Goal: Communication & Community: Answer question/provide support

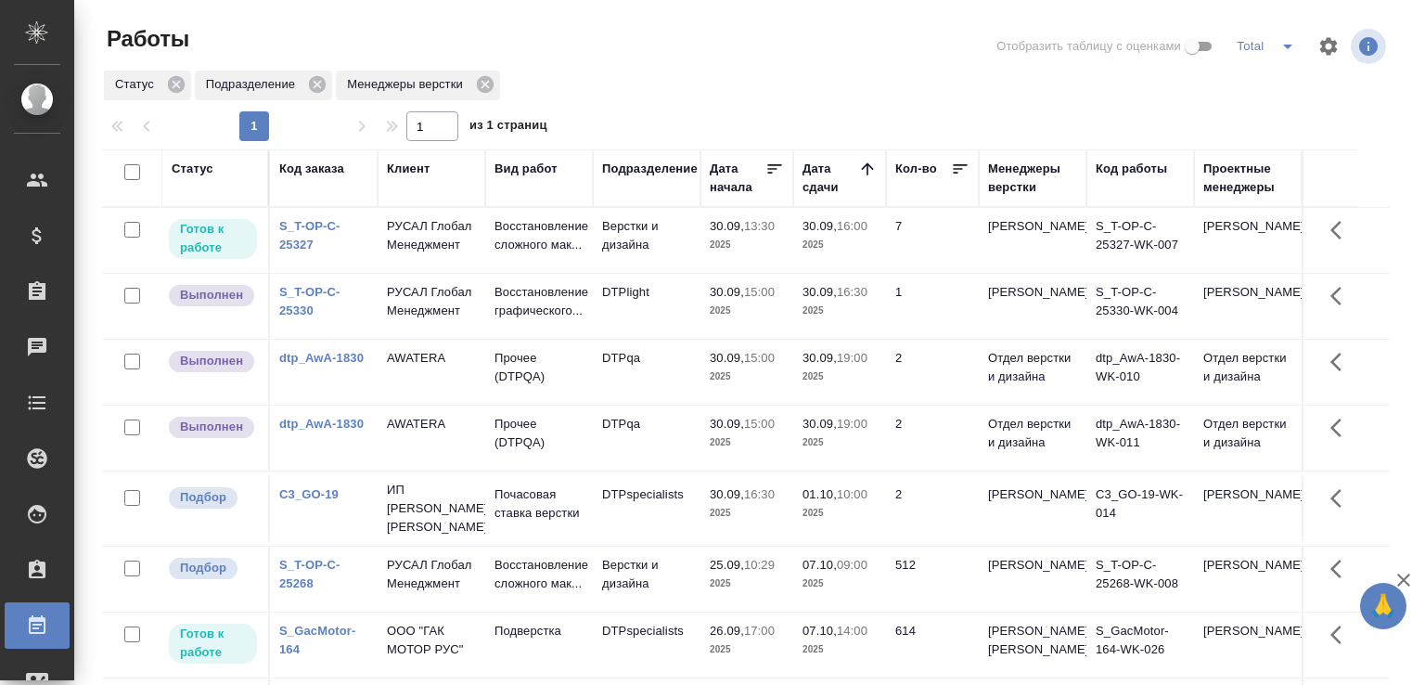
scroll to position [143, 0]
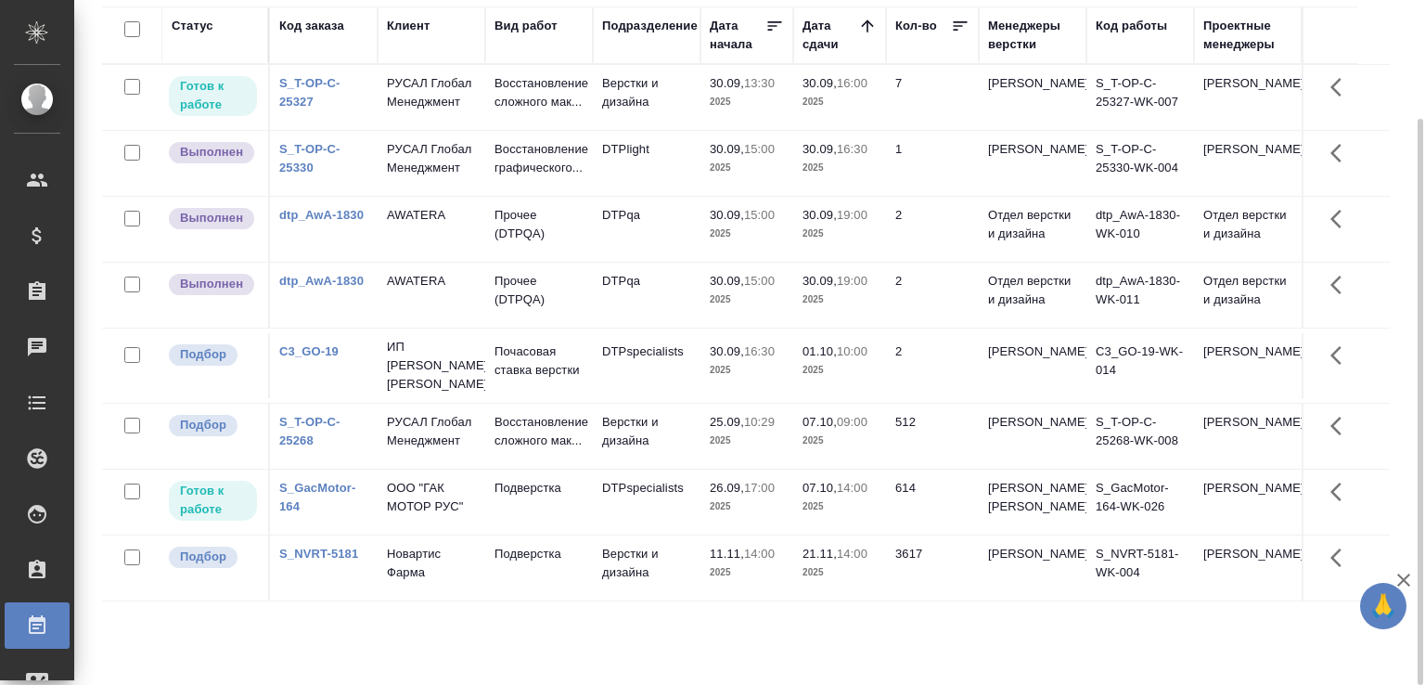
click at [276, 106] on td "S_T-OP-C-25327" at bounding box center [324, 97] width 108 height 65
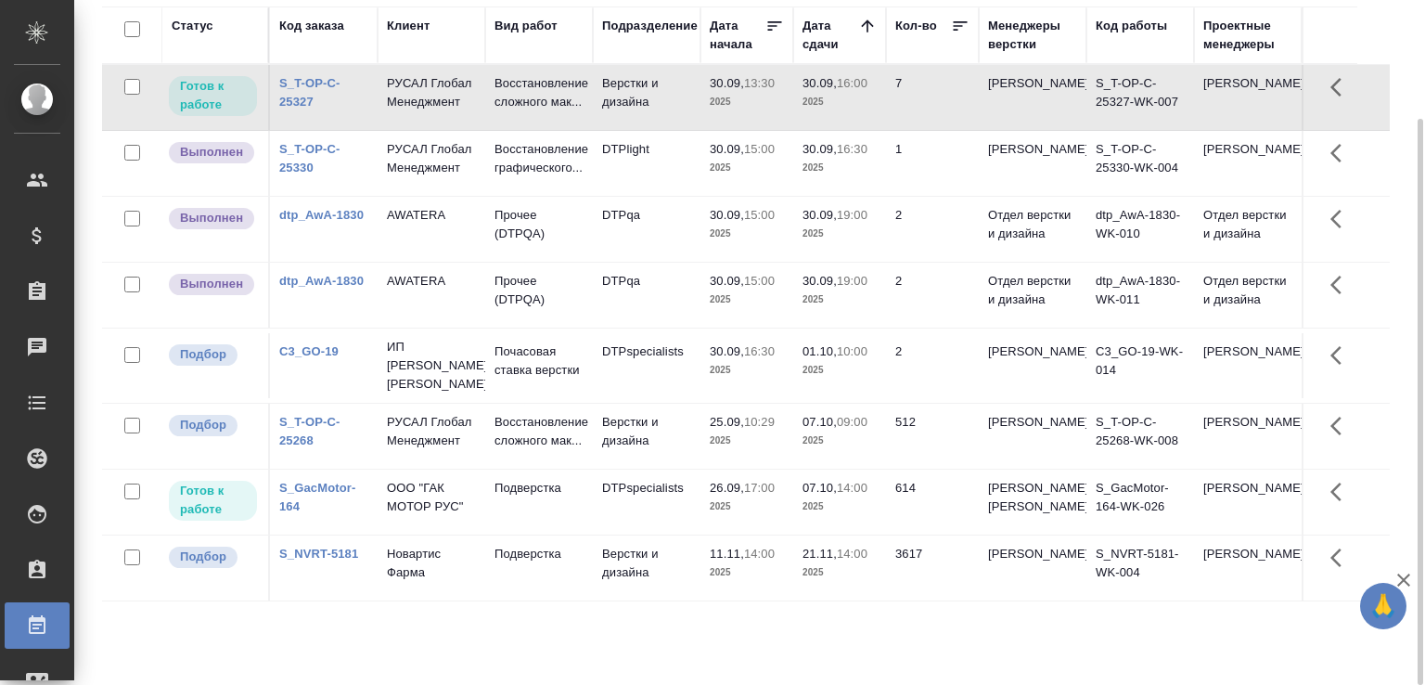
click at [286, 109] on link "S_T-OP-C-25327" at bounding box center [309, 92] width 61 height 32
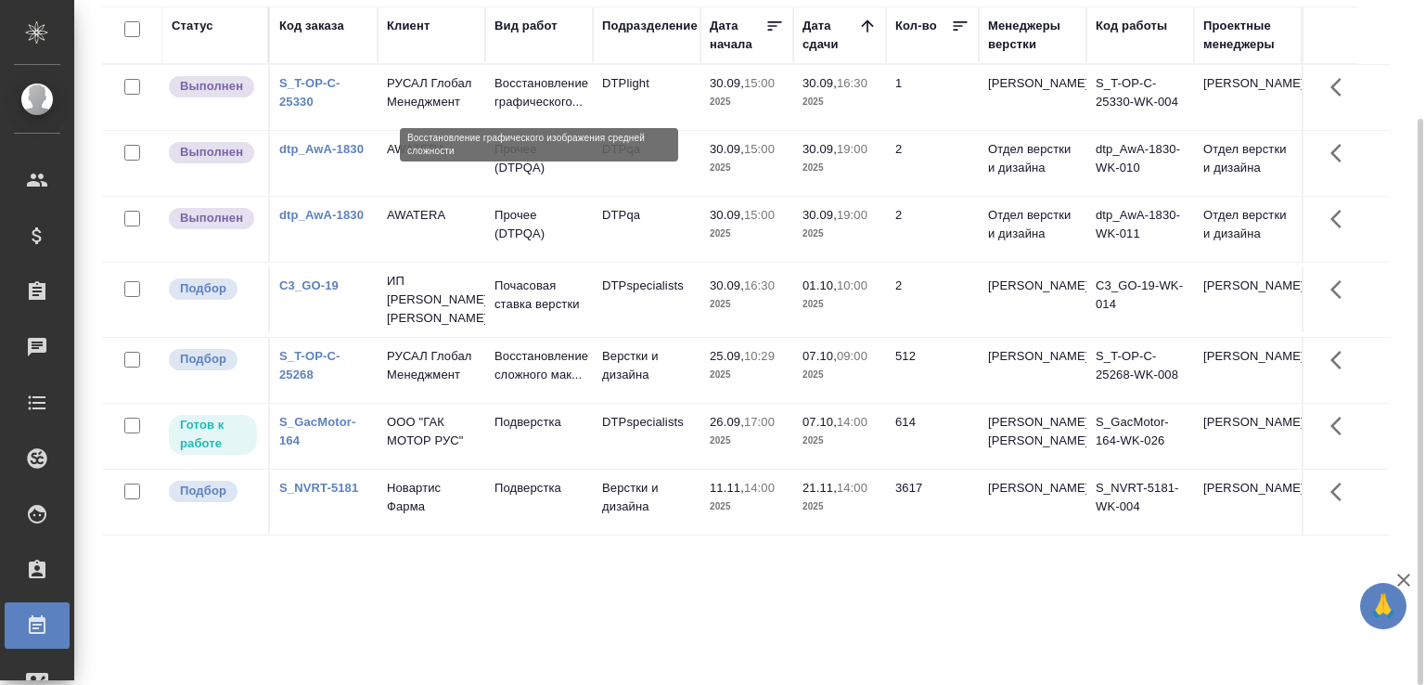
click at [530, 98] on p "Восстановление графического..." at bounding box center [539, 92] width 89 height 37
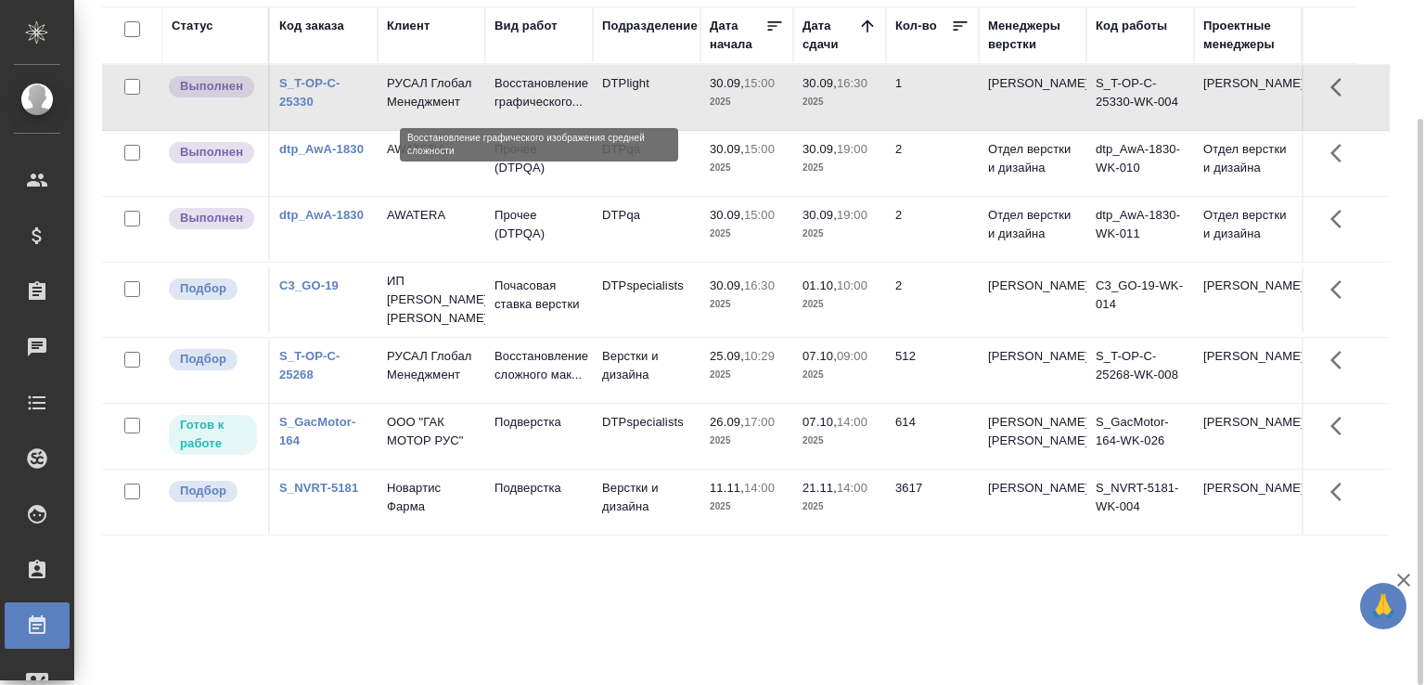
click at [529, 98] on p "Восстановление графического..." at bounding box center [539, 92] width 89 height 37
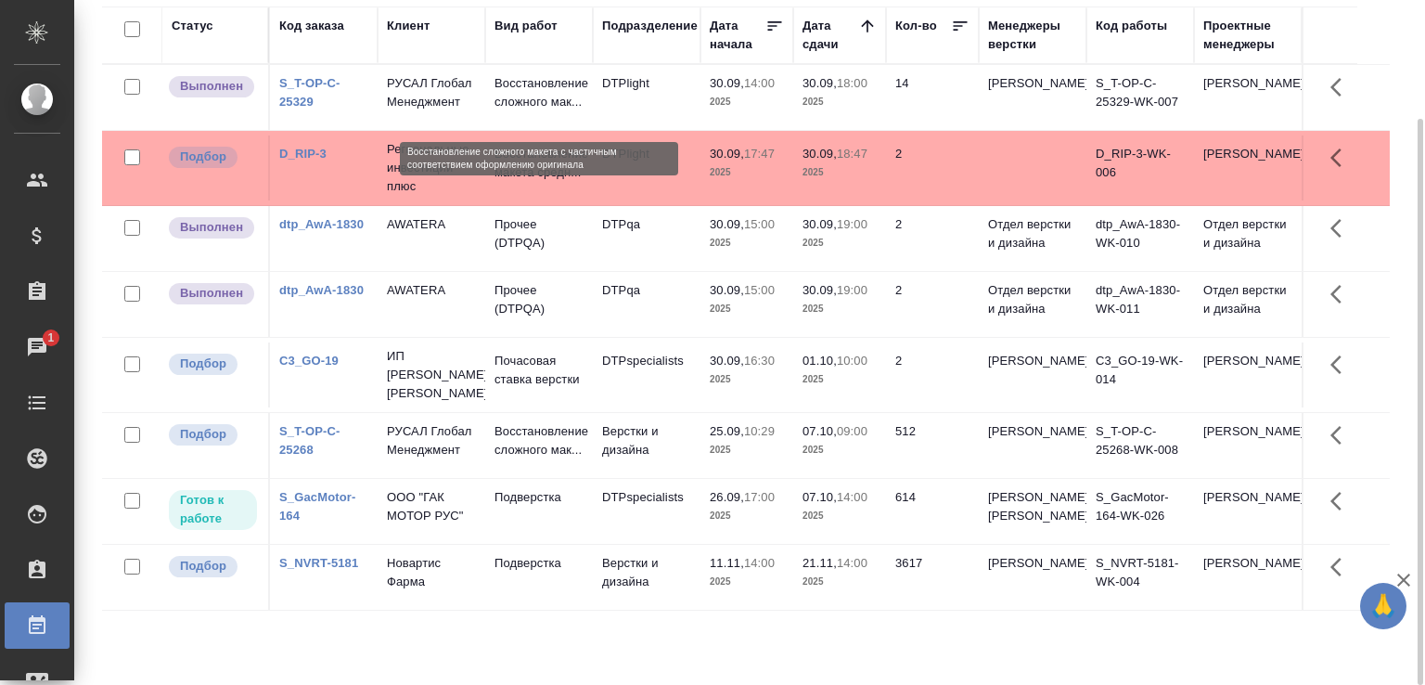
click at [506, 96] on p "Восстановление сложного мак..." at bounding box center [539, 92] width 89 height 37
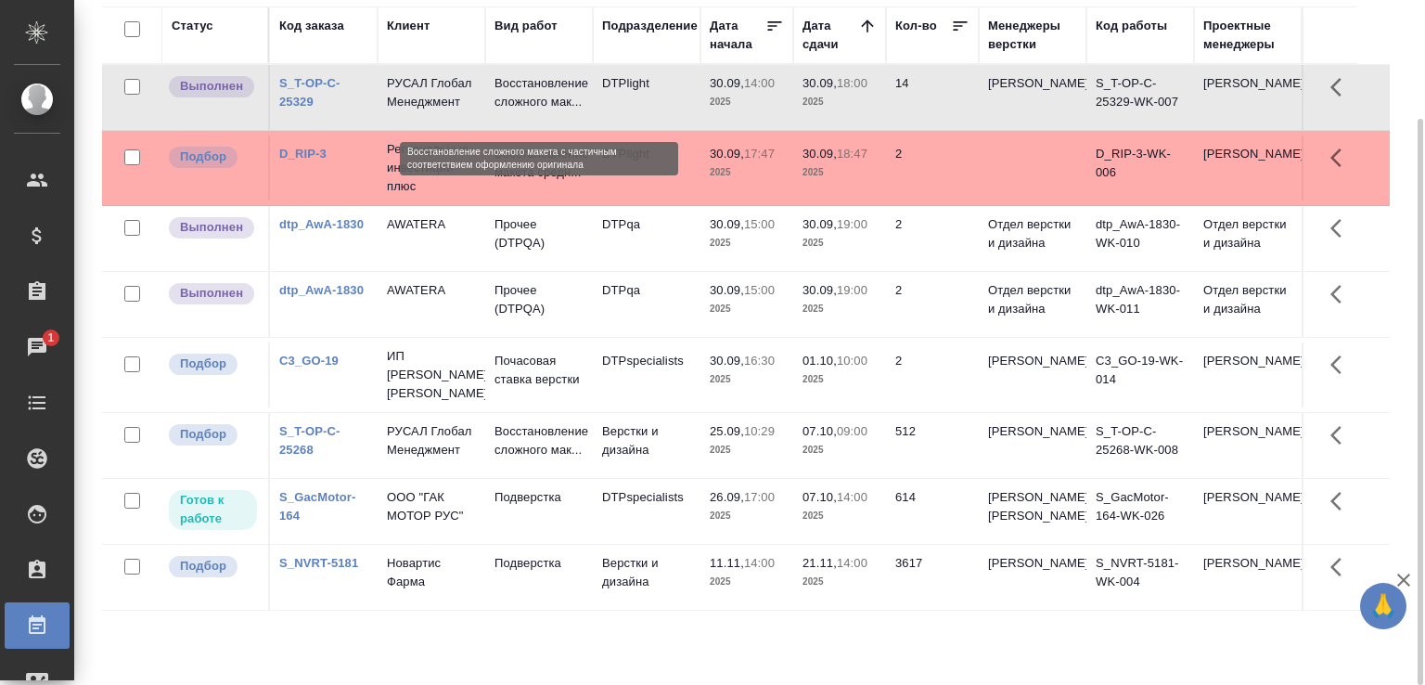
click at [506, 96] on p "Восстановление сложного мак..." at bounding box center [539, 92] width 89 height 37
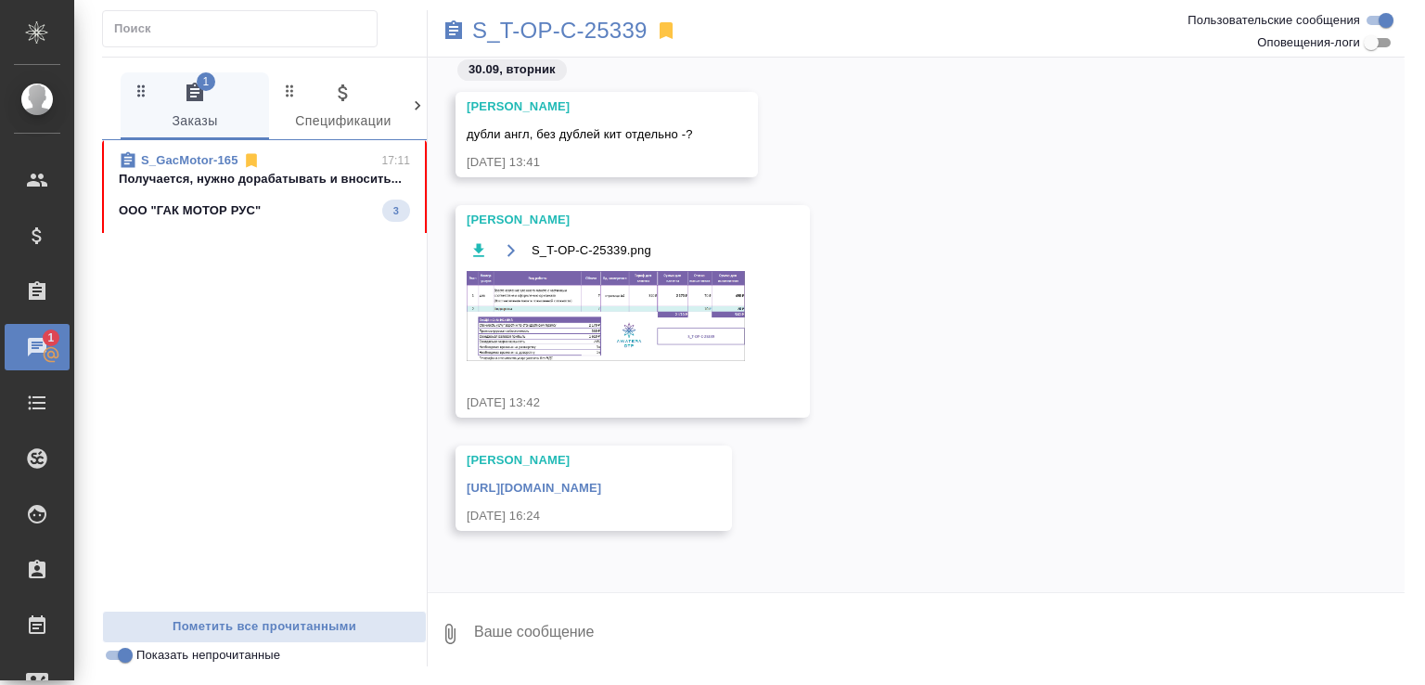
click at [309, 192] on span "S_GacMotor-165 17:11 Получается, нужно дорабатывать и вносить... ООО "ГАК МОТОР…" at bounding box center [264, 186] width 291 height 71
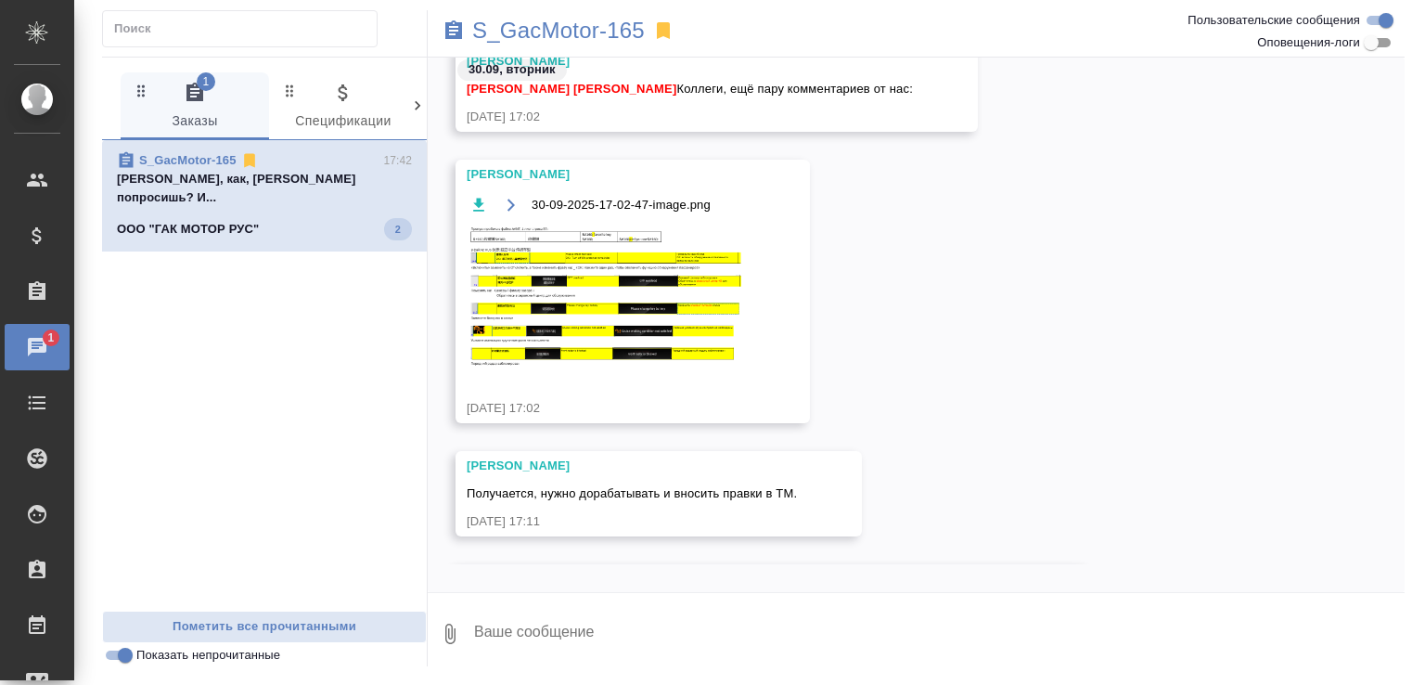
scroll to position [25469, 0]
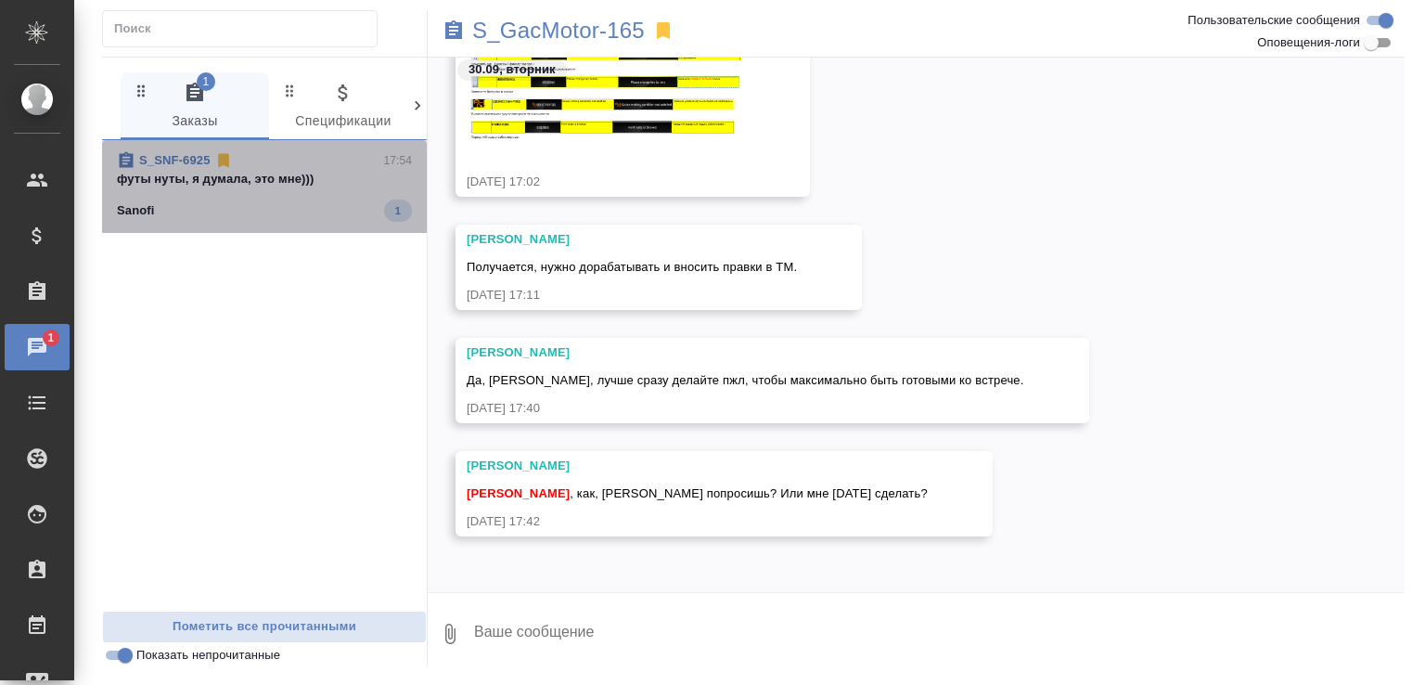
click at [341, 216] on div "Sanofi 1" at bounding box center [264, 210] width 295 height 22
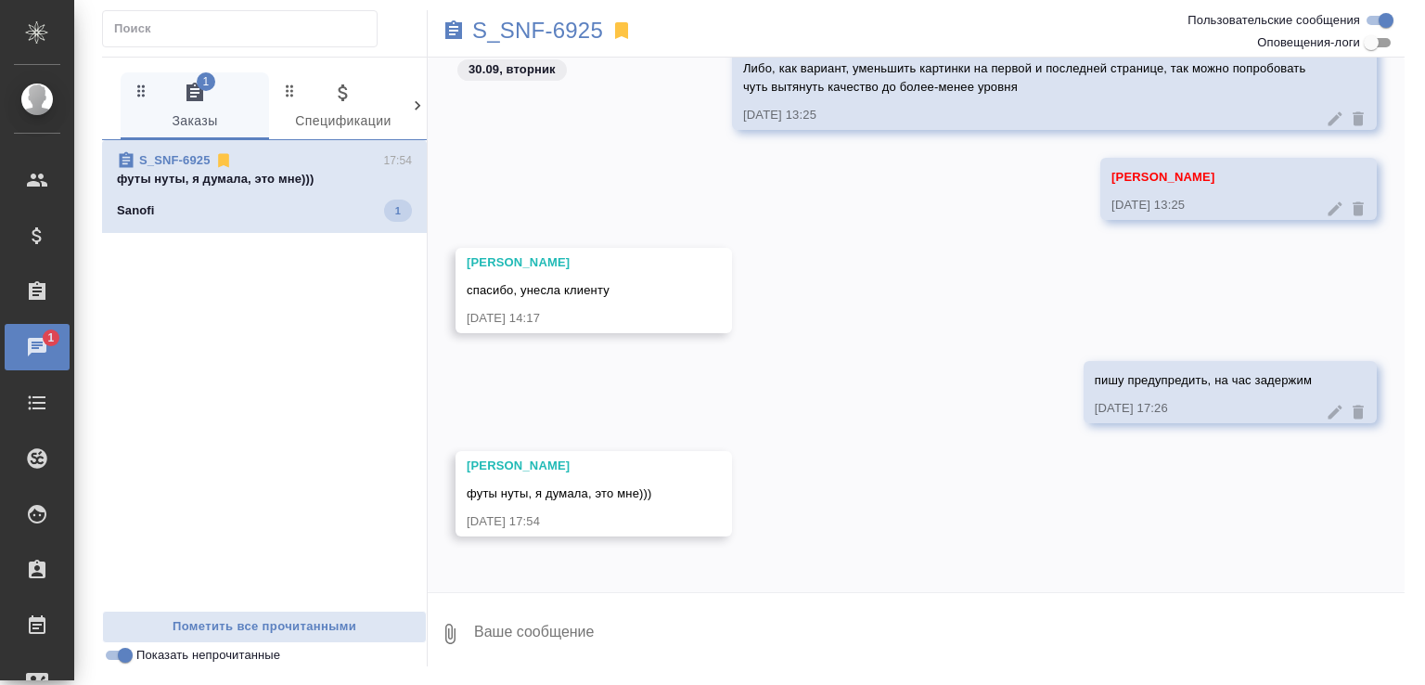
scroll to position [1799, 0]
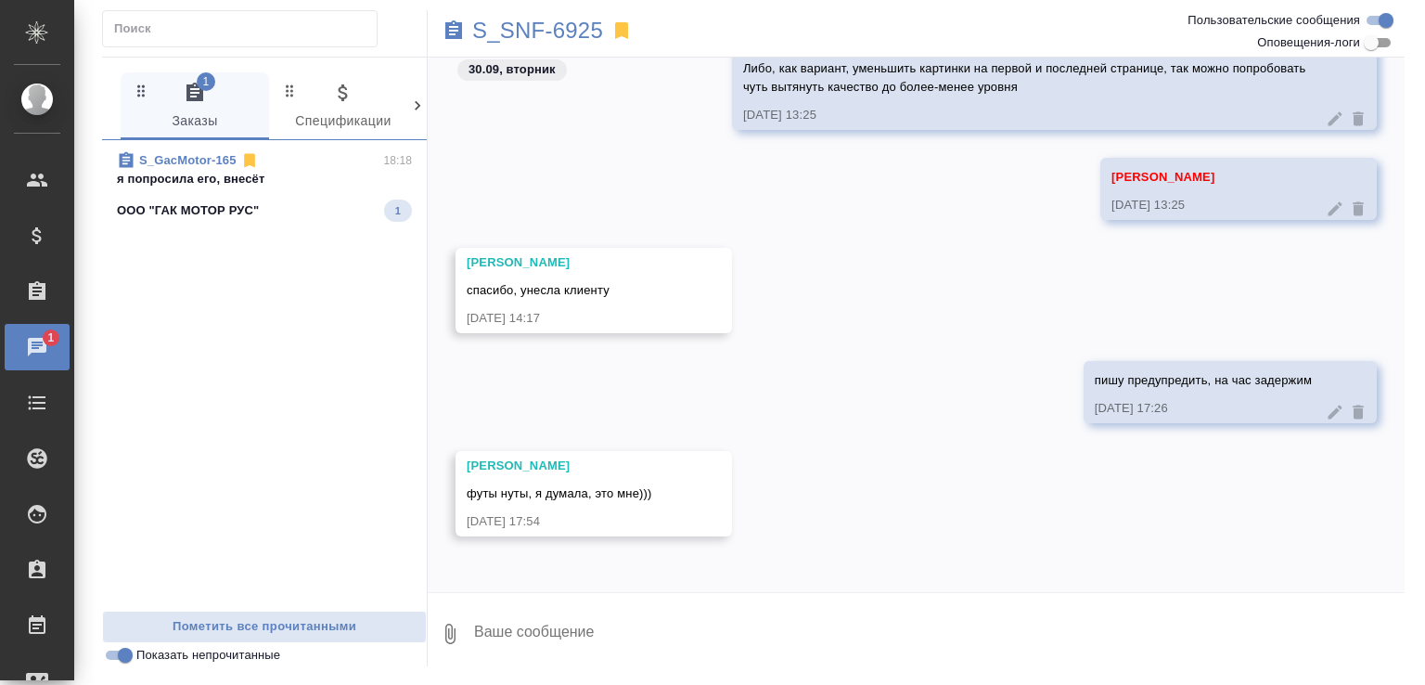
click at [303, 201] on div "ООО "ГАК МОТОР РУС" 1" at bounding box center [264, 210] width 295 height 22
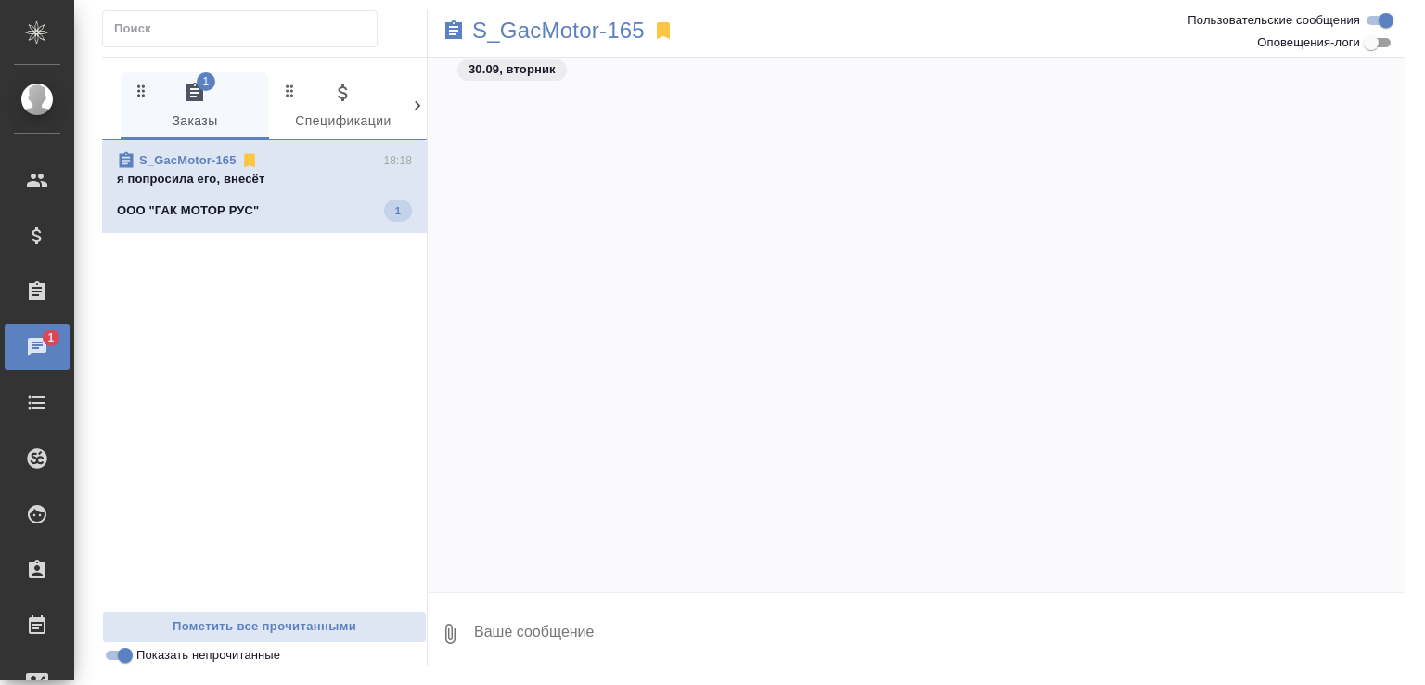
scroll to position [24917, 0]
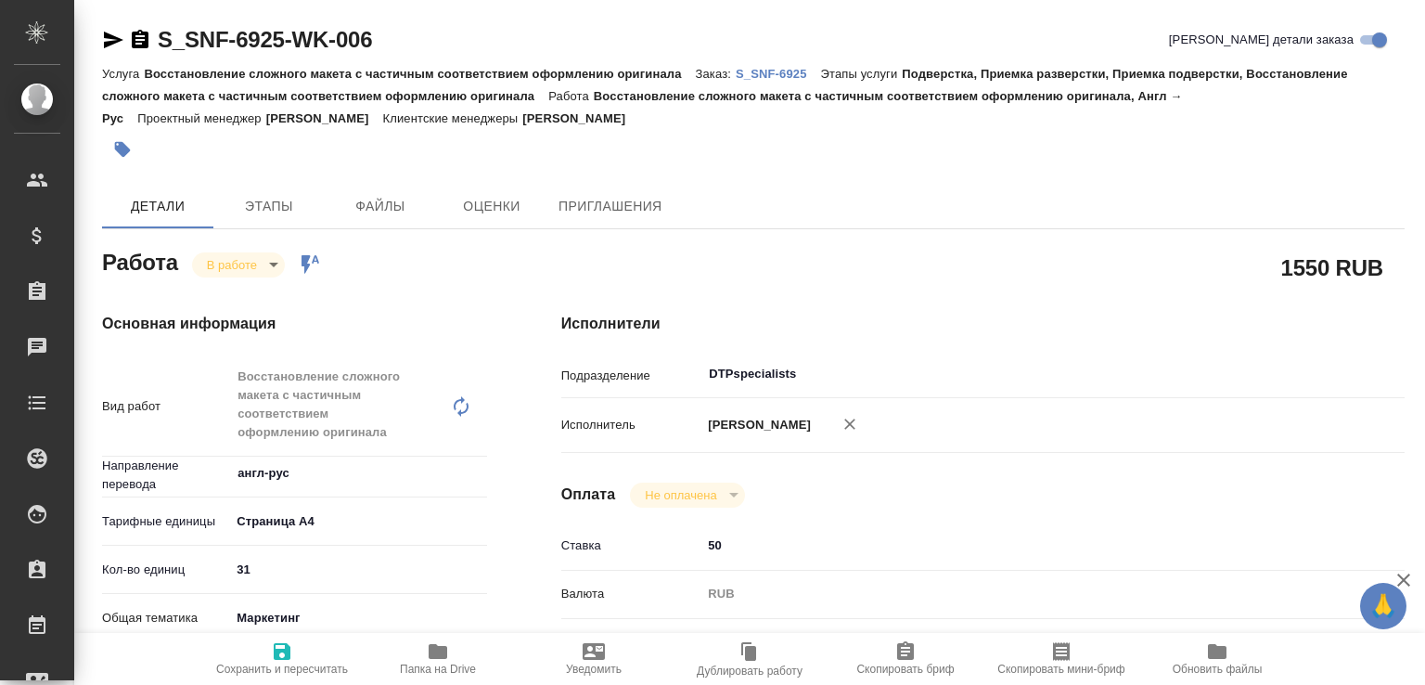
click at [767, 71] on p "S_SNF-6925" at bounding box center [778, 74] width 85 height 14
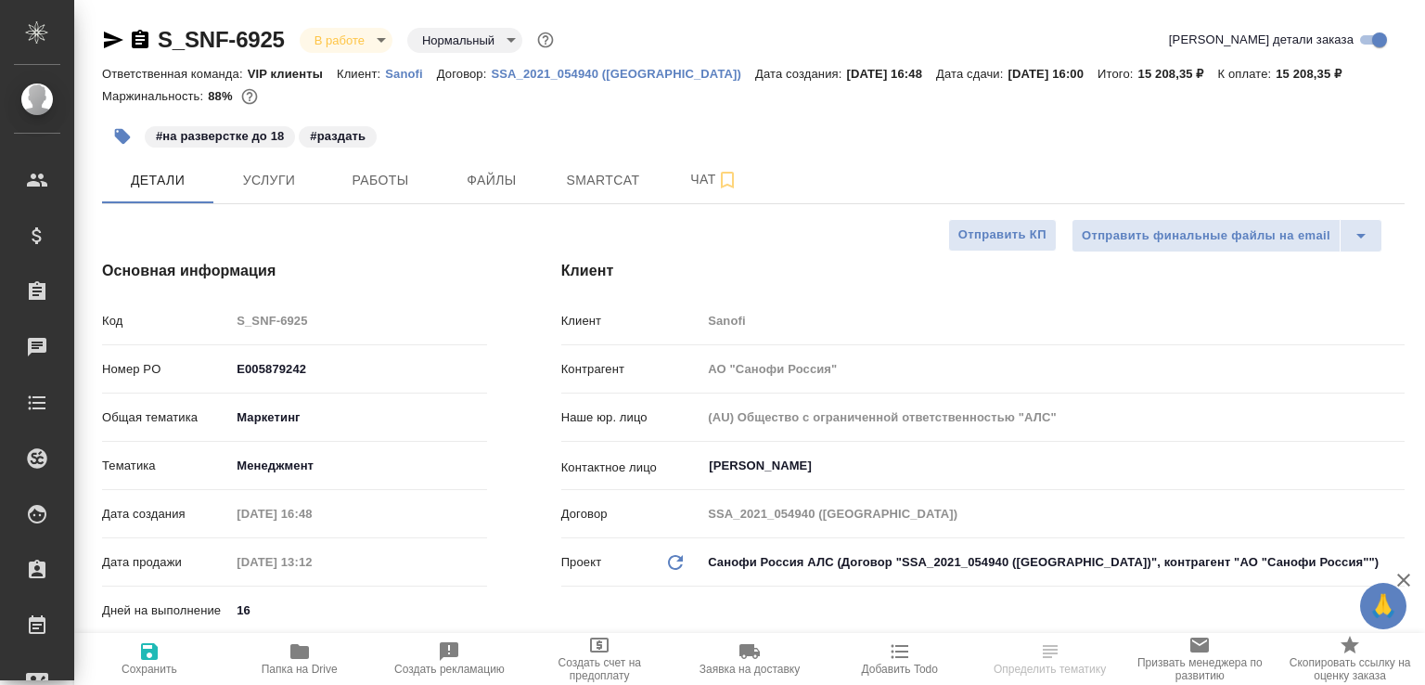
select select "RU"
click at [692, 189] on span "Чат" at bounding box center [714, 179] width 89 height 23
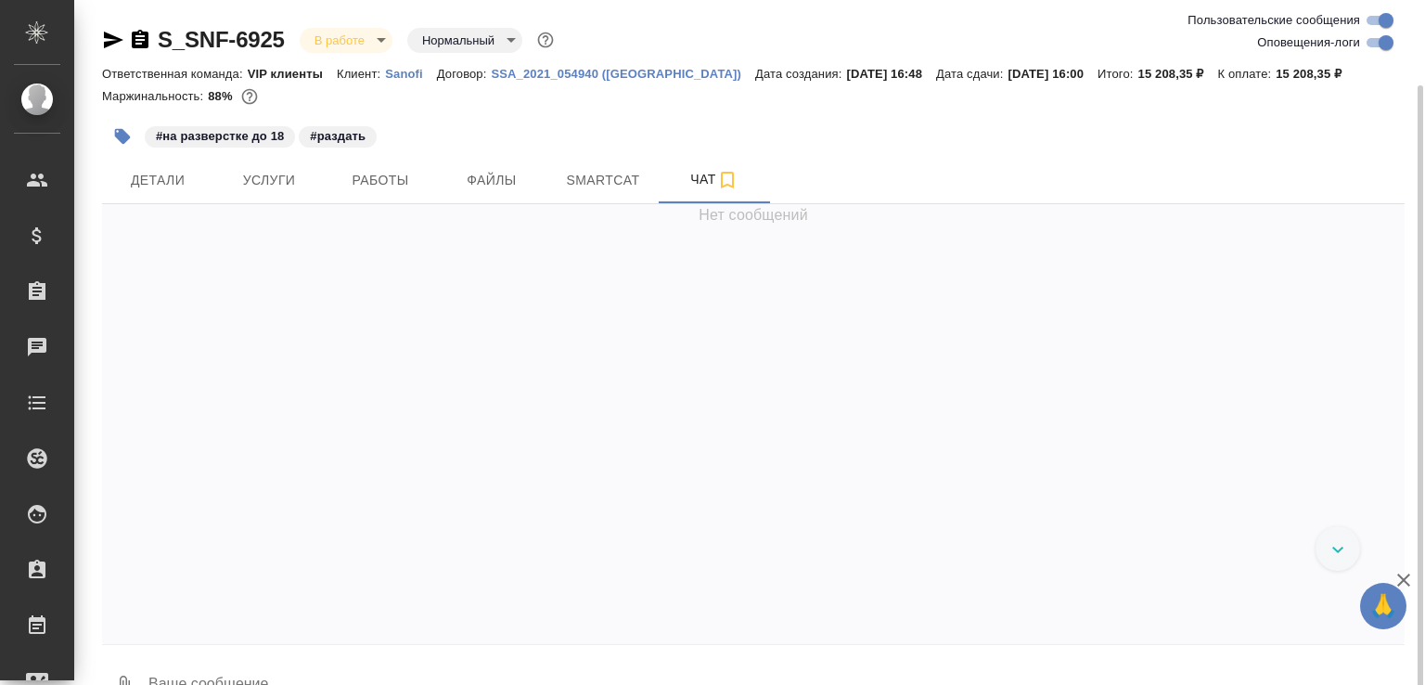
scroll to position [44, 0]
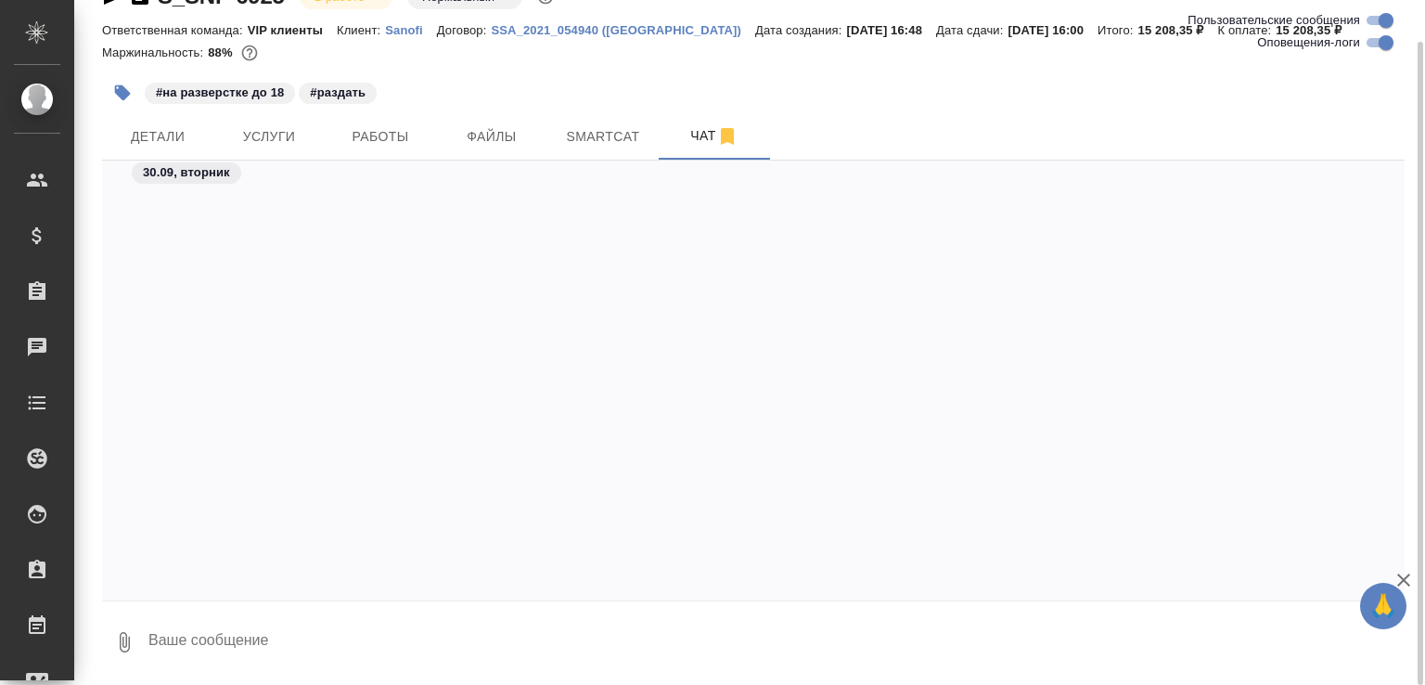
click at [221, 643] on textarea at bounding box center [776, 642] width 1258 height 63
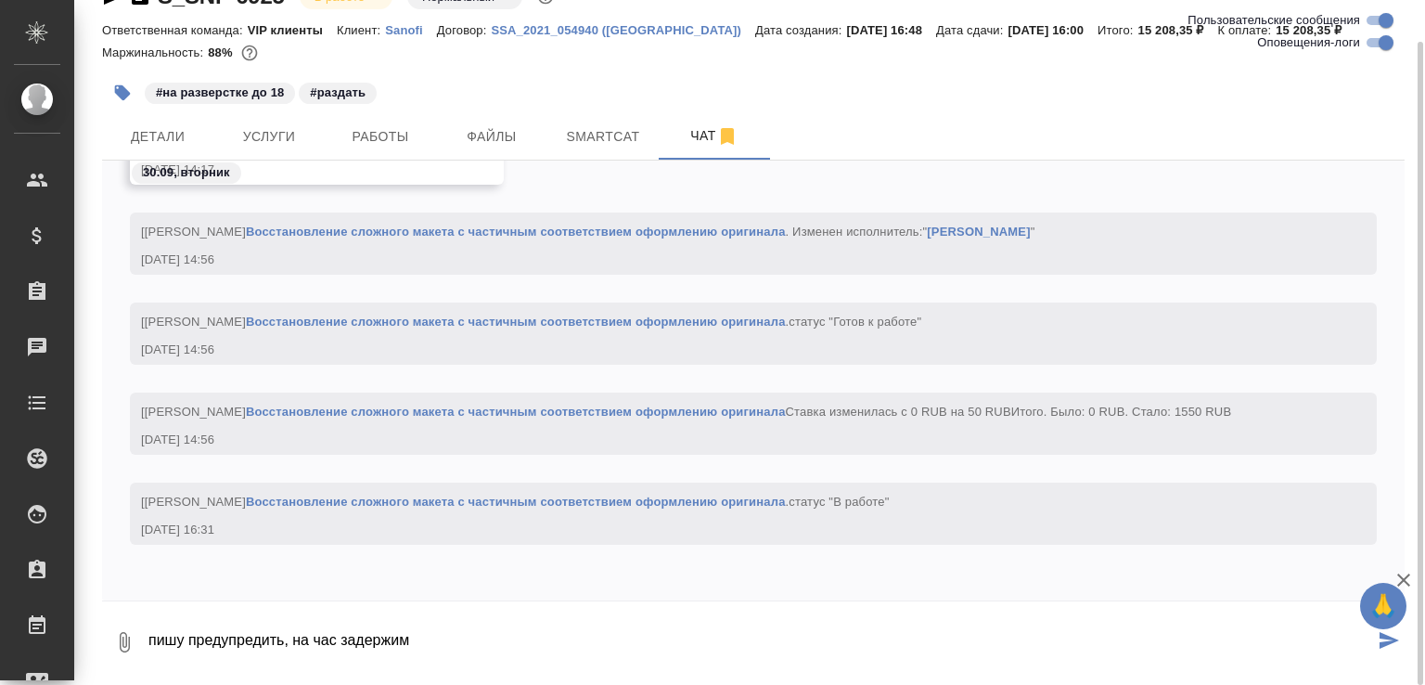
type textarea "пишу предупредить, на час задержим"
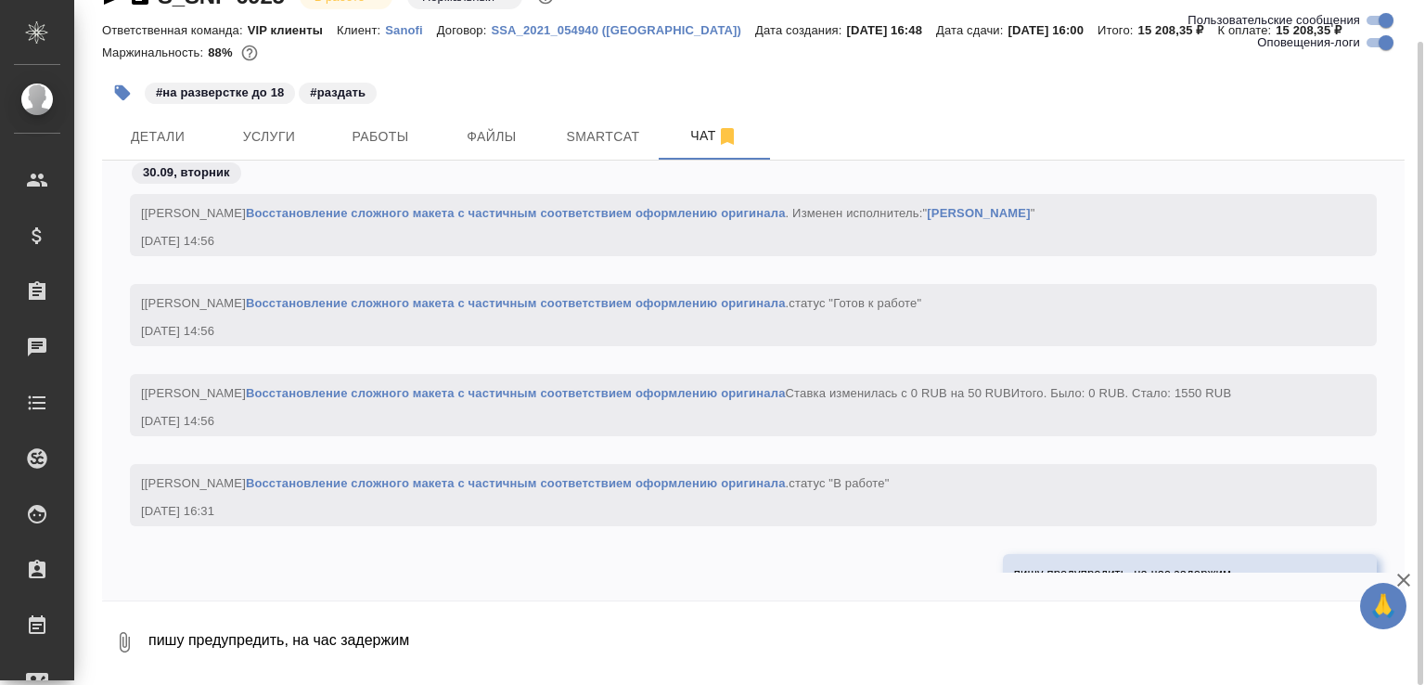
scroll to position [35187, 0]
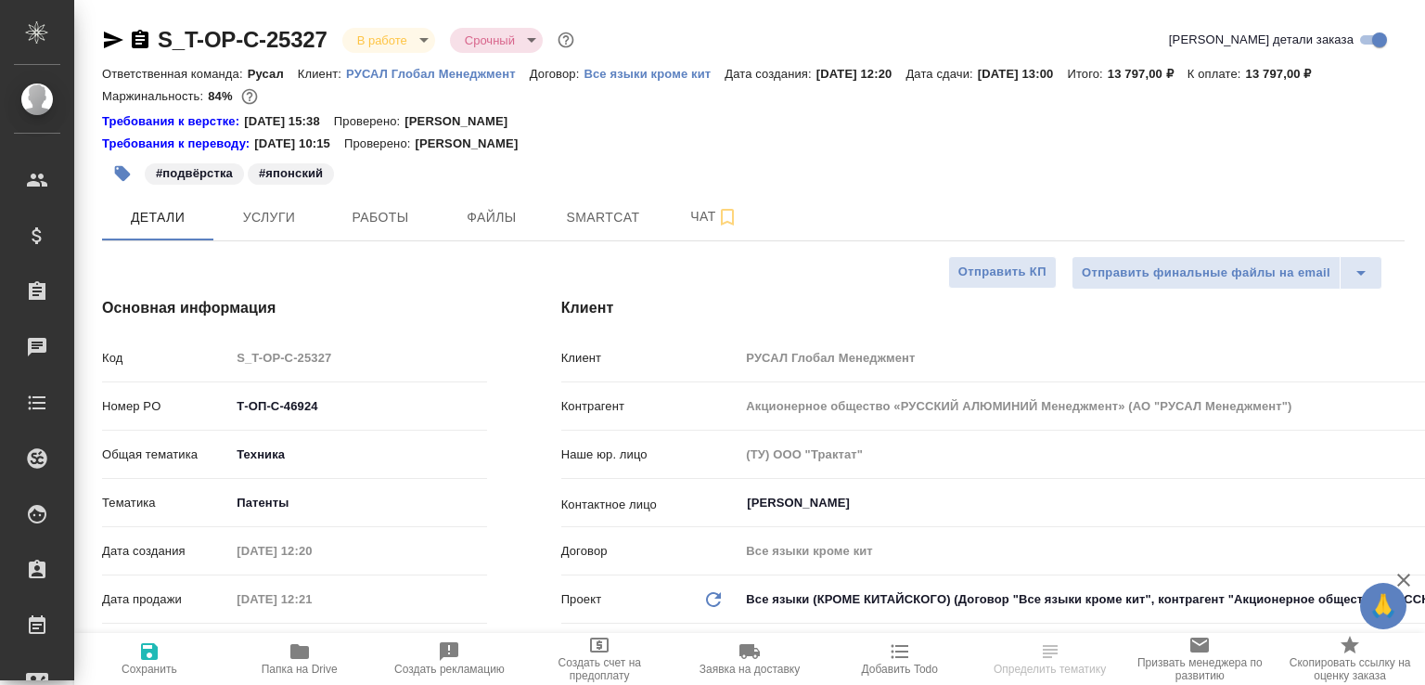
select select "RU"
click at [384, 240] on button "Работы" at bounding box center [380, 217] width 111 height 46
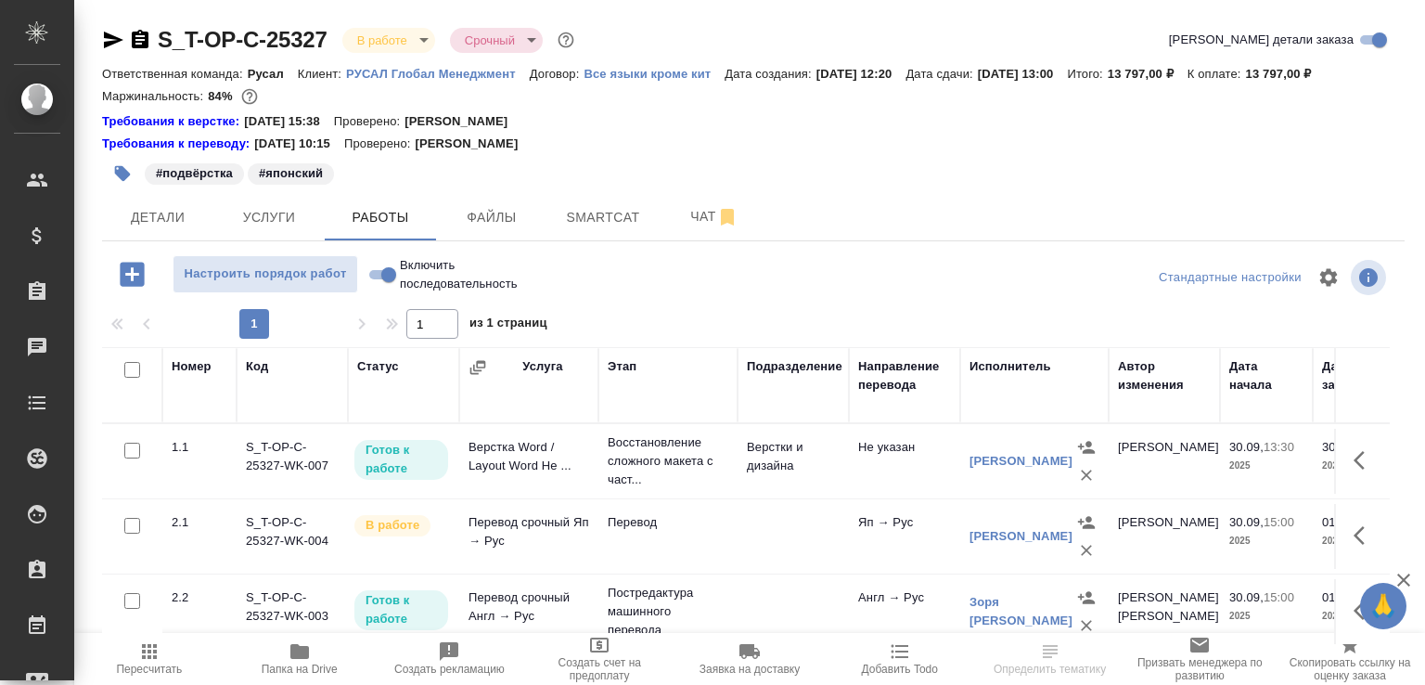
click at [546, 461] on td "Верстка Word / Layout Word Не ..." at bounding box center [528, 461] width 139 height 65
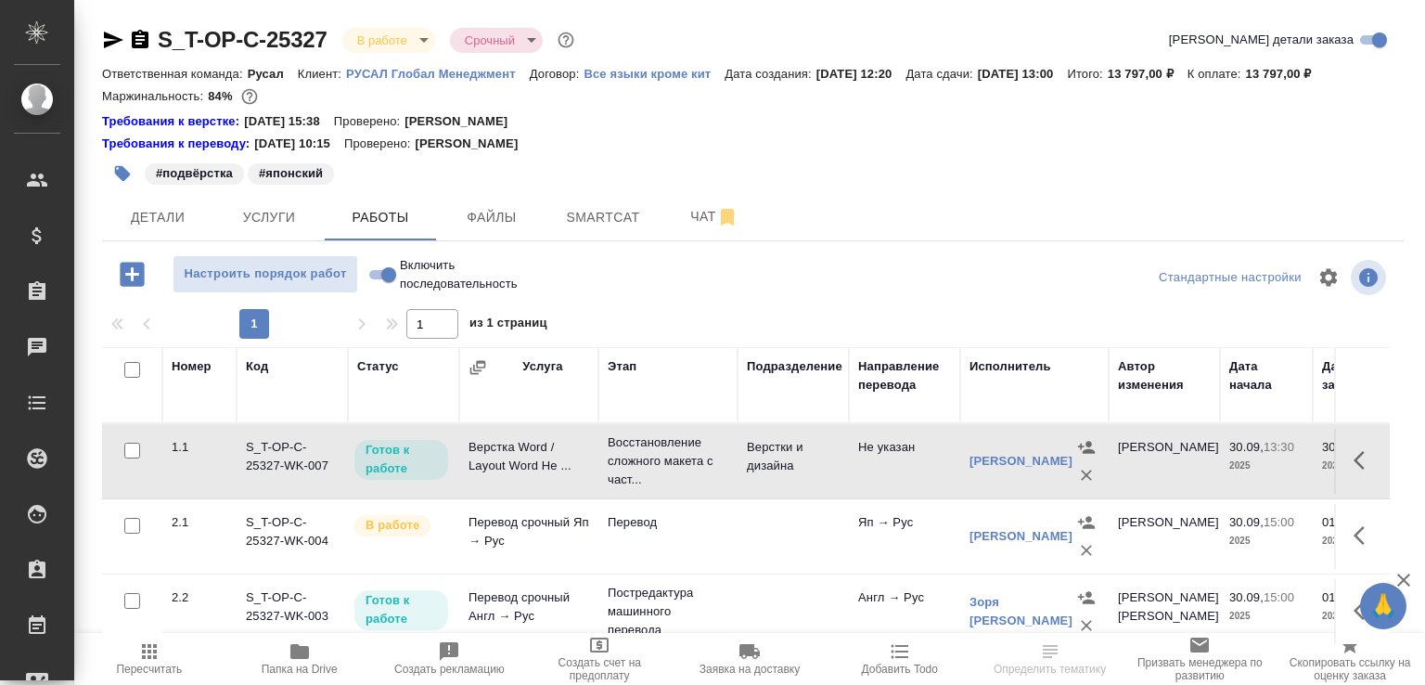
click at [545, 461] on td "Верстка Word / Layout Word Не ..." at bounding box center [528, 461] width 139 height 65
click at [402, 293] on span "Включить последовательность" at bounding box center [459, 274] width 118 height 37
click at [402, 286] on input "Включить последовательность" at bounding box center [388, 275] width 67 height 22
checkbox input "true"
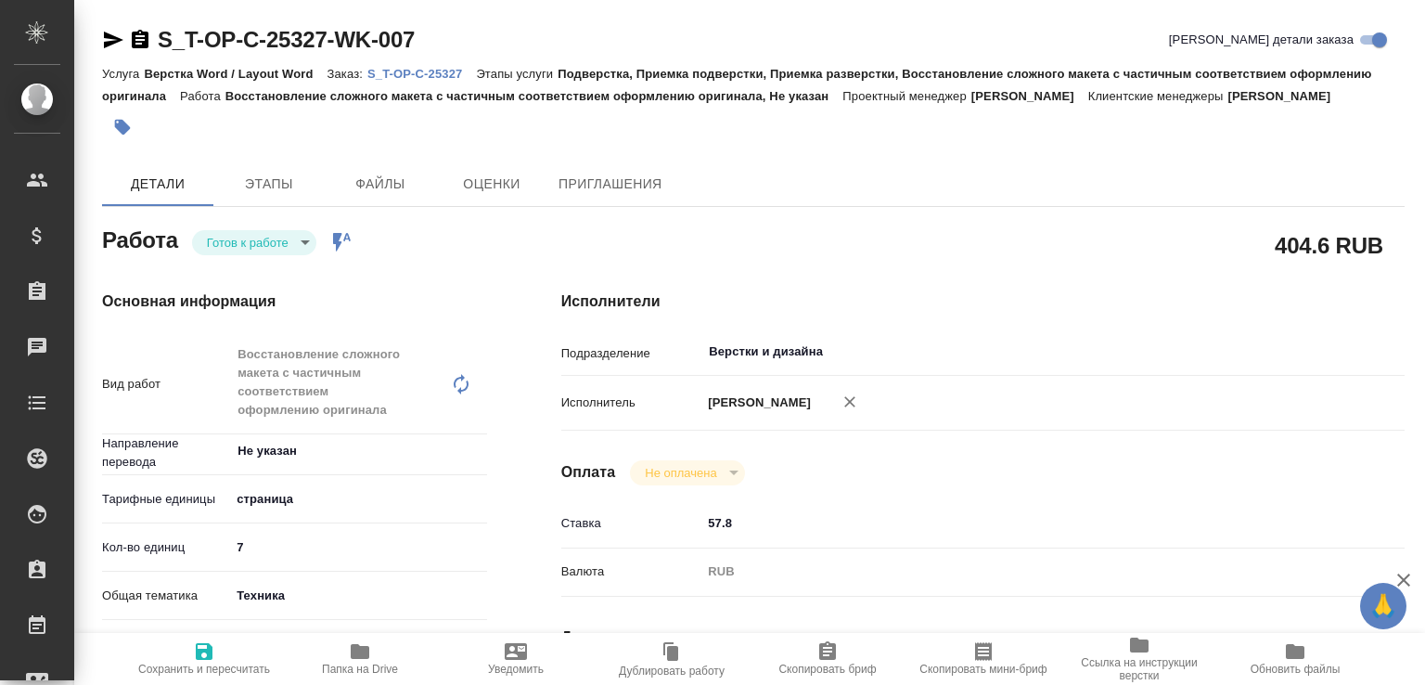
click at [379, 662] on span "Папка на Drive" at bounding box center [360, 668] width 76 height 13
click at [287, 263] on body "🙏 .cls-1 fill:#fff; AWATERA Малофеева Екатерина e.malofeeva Клиенты Спецификаци…" at bounding box center [712, 342] width 1425 height 685
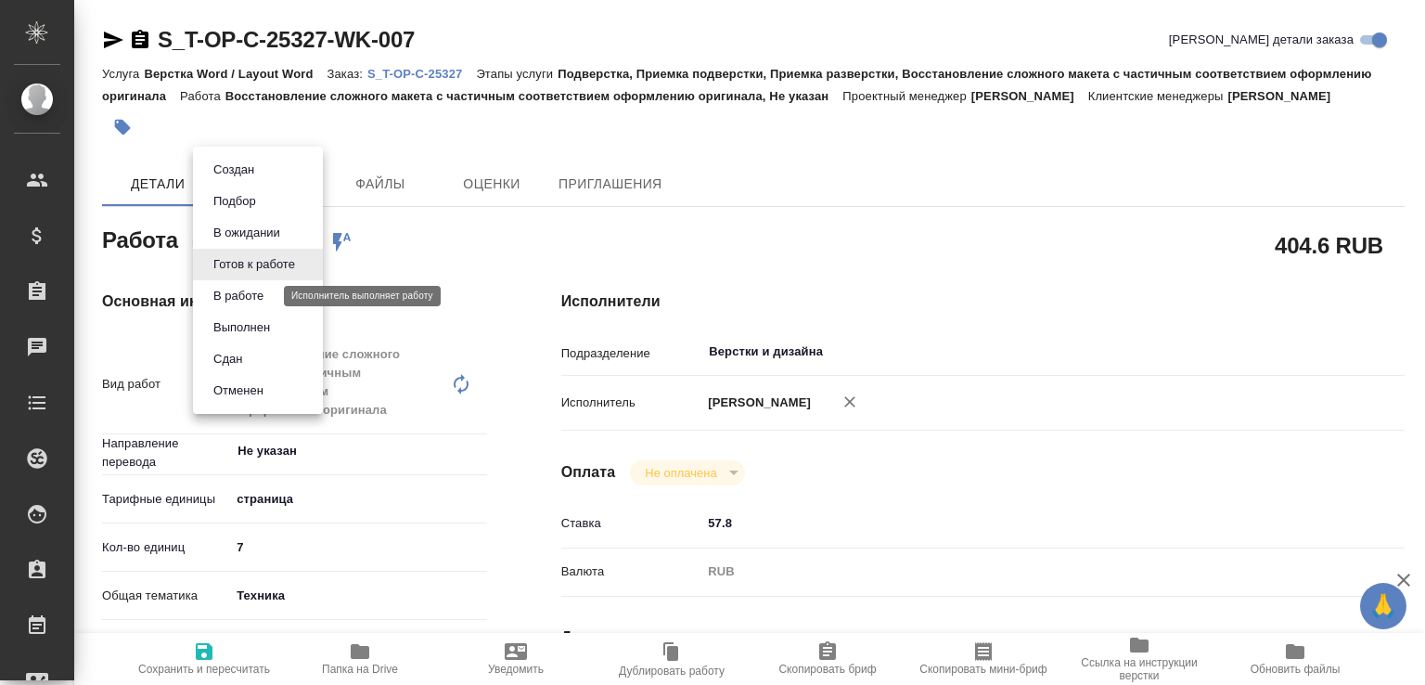
click at [241, 294] on button "В работе" at bounding box center [238, 296] width 61 height 20
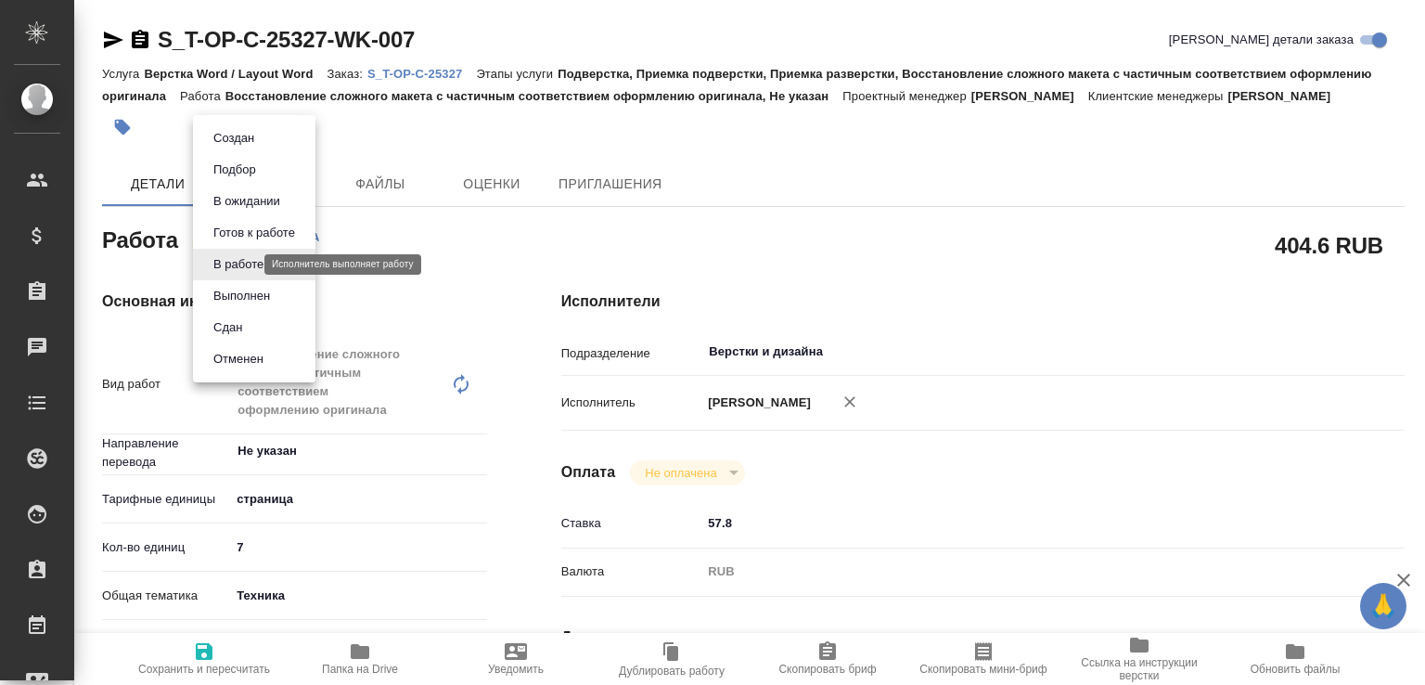
click at [249, 260] on body "🙏 .cls-1 fill:#fff; AWATERA Малофеева Екатерина e.malofeeva Клиенты Спецификаци…" at bounding box center [712, 342] width 1425 height 685
click at [239, 324] on button "Сдан" at bounding box center [228, 327] width 40 height 20
type textarea "x"
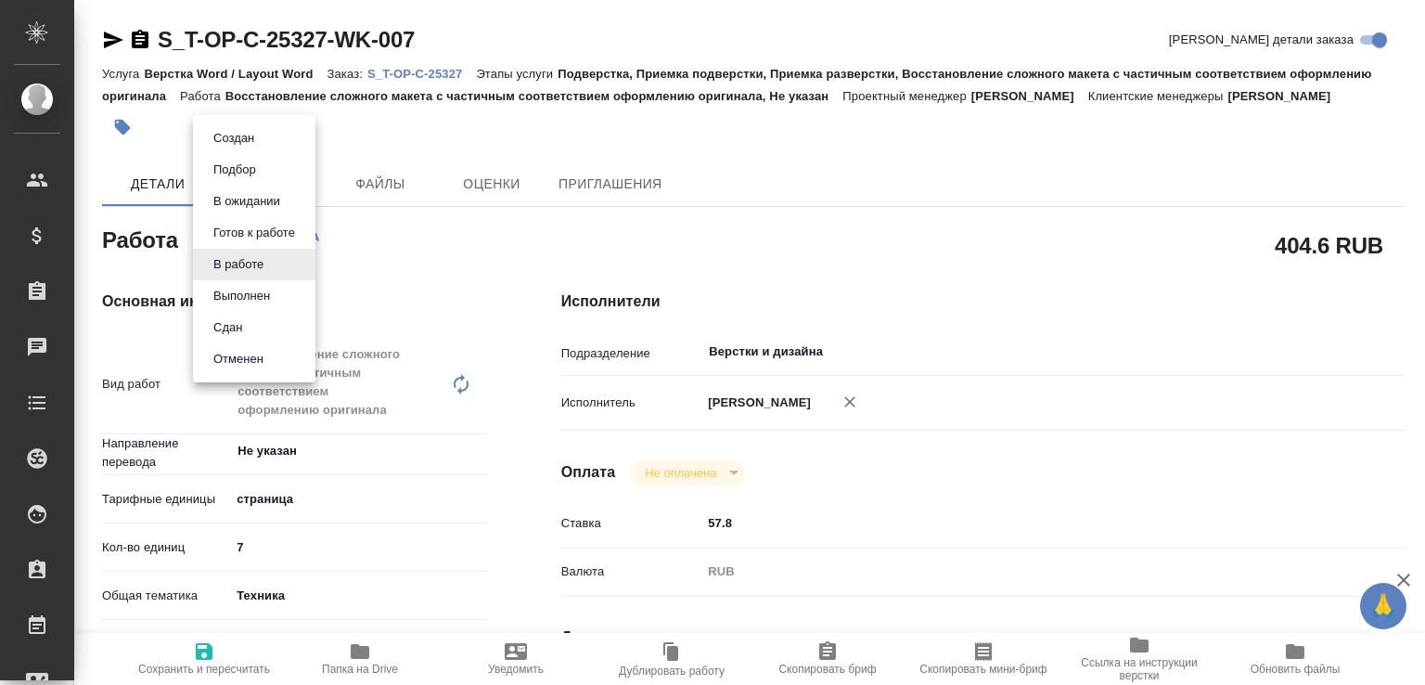
type textarea "x"
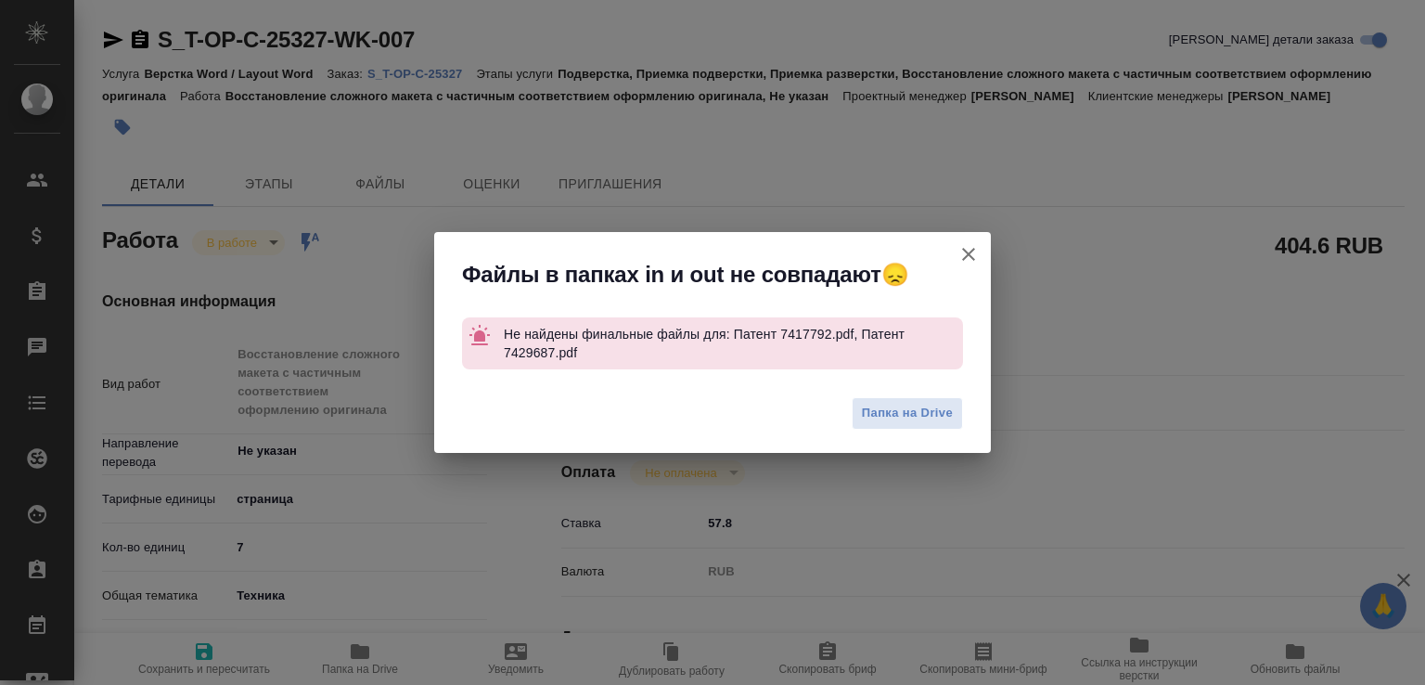
type textarea "x"
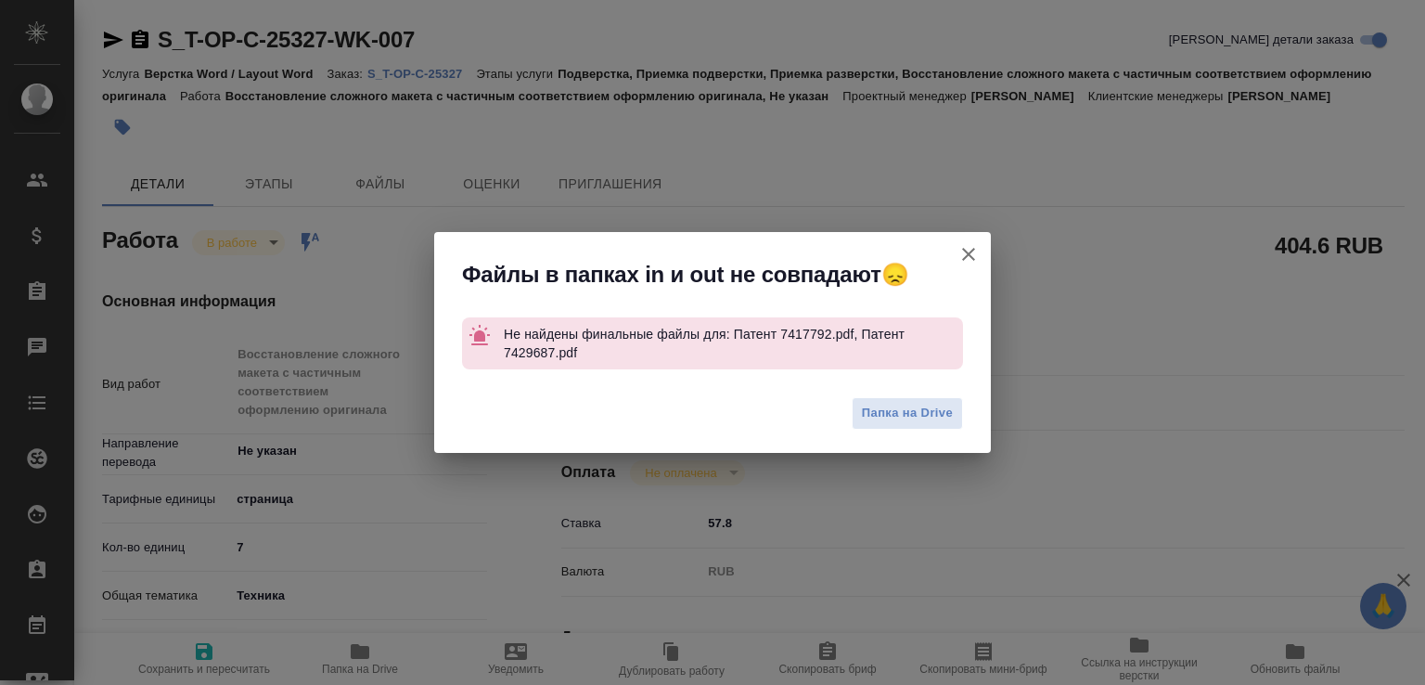
type textarea "x"
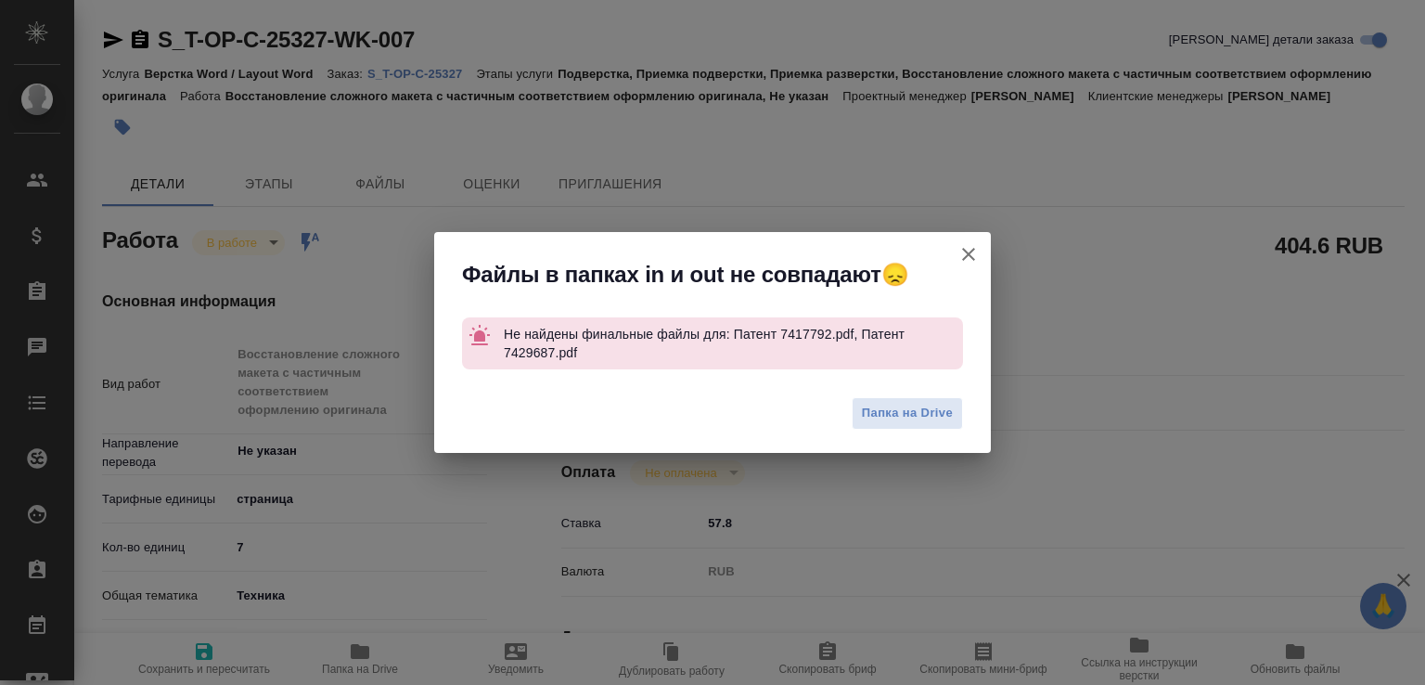
type textarea "x"
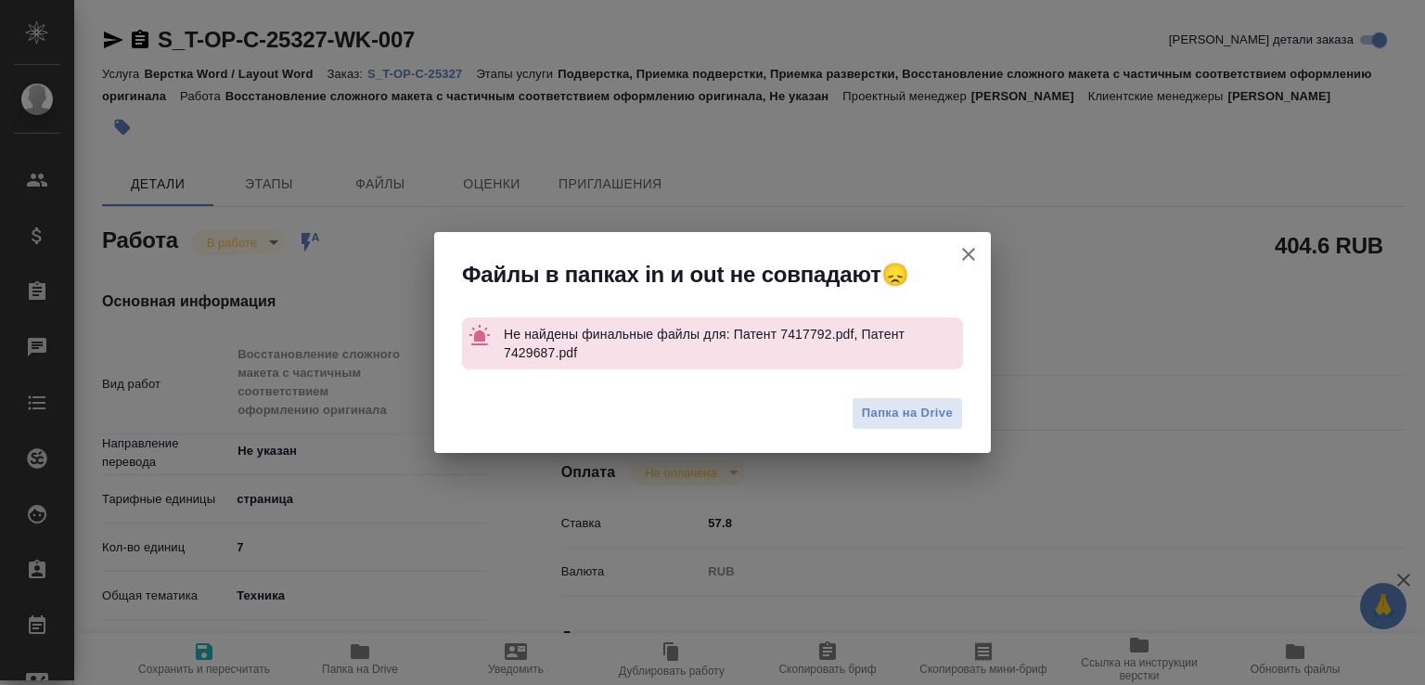
click at [972, 247] on icon "button" at bounding box center [969, 254] width 22 height 22
type textarea "x"
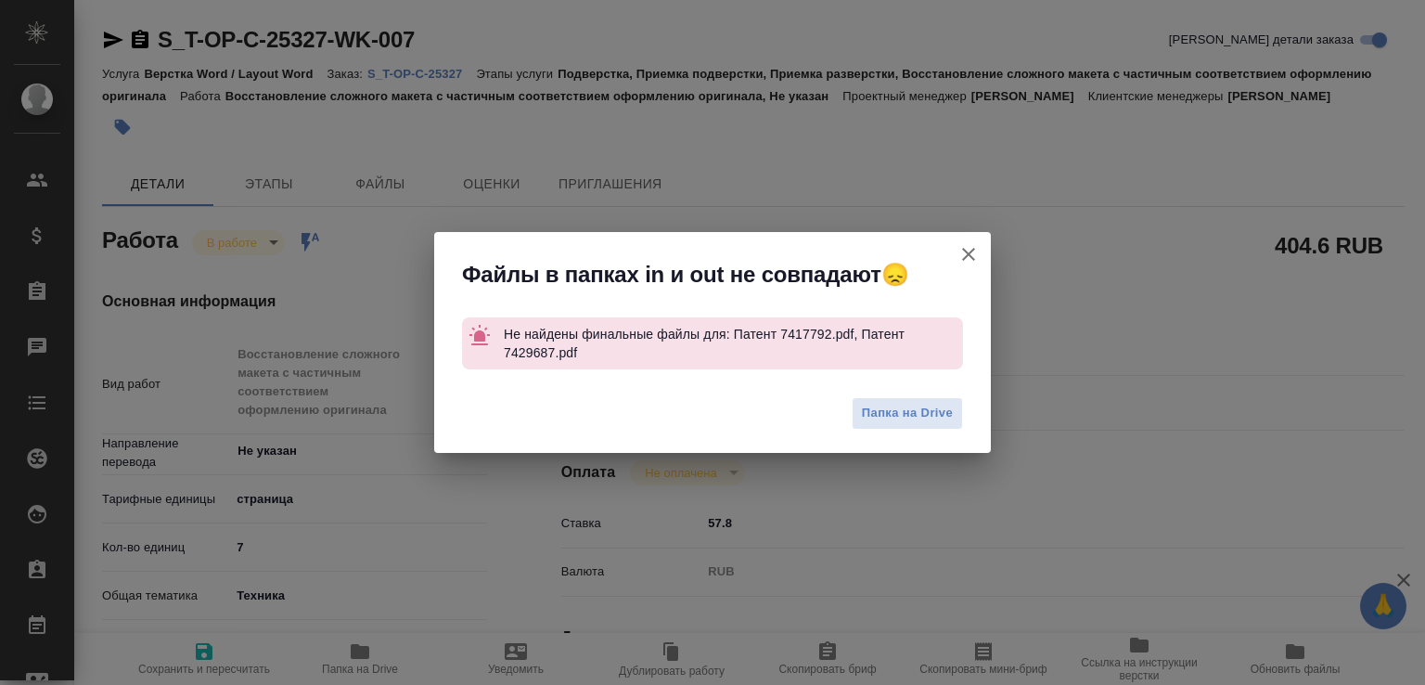
type textarea "x"
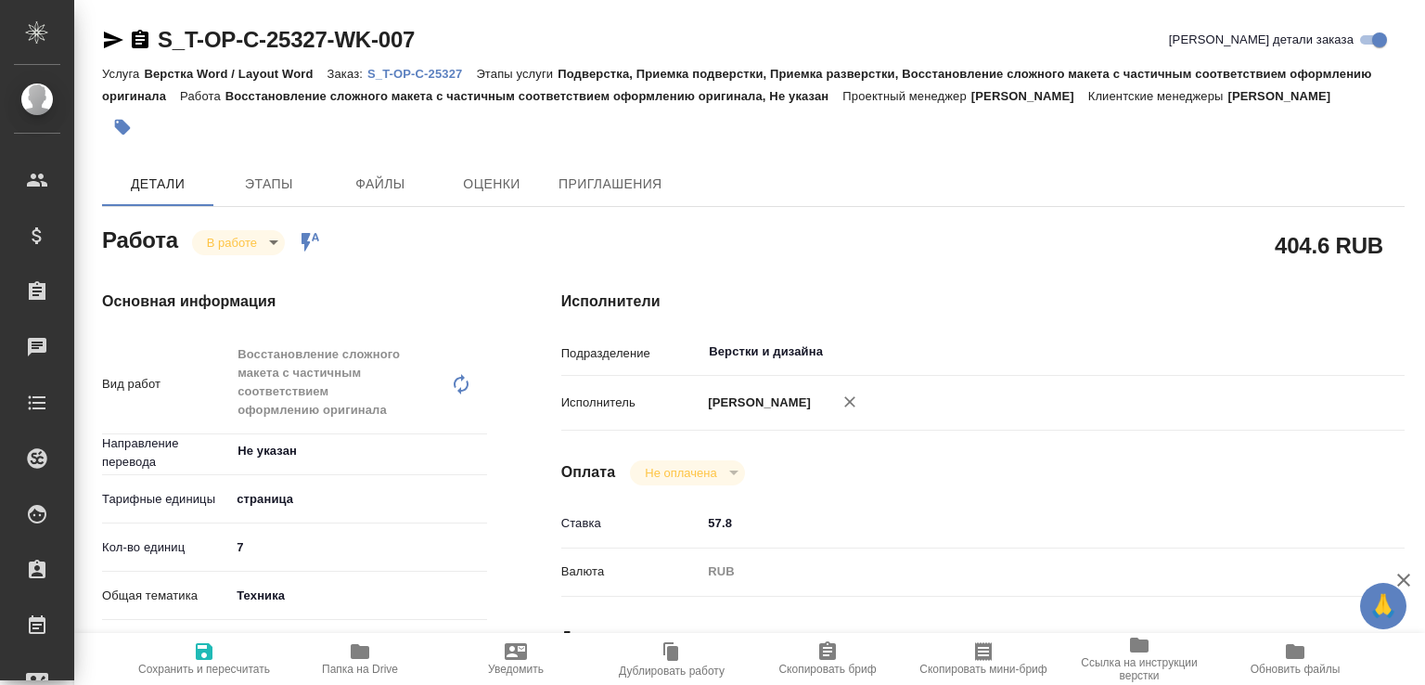
drag, startPoint x: 256, startPoint y: 245, endPoint x: 254, endPoint y: 257, distance: 12.2
click at [254, 253] on div "Работа В работе inProgress Работа включена в последовательность" at bounding box center [294, 238] width 385 height 33
click at [255, 264] on body "🙏 .cls-1 fill:#fff; AWATERA Малофеева Екатерина e.malofeeva Клиенты Спецификаци…" at bounding box center [712, 342] width 1425 height 685
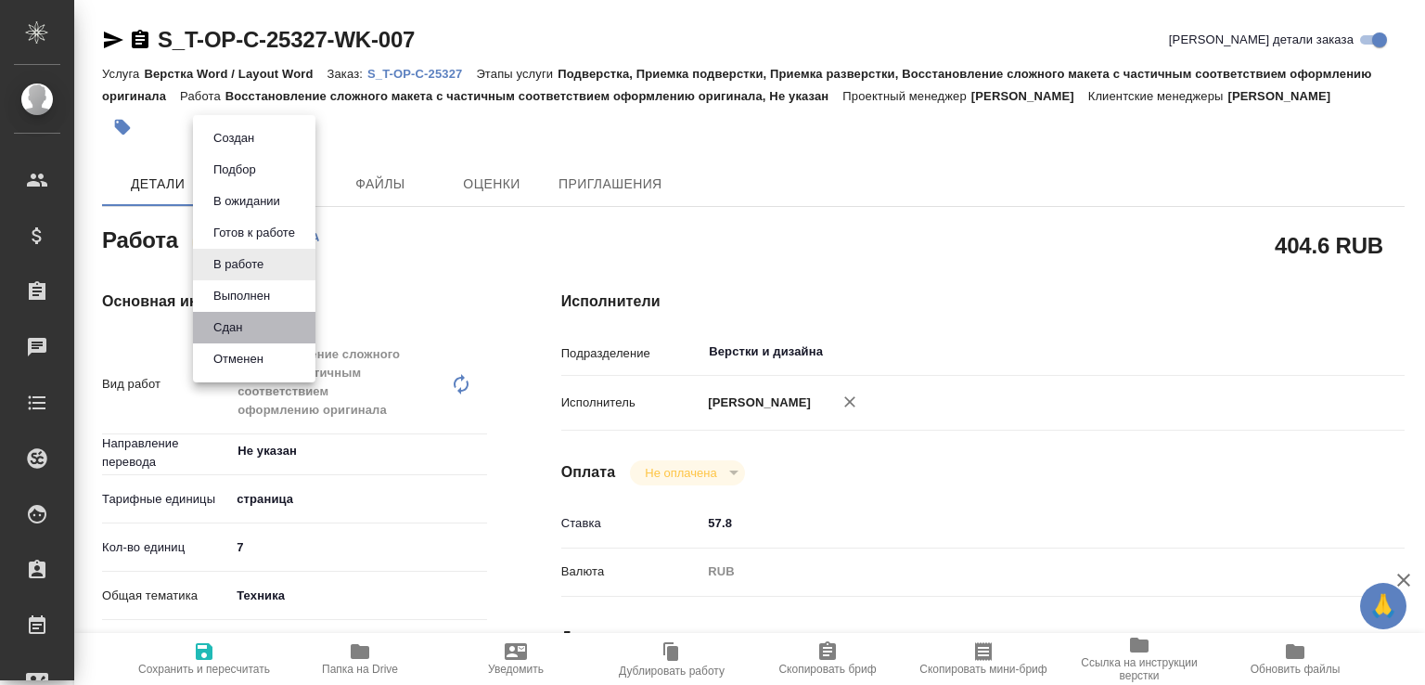
click at [255, 328] on li "Сдан" at bounding box center [254, 328] width 122 height 32
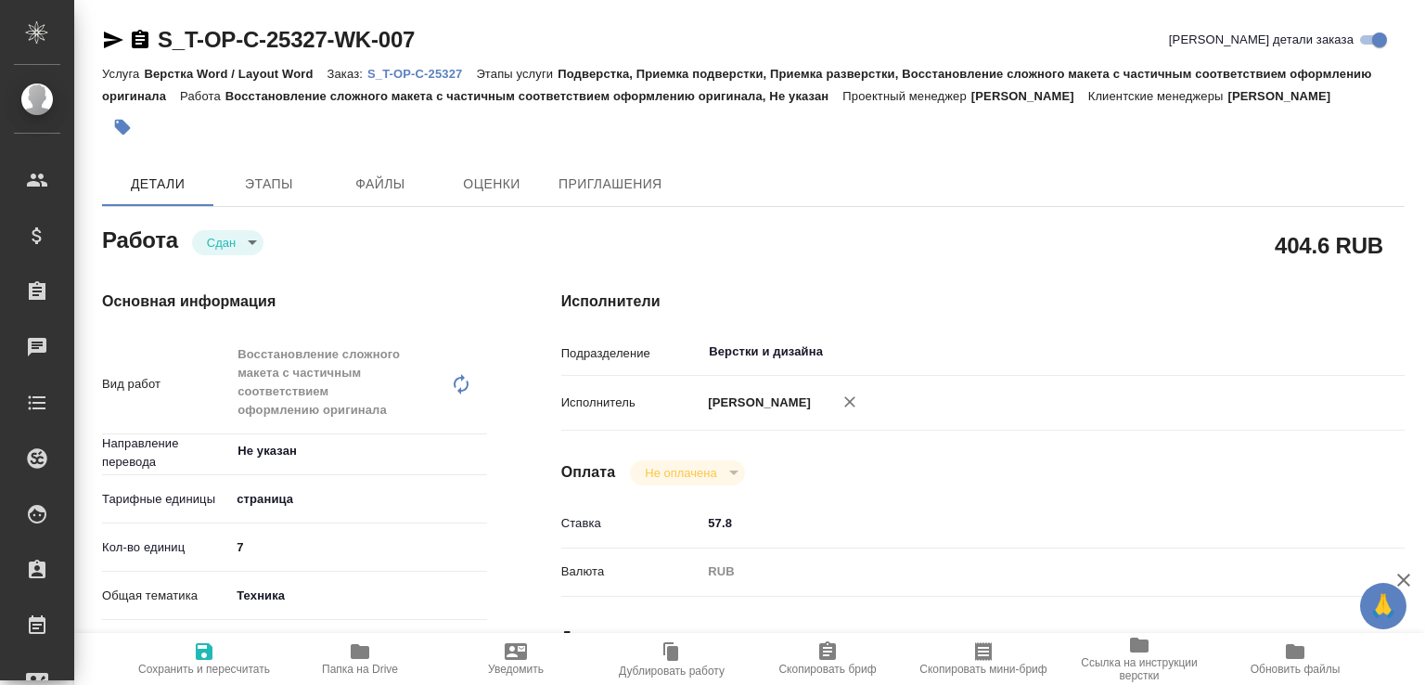
type textarea "x"
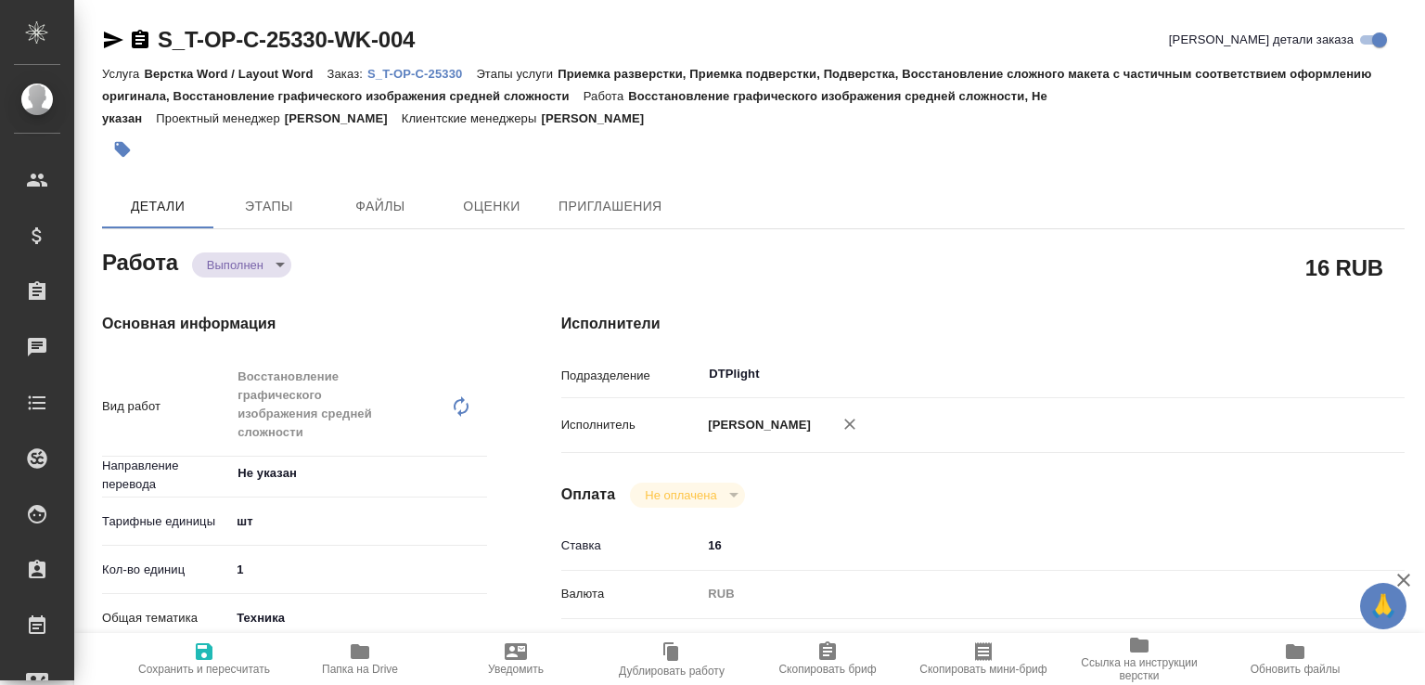
click at [267, 264] on body "🙏 .cls-1 fill:#fff; AWATERA Малофеева Екатерина e.malofeeva Клиенты Спецификаци…" at bounding box center [712, 342] width 1425 height 685
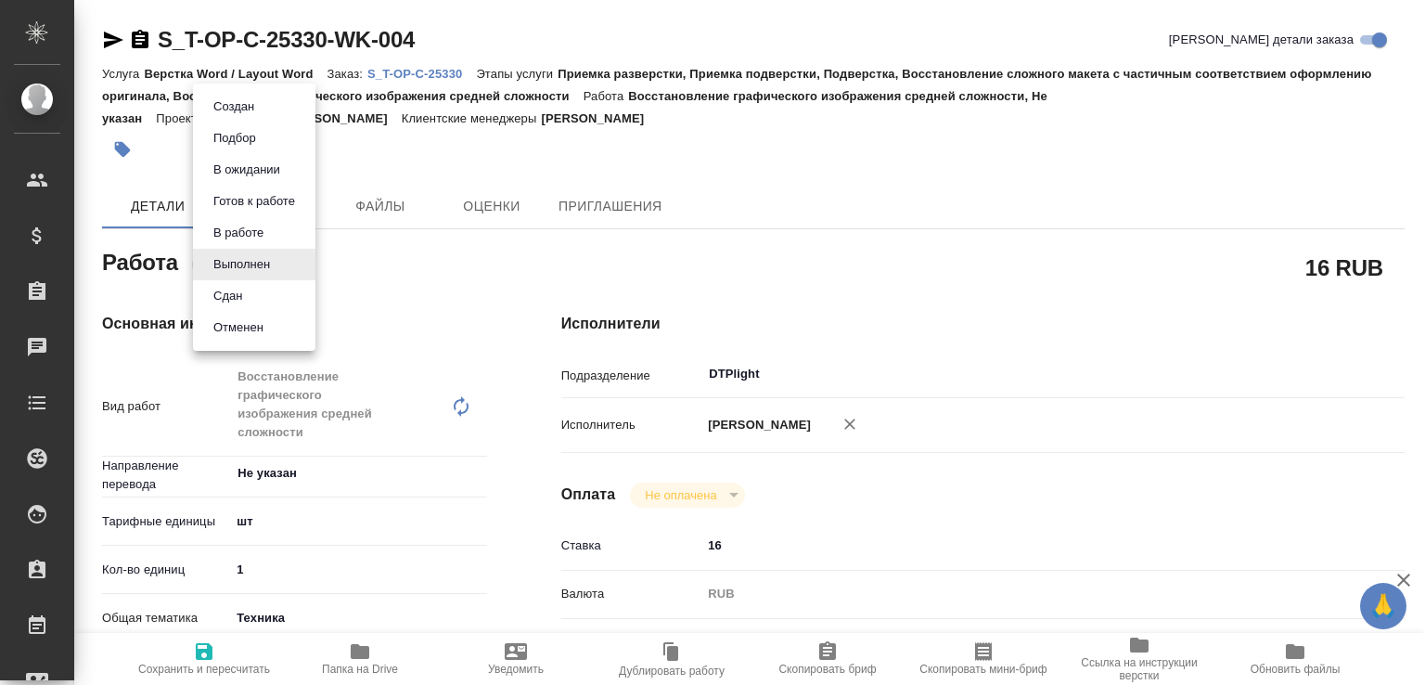
click at [255, 290] on li "Сдан" at bounding box center [254, 296] width 122 height 32
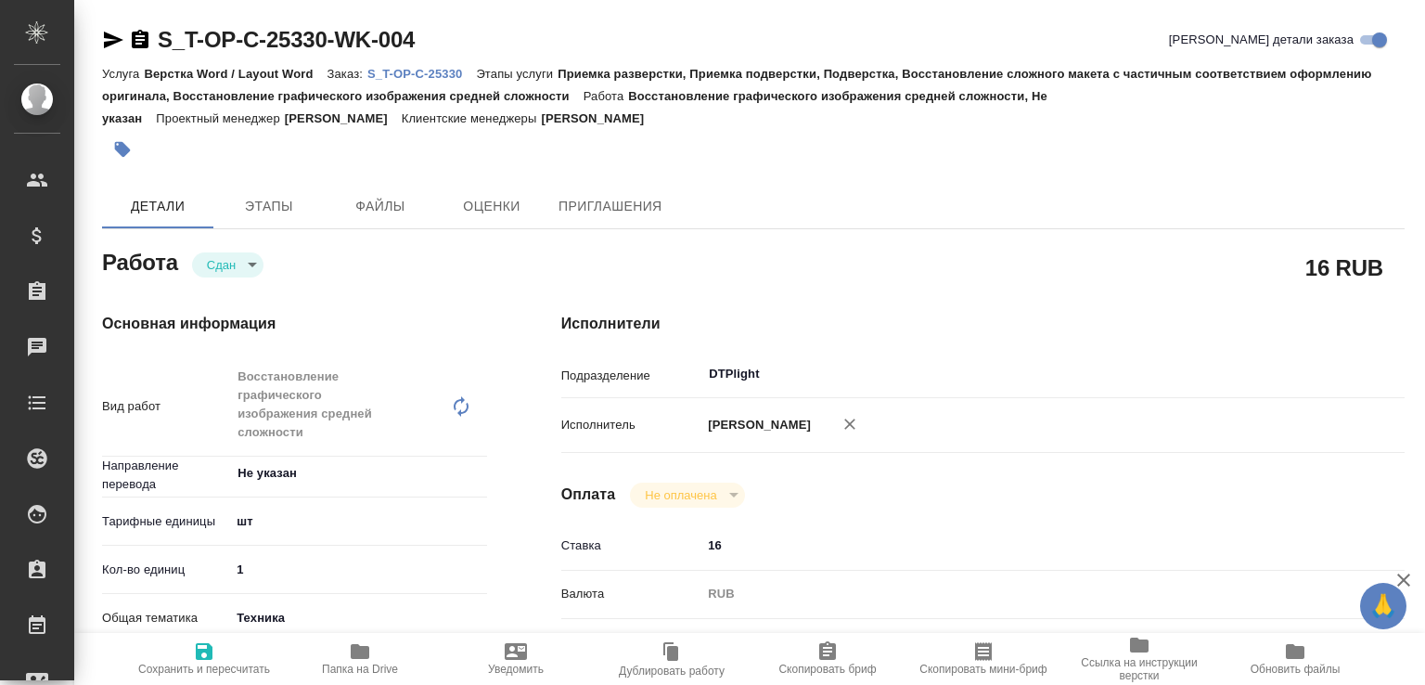
type textarea "x"
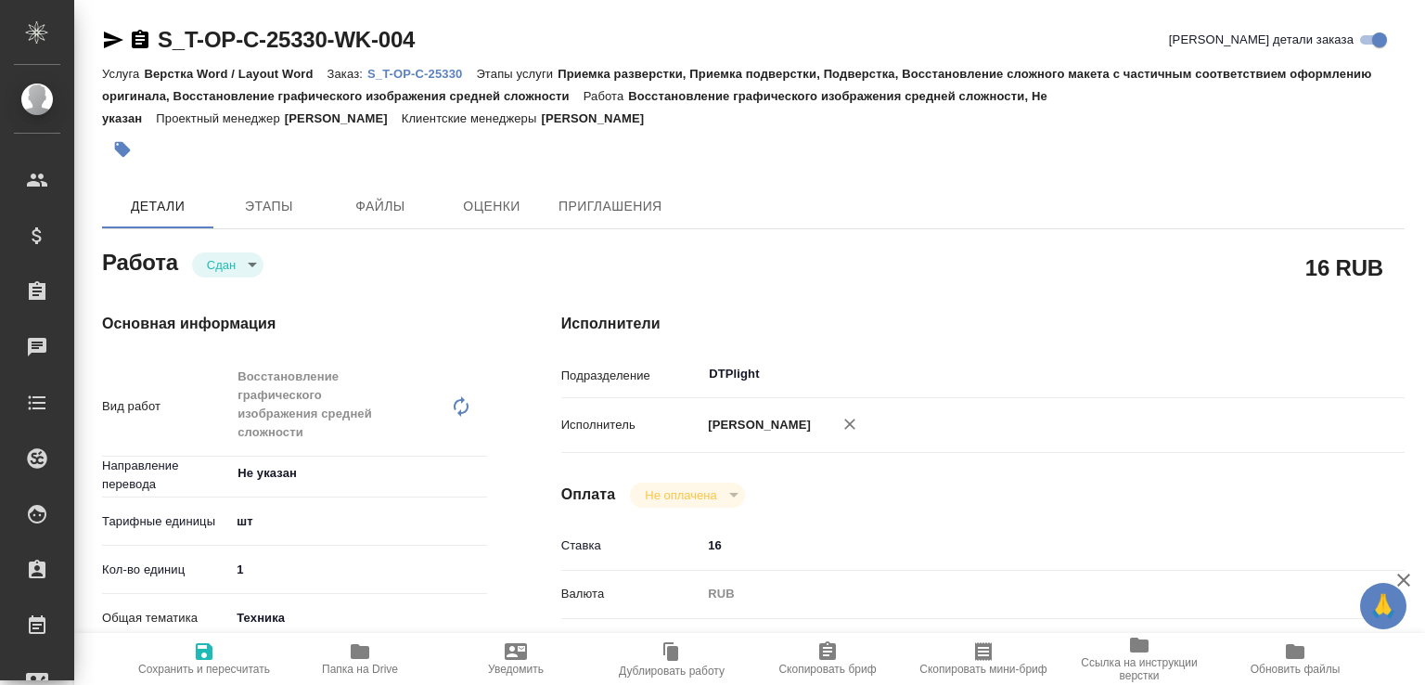
type textarea "x"
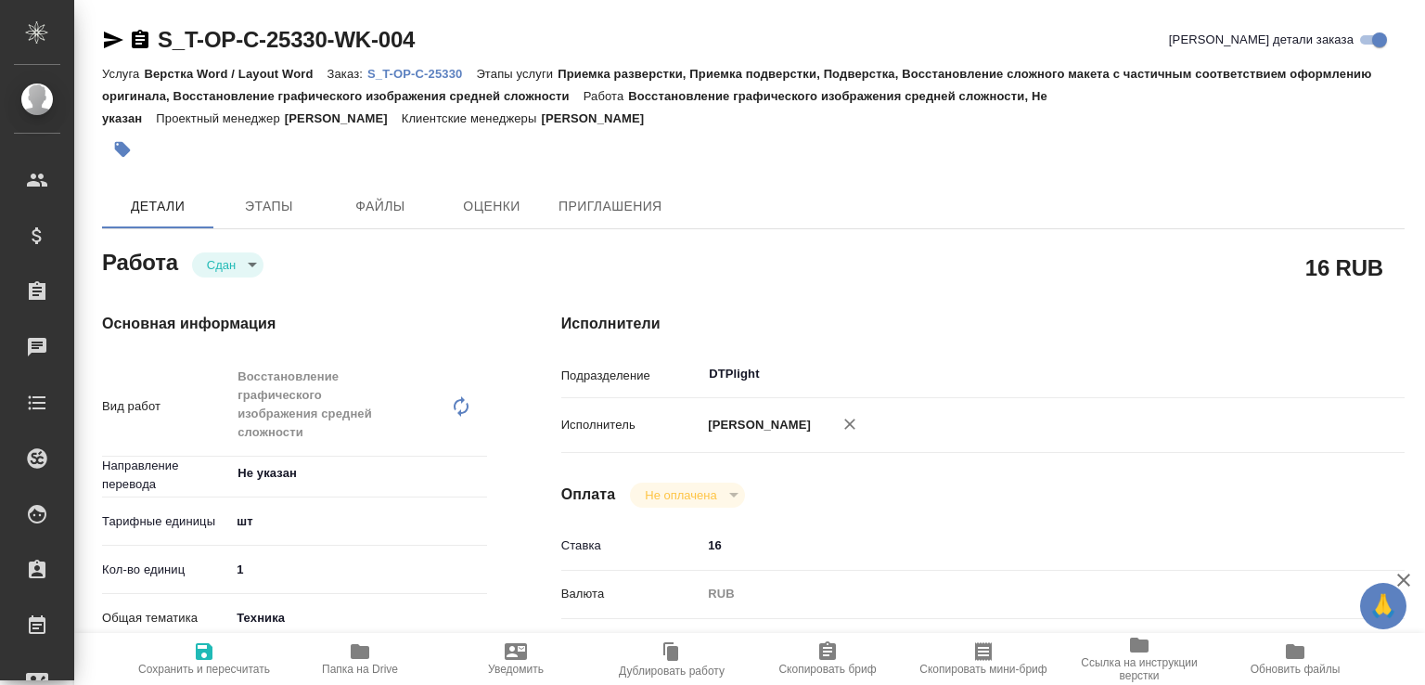
click at [391, 650] on span "Папка на Drive" at bounding box center [360, 657] width 134 height 35
type textarea "x"
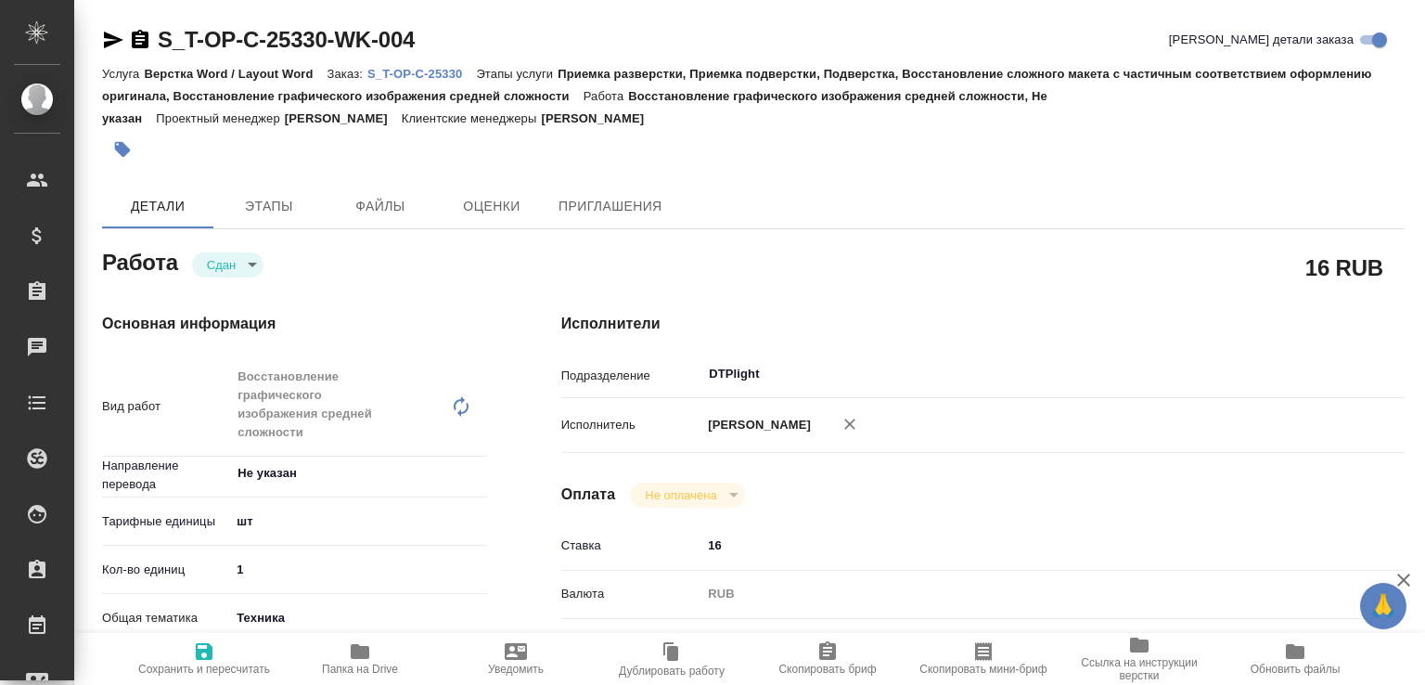
type textarea "x"
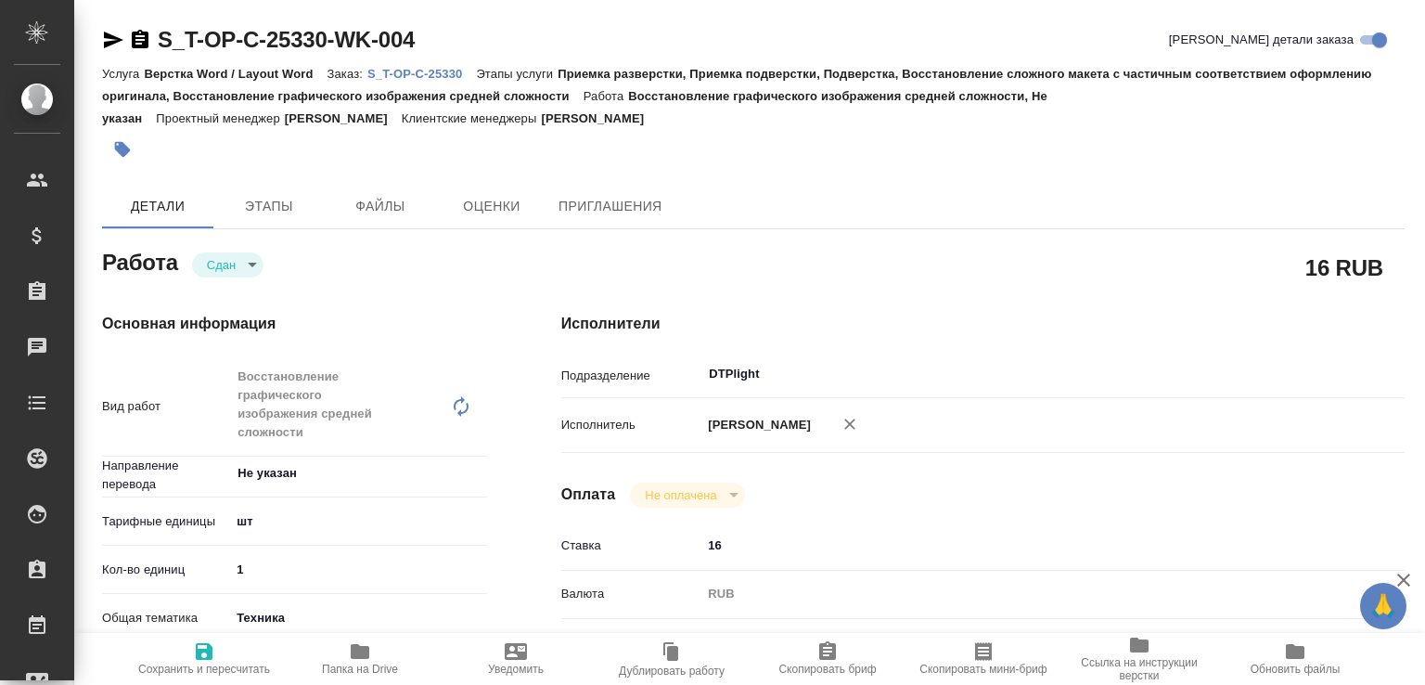
type textarea "x"
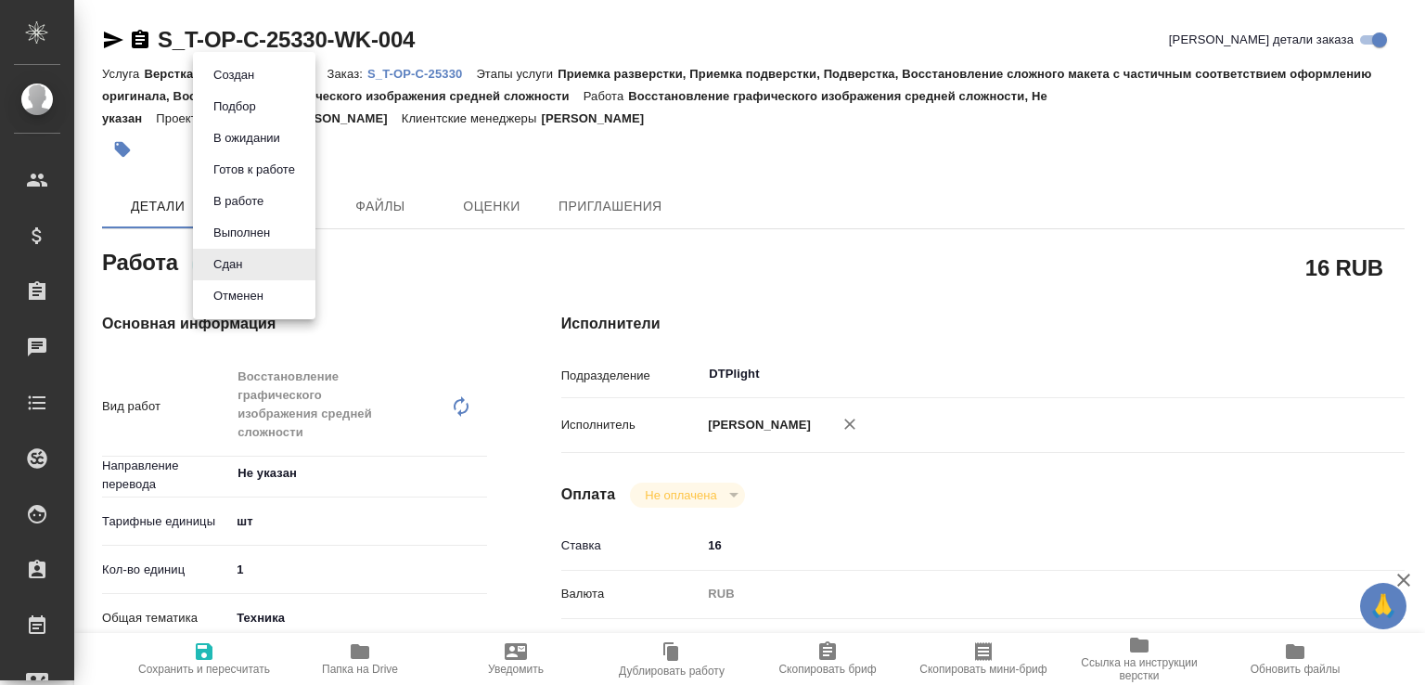
click at [262, 263] on body "🙏 .cls-1 fill:#fff; AWATERA Малофеева Екатерина e.malofeeva Клиенты Спецификаци…" at bounding box center [712, 342] width 1425 height 685
click at [267, 157] on li "Готов к работе" at bounding box center [254, 170] width 122 height 32
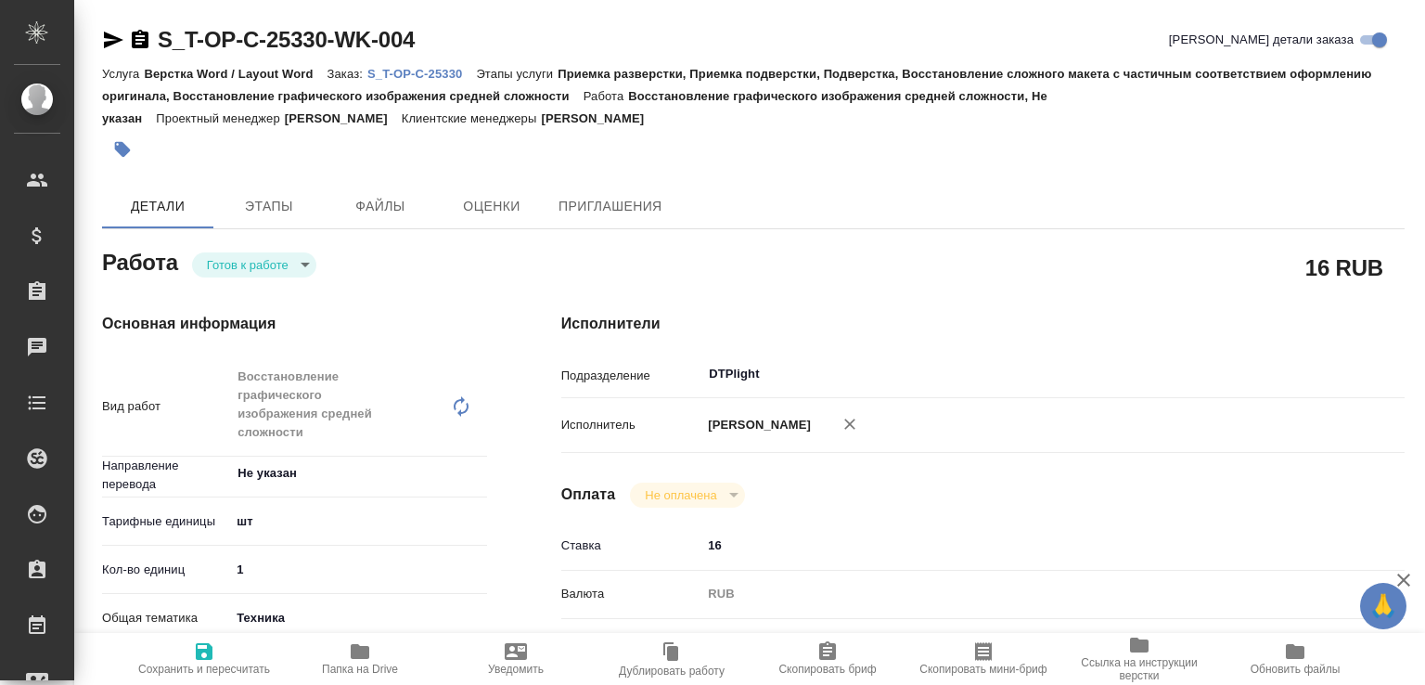
type textarea "x"
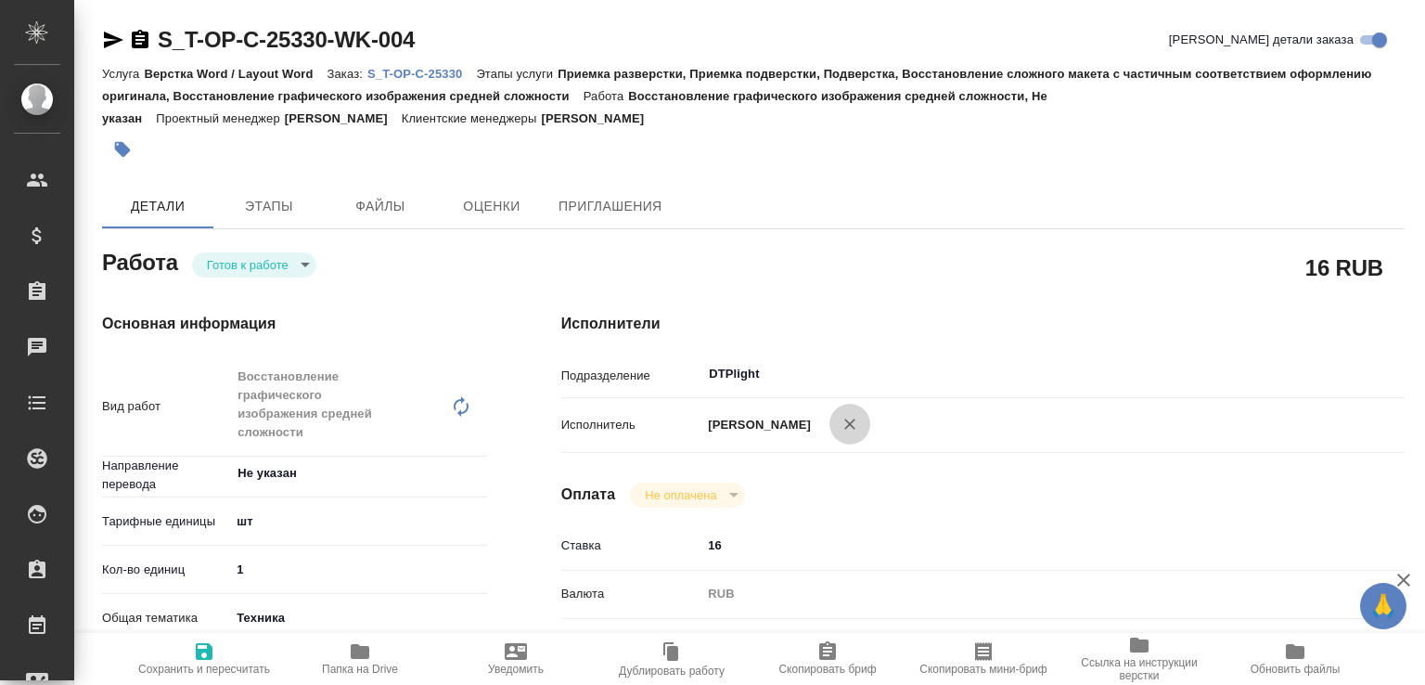
click at [855, 427] on icon "button" at bounding box center [849, 423] width 11 height 11
type textarea "x"
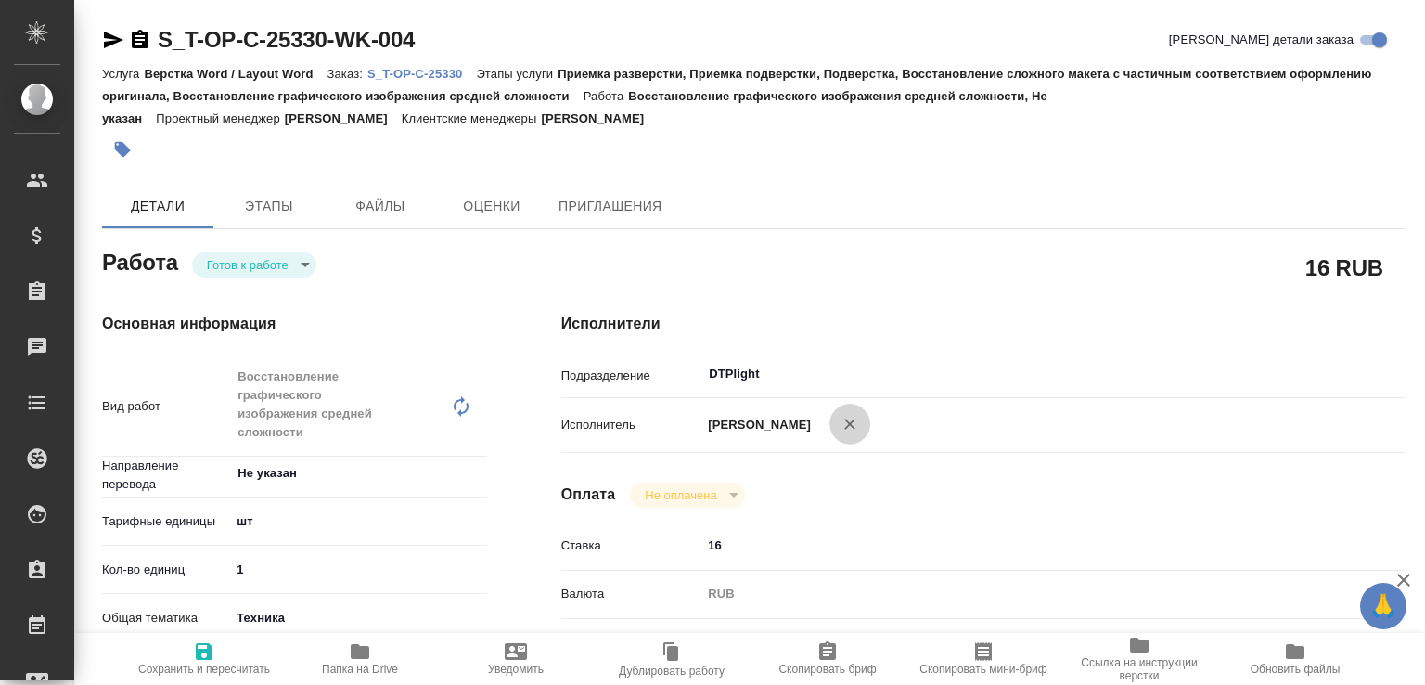
type textarea "x"
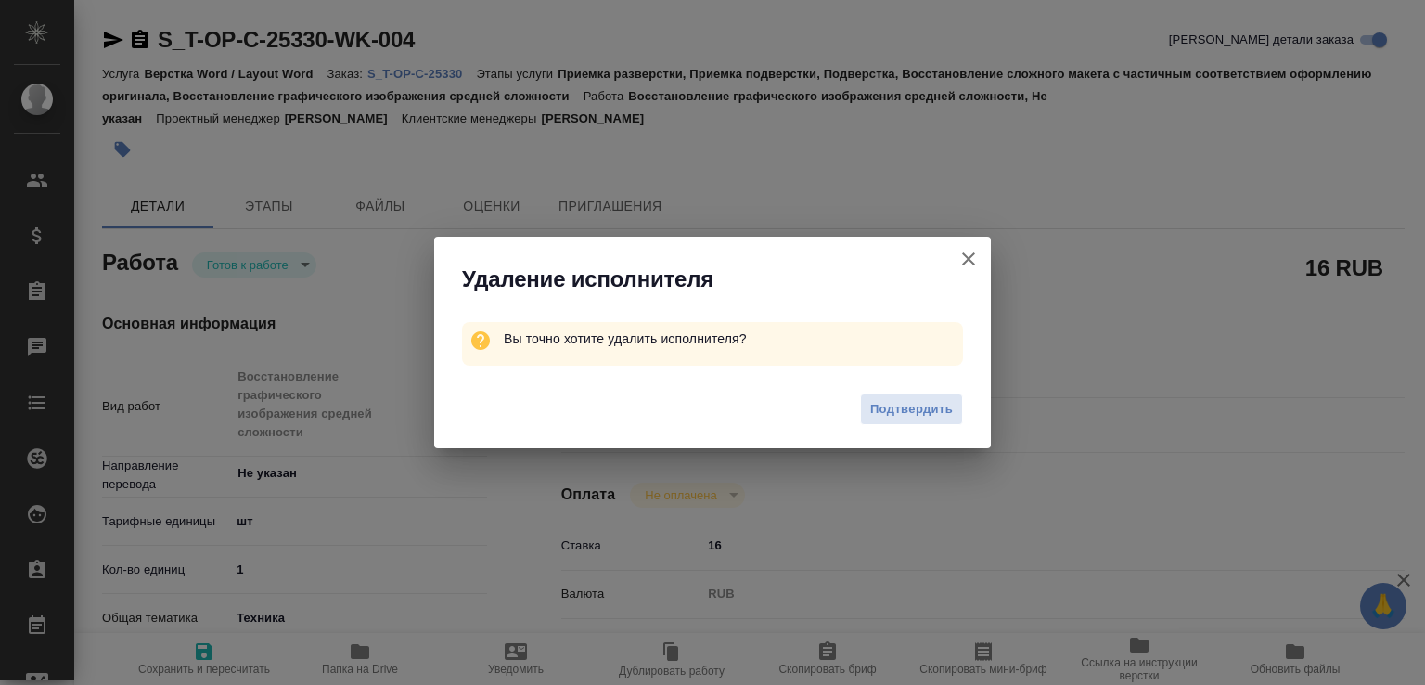
click at [983, 420] on div "Подтвердить" at bounding box center [712, 412] width 557 height 74
click at [942, 411] on span "Подтвердить" at bounding box center [911, 409] width 83 height 21
type textarea "x"
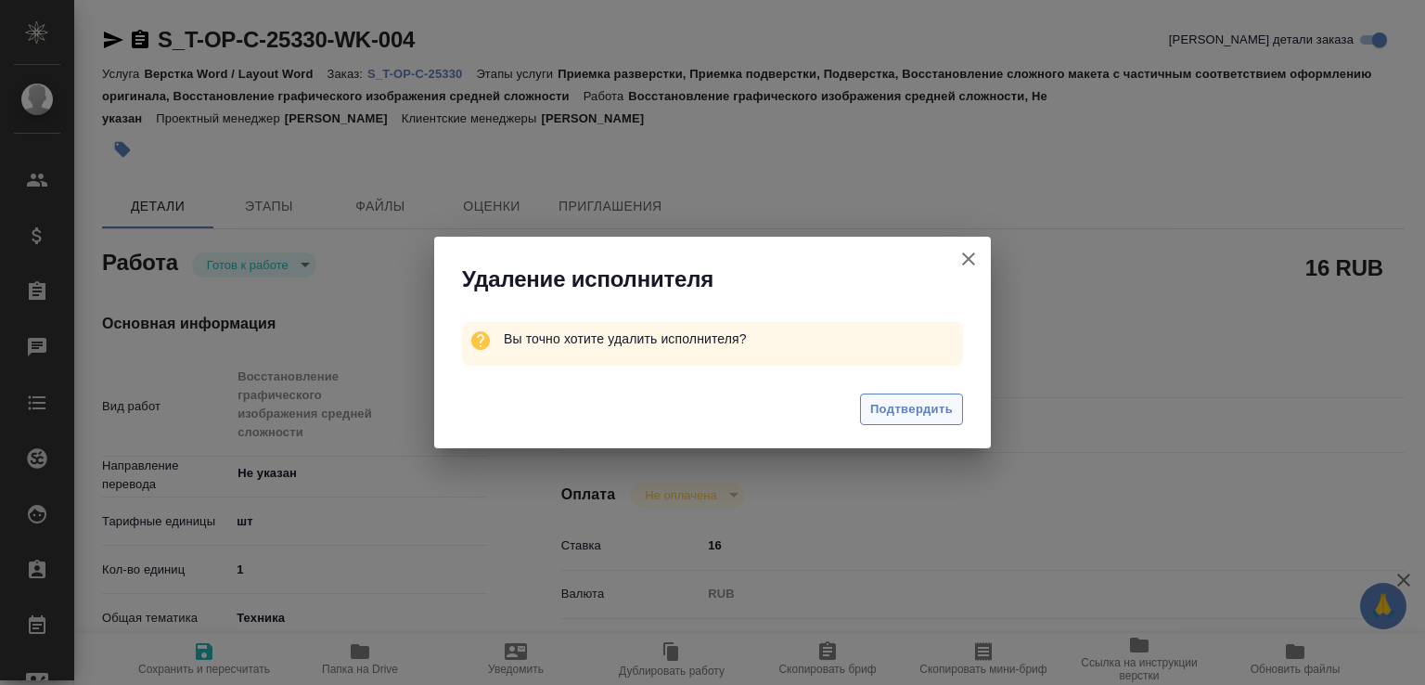
type textarea "x"
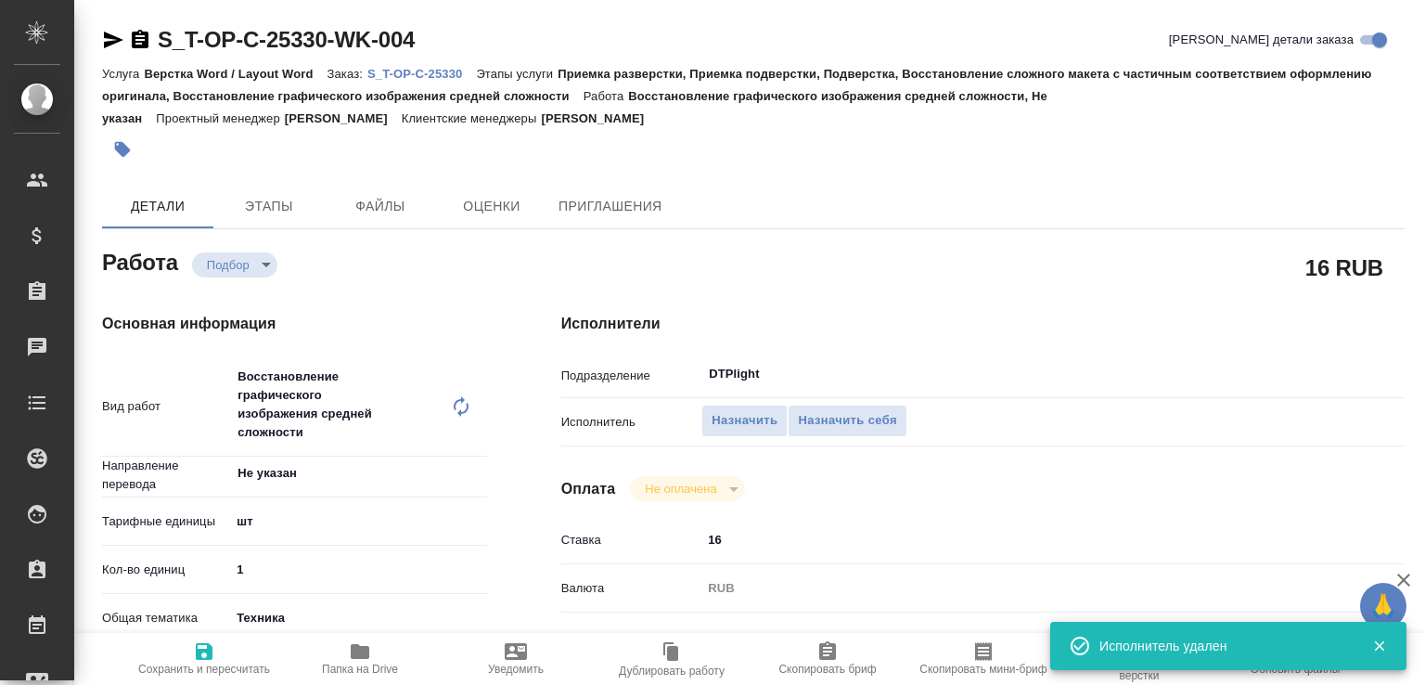
type textarea "x"
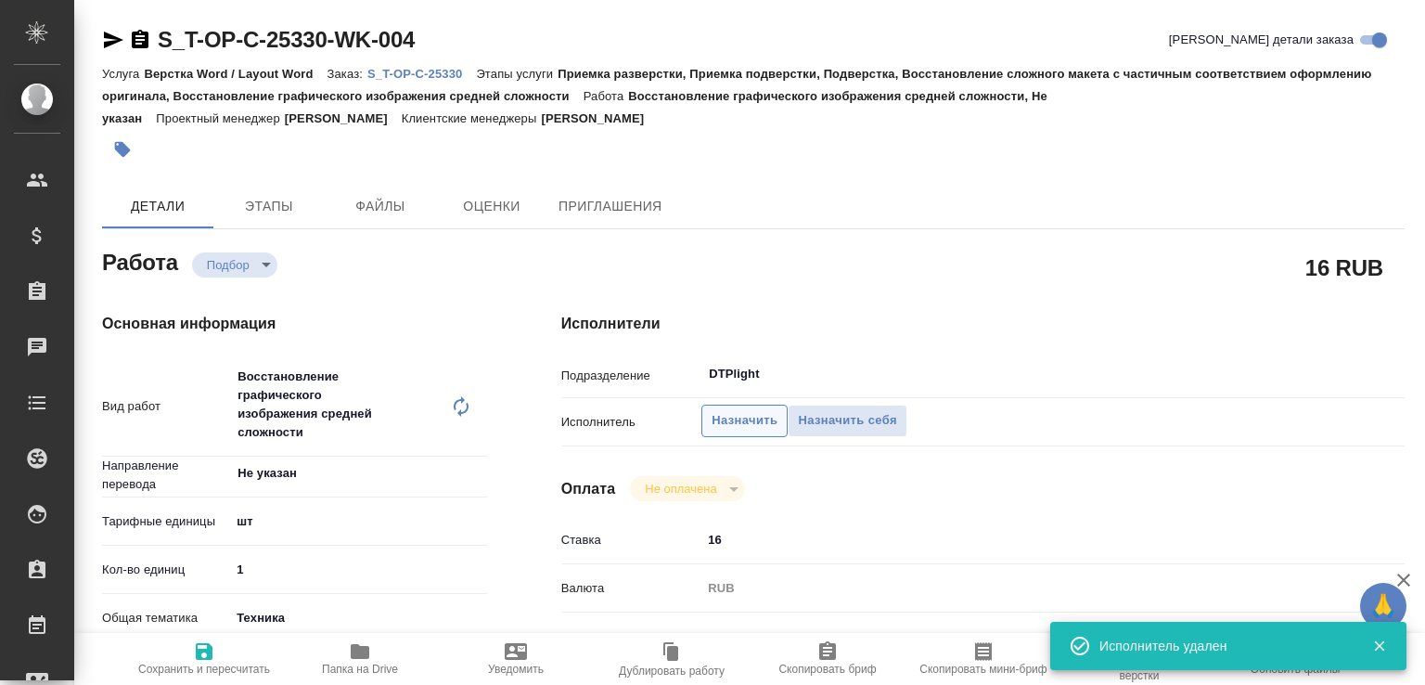
type textarea "x"
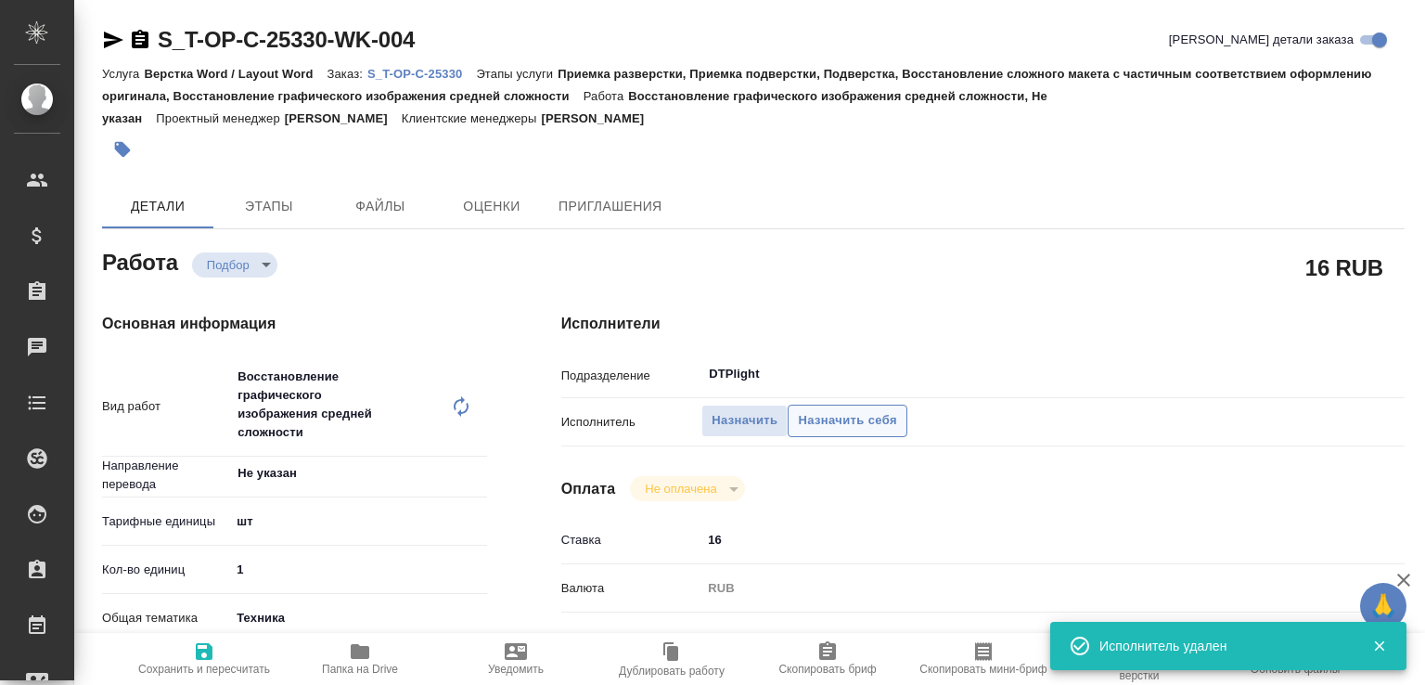
click at [854, 414] on span "Назначить себя" at bounding box center [847, 420] width 98 height 21
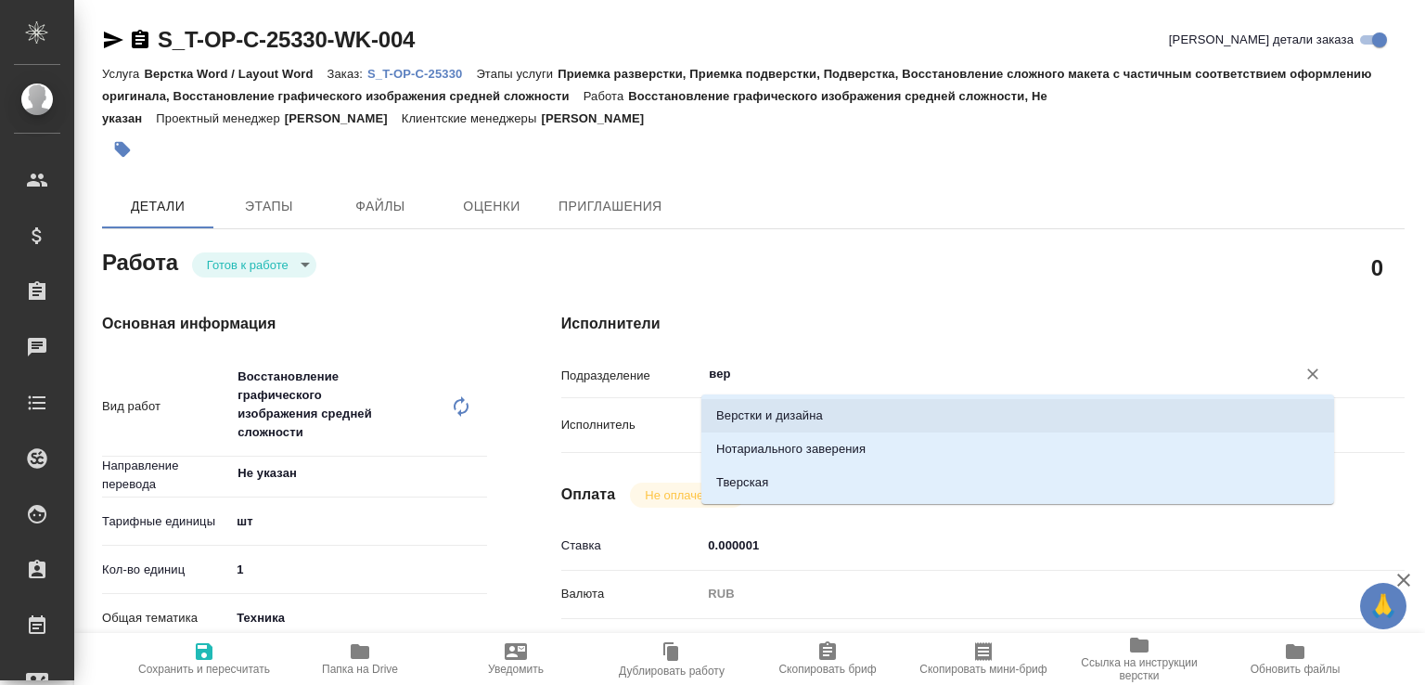
click at [781, 422] on li "Верстки и дизайна" at bounding box center [1017, 415] width 633 height 33
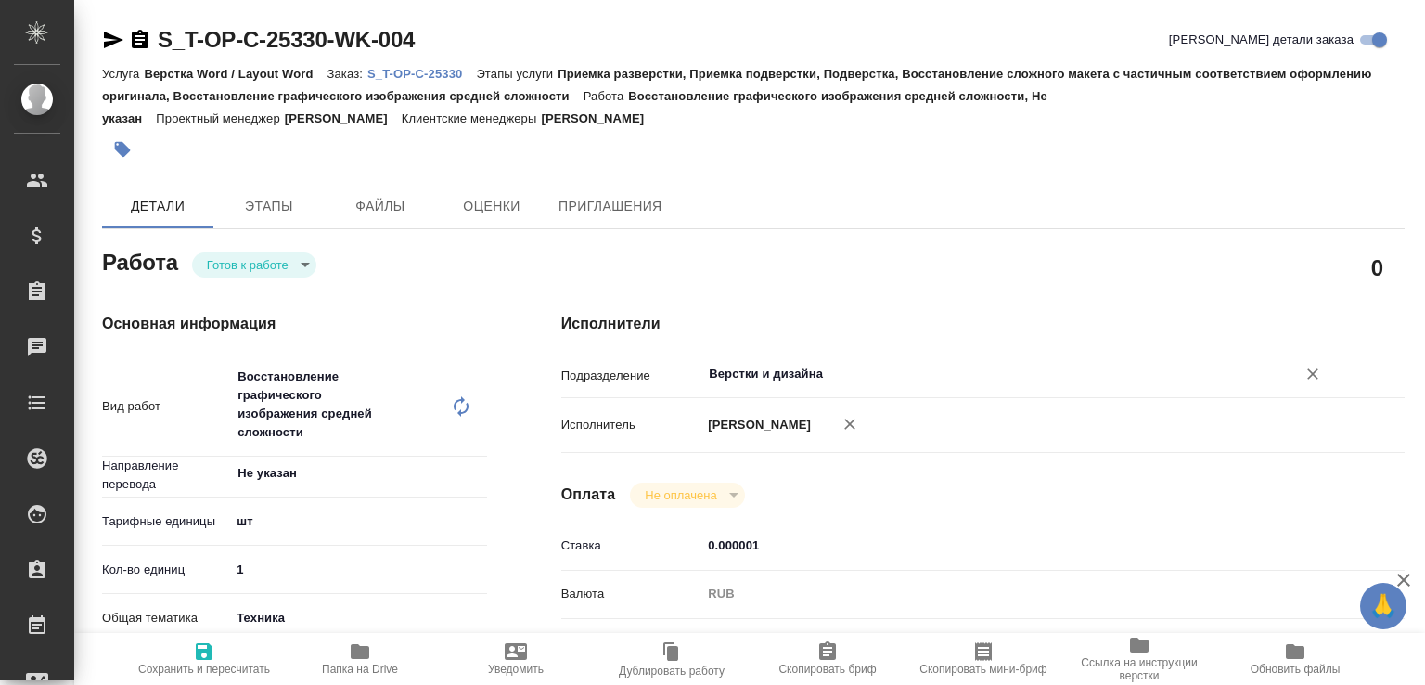
type input "Верстки и дизайна"
click at [221, 662] on span "Сохранить и пересчитать" at bounding box center [204, 668] width 132 height 13
type input "readyForWork"
type input "Не указан"
type input "5a8b1489cc6b4906c91bfdc1"
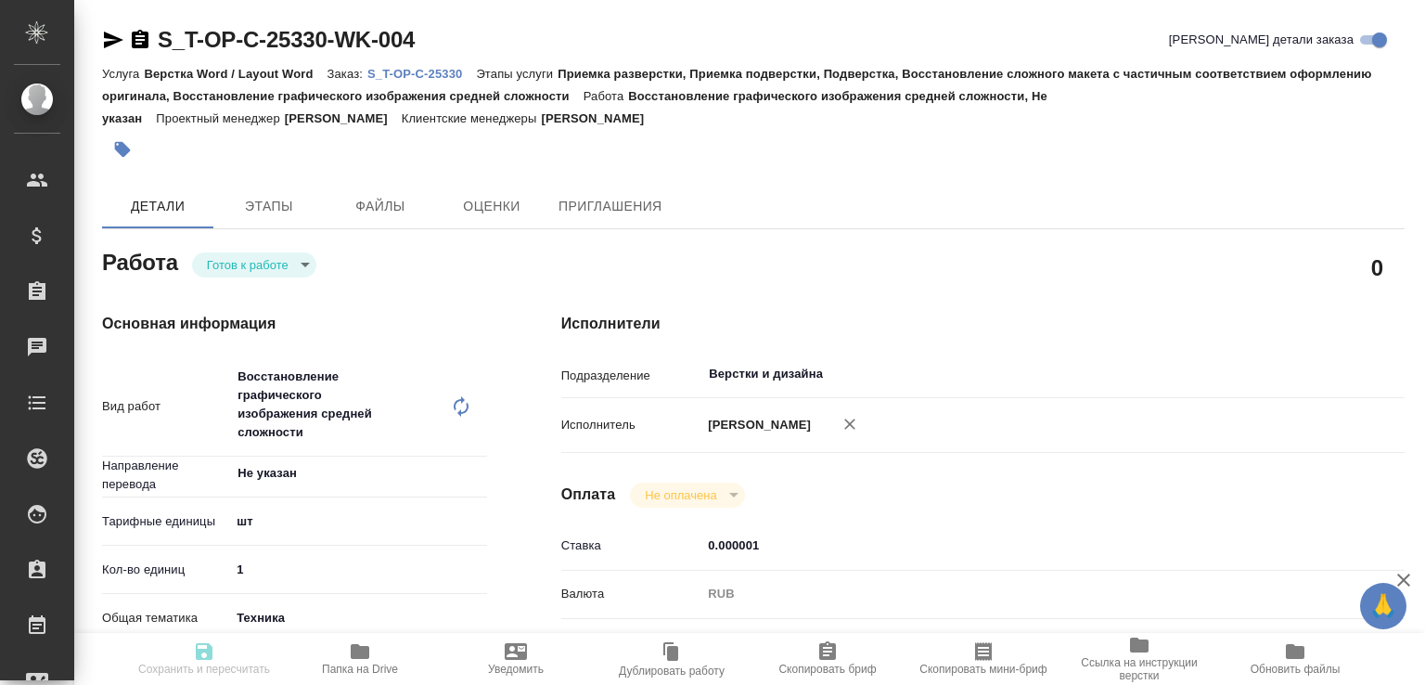
type input "1"
type input "tech"
type input "5f647205b73bc97568ca66bc"
type input "[DATE] 15:00"
type input "[DATE] 16:14"
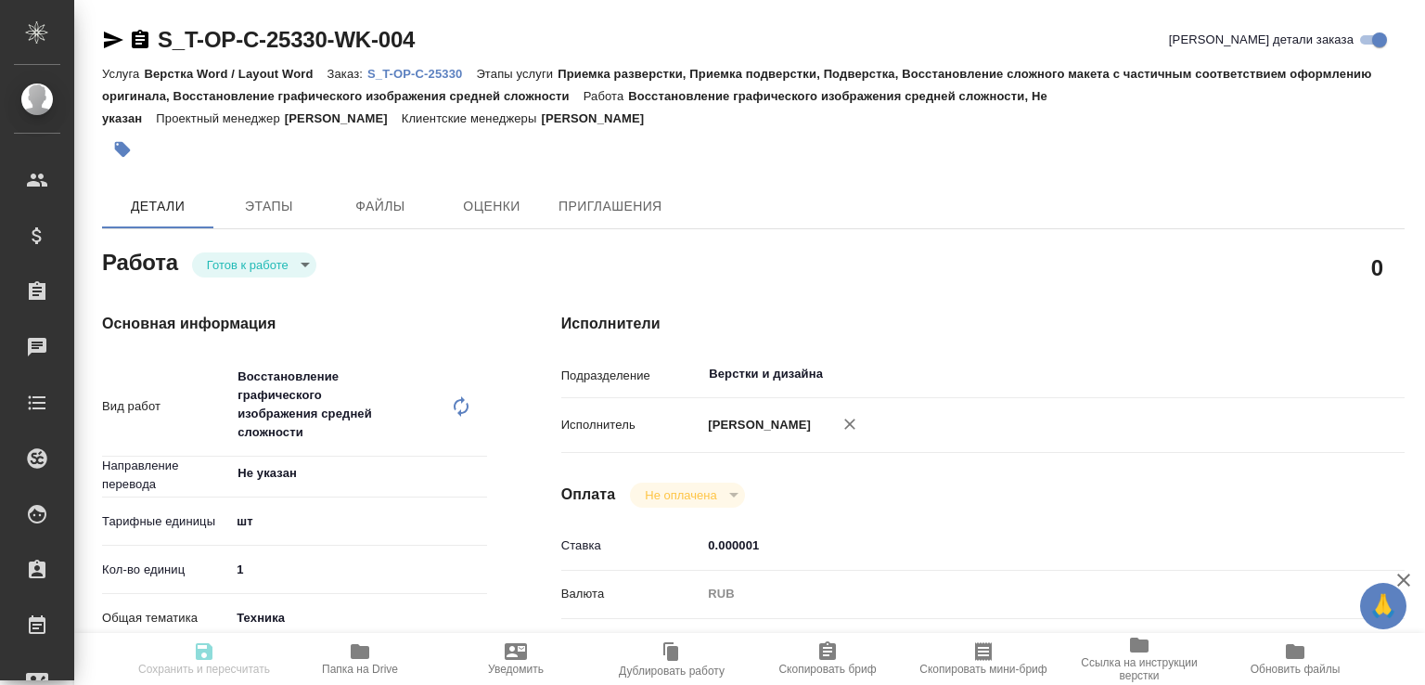
type input "[DATE] 16:30"
type input "[DATE] 17:02"
type input "[DATE] 16:00"
type input "Верстки и дизайна"
type input "notPayed"
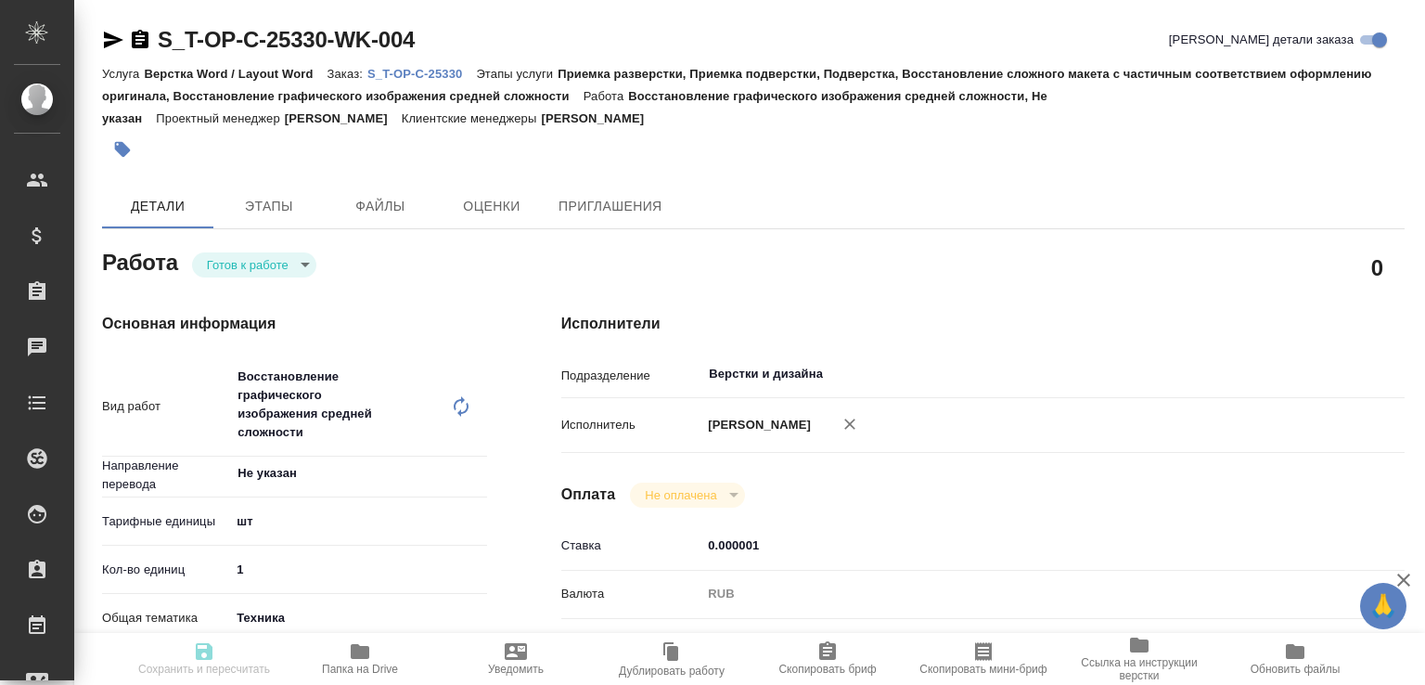
type input "0.000001"
type input "RUB"
type input "[PERSON_NAME]"
type input "S_T-OP-C-25330"
type input "Т-ОП-С-46928"
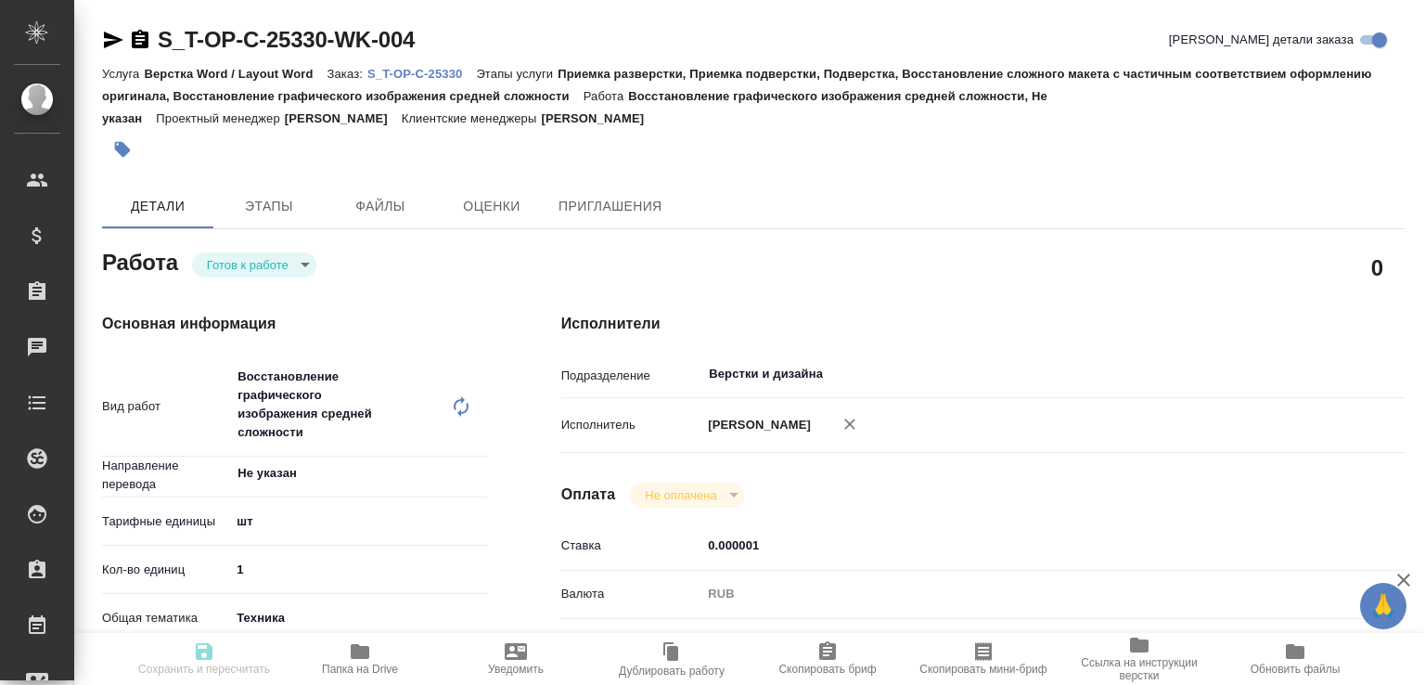
type input "Верстка Word / Layout Word"
type input "Приемка разверстки, Приемка подверстки, Подверстка, Восстановление сложного мак…"
type input "[PERSON_NAME]"
type input "/Clients/Т-ОП-С_Русал Глобал Менеджмент/Orders/S_T-OP-C-25330"
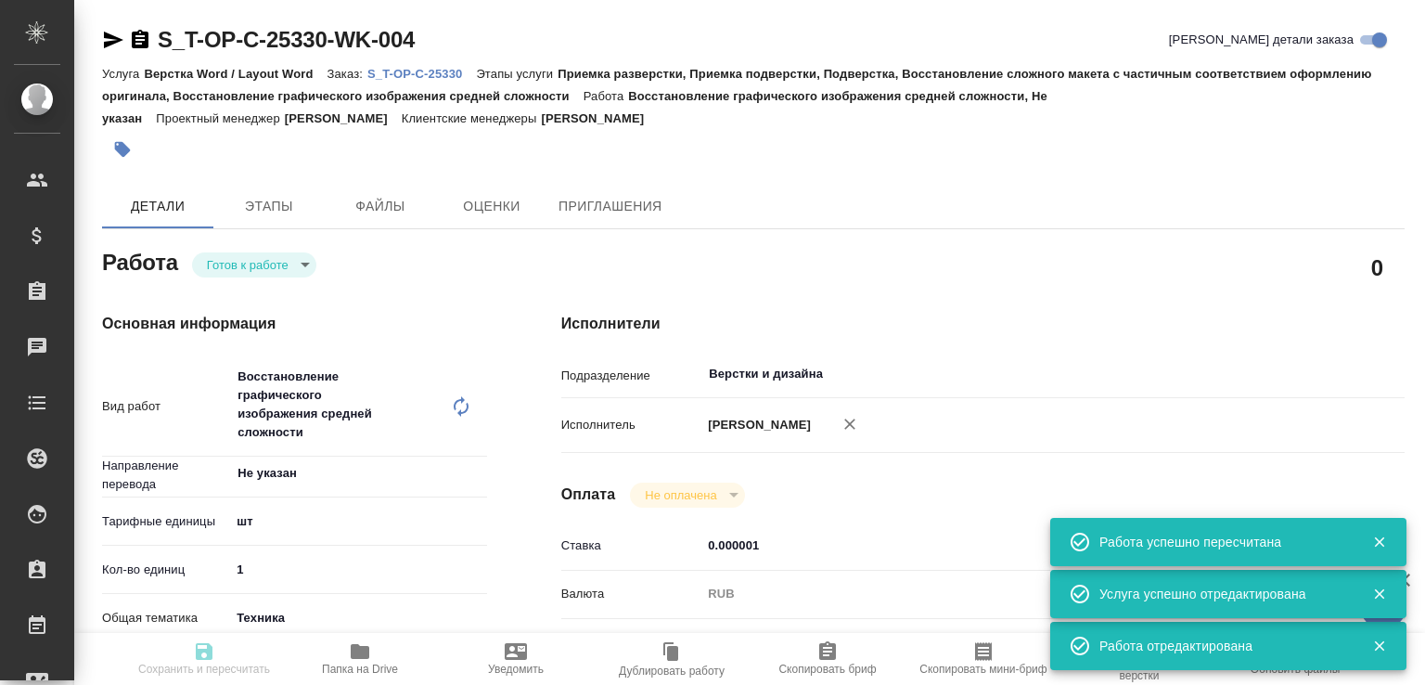
type input "readyForWork"
type input "Не указан"
type input "5a8b1489cc6b4906c91bfdc1"
type input "1"
type input "tech"
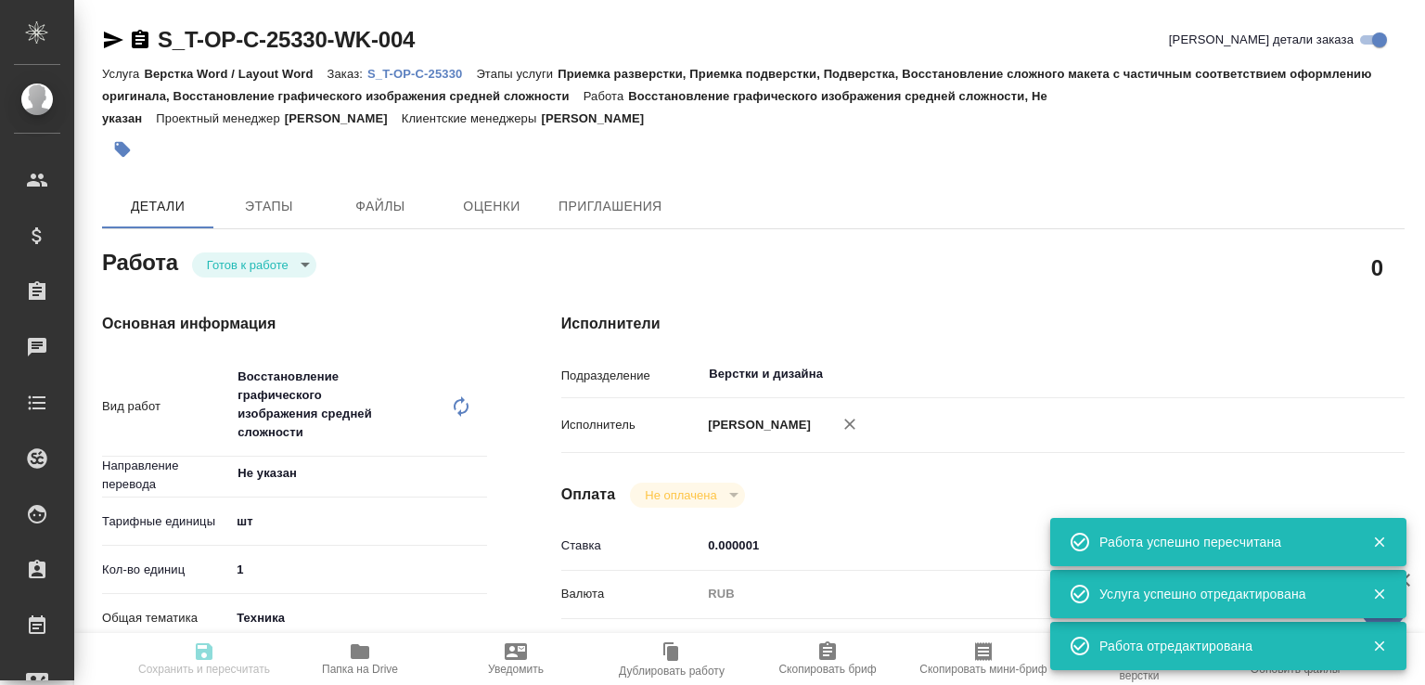
type input "5f647205b73bc97568ca66bc"
type input "[DATE] 15:00"
type input "30.09.2025 16:14"
type input "30.09.2025 16:30"
type input "30.09.2025 17:02"
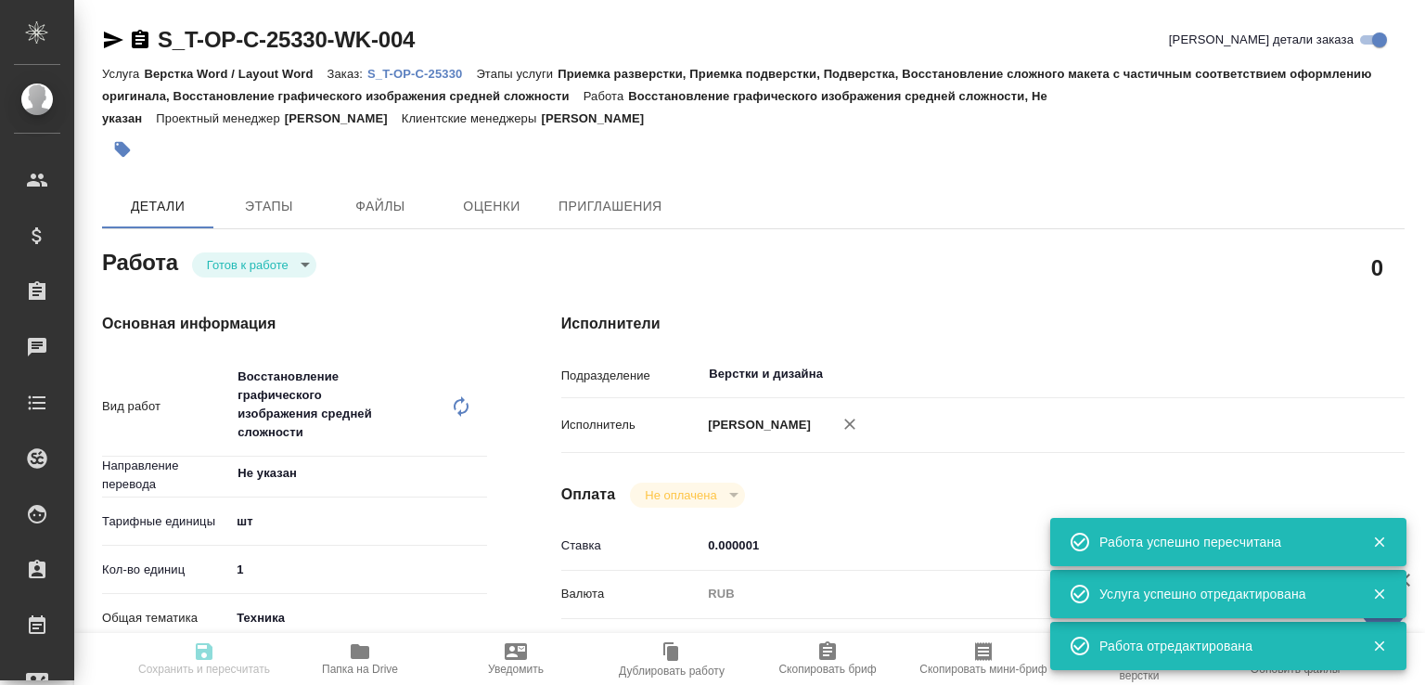
type input "[DATE] 16:00"
type input "Верстки и дизайна"
type input "notPayed"
type input "0.000001"
type input "RUB"
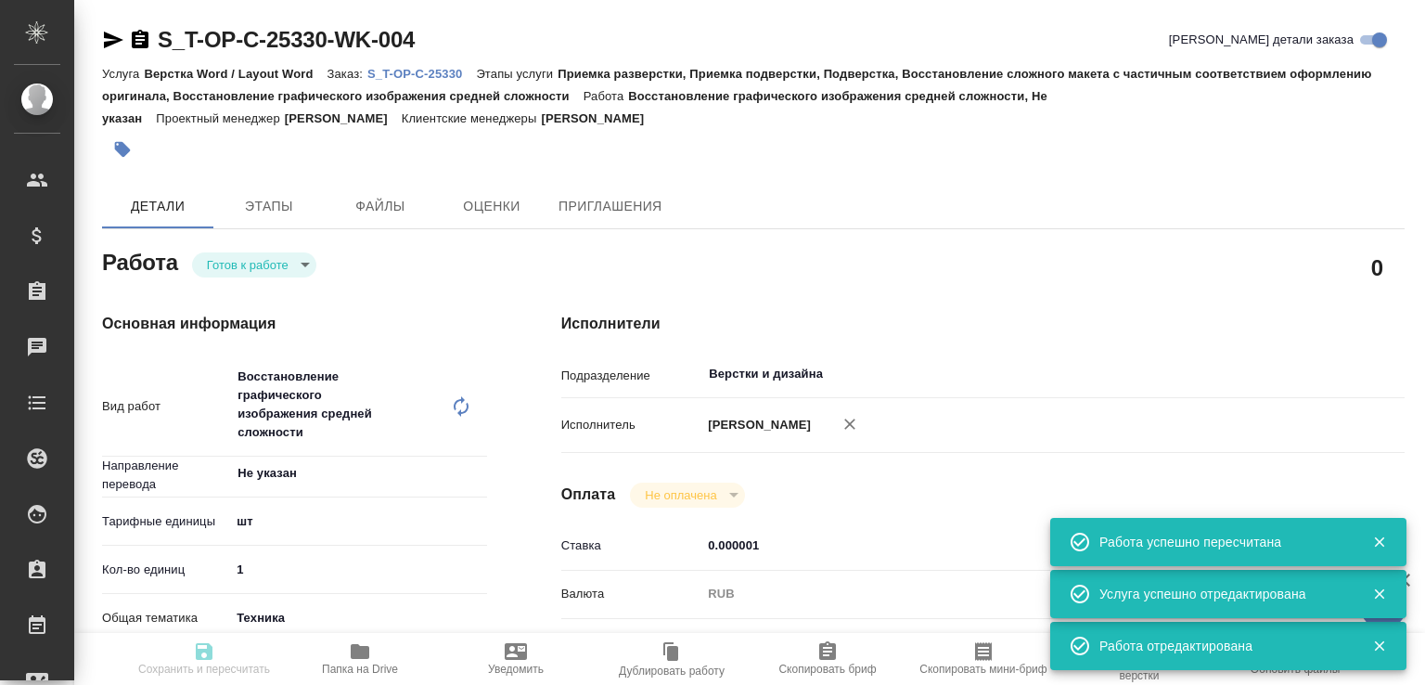
type input "[PERSON_NAME]"
type input "S_T-OP-C-25330"
type input "Т-ОП-С-46928"
type input "Верстка Word / Layout Word"
type input "Приемка разверстки, Приемка подверстки, Подверстка, Восстановление сложного мак…"
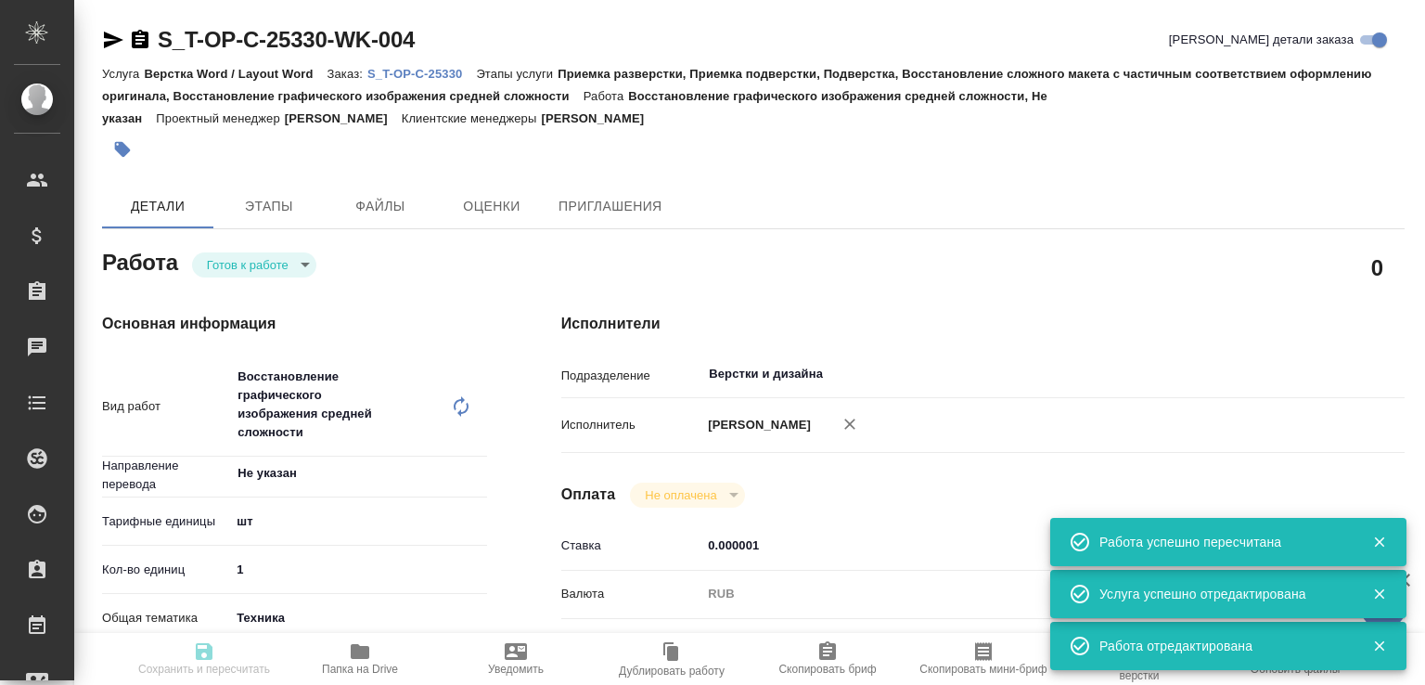
type input "[PERSON_NAME]"
type input "/Clients/Т-ОП-С_Русал Глобал Менеджмент/Orders/S_T-OP-C-25330"
click at [323, 261] on div "Работа Готов к работе readyForWork" at bounding box center [294, 260] width 385 height 33
click at [289, 267] on body "🙏 .cls-1 fill:#fff; AWATERA Малофеева Екатерина e.malofeeva Клиенты Спецификаци…" at bounding box center [712, 342] width 1425 height 685
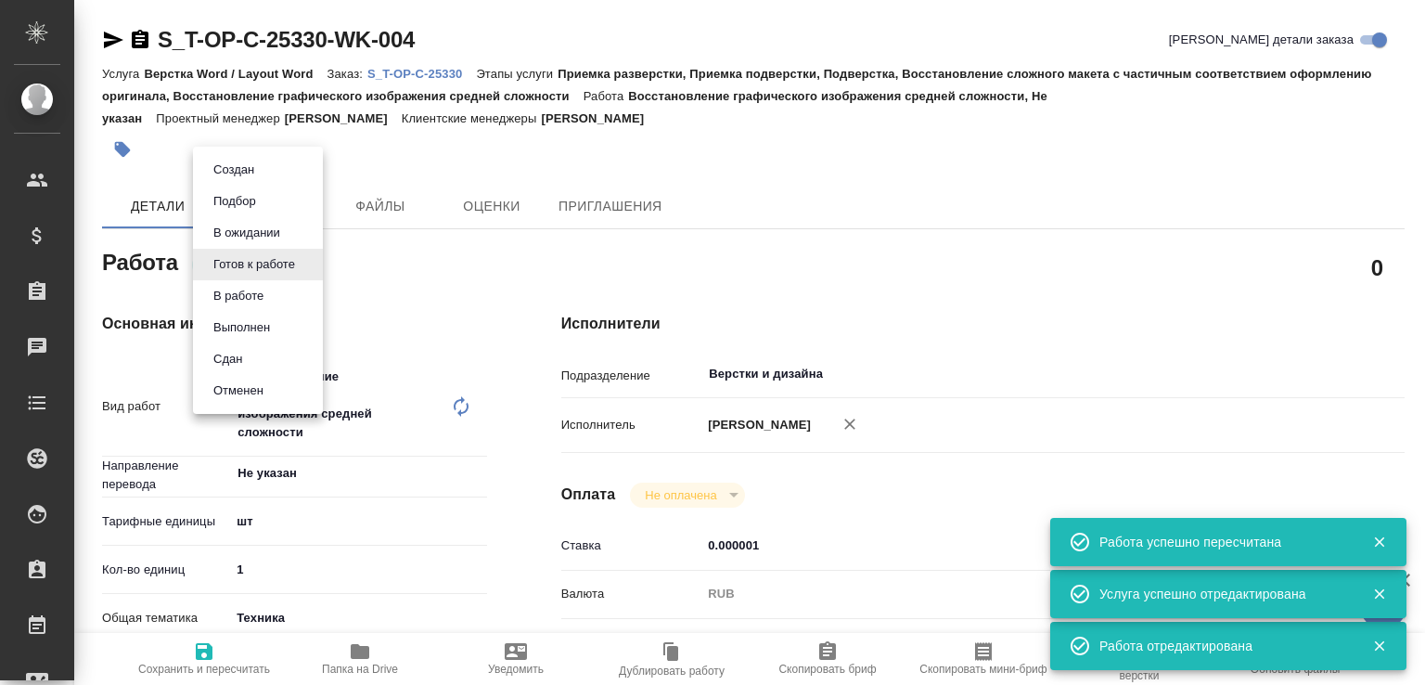
click at [267, 291] on button "В работе" at bounding box center [238, 296] width 61 height 20
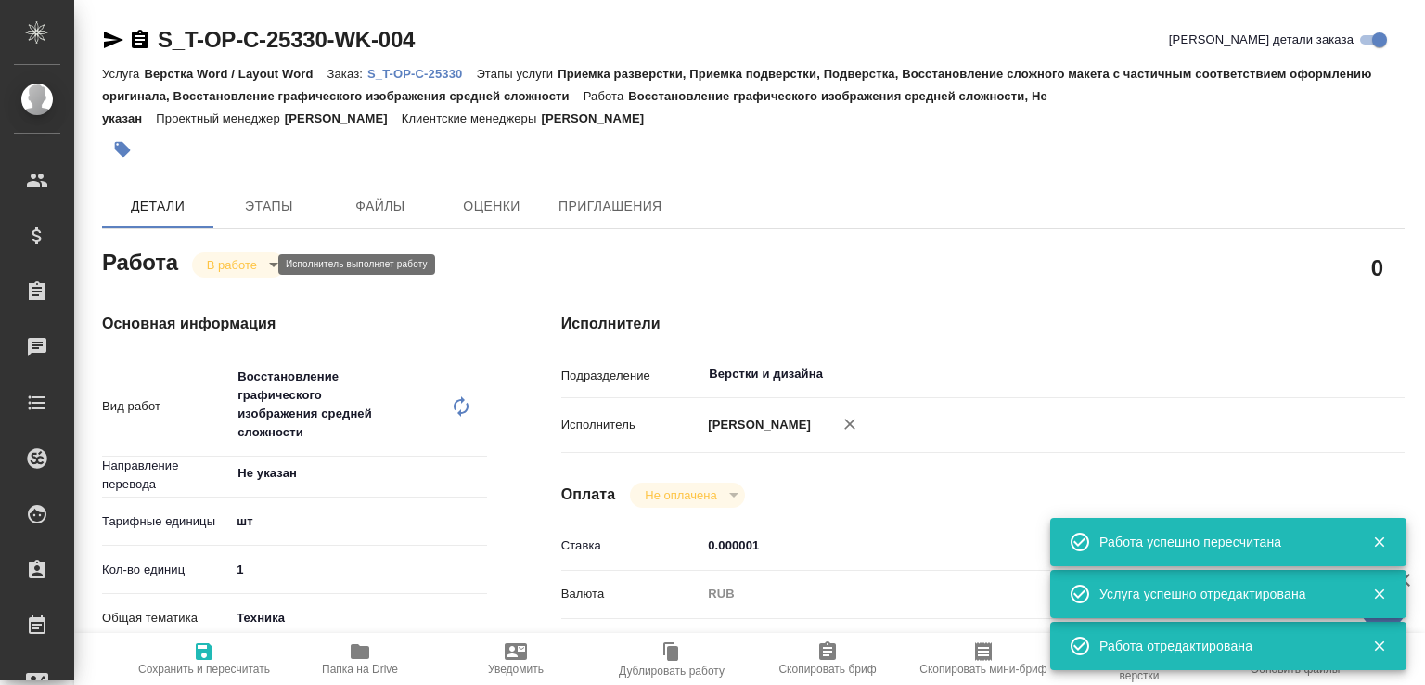
type textarea "x"
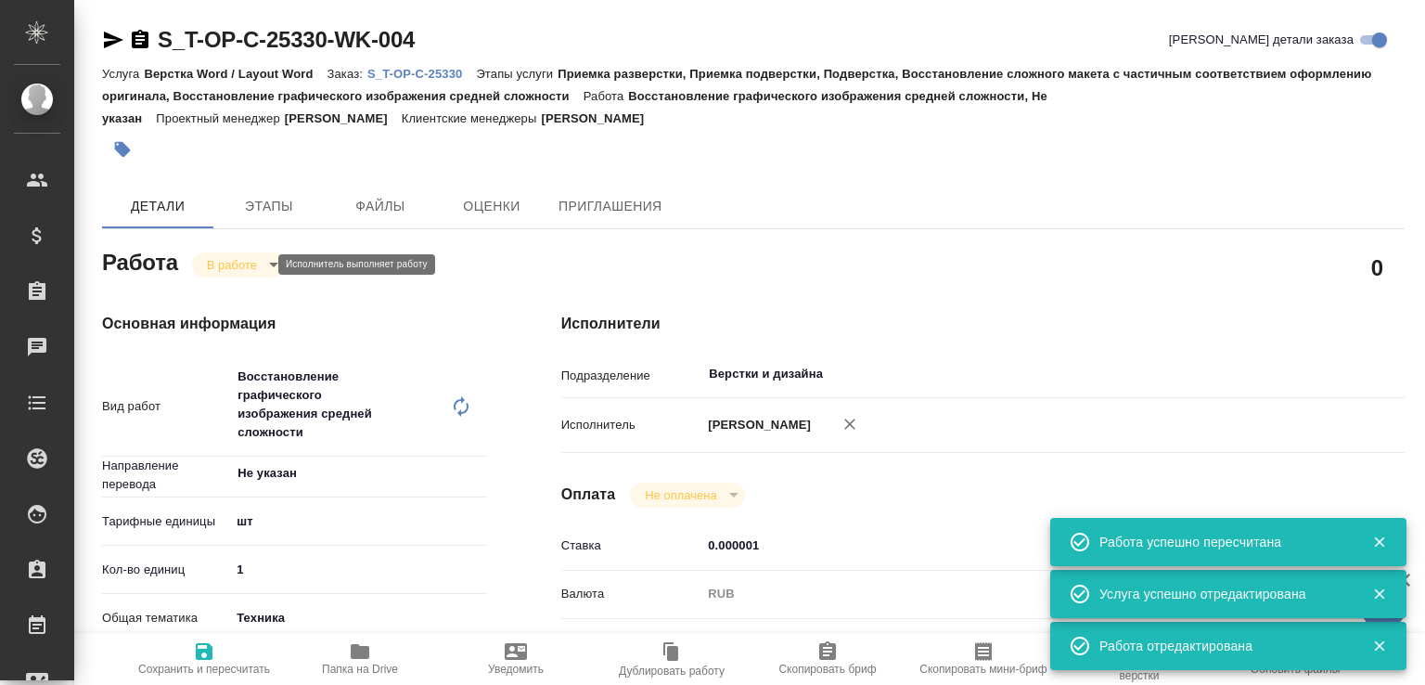
click at [264, 253] on body "🙏 .cls-1 fill:#fff; AWATERA Малофеева Екатерина e.malofeeva Клиенты Спецификаци…" at bounding box center [712, 342] width 1425 height 685
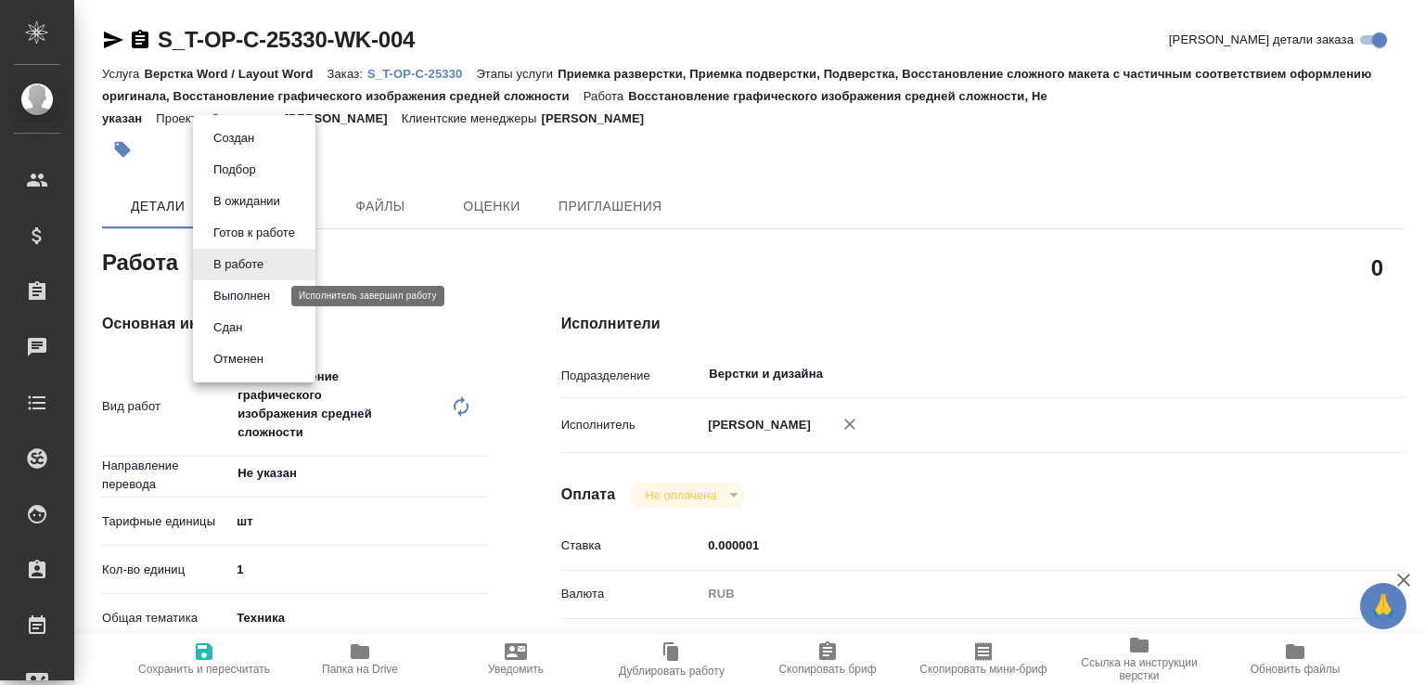
type textarea "x"
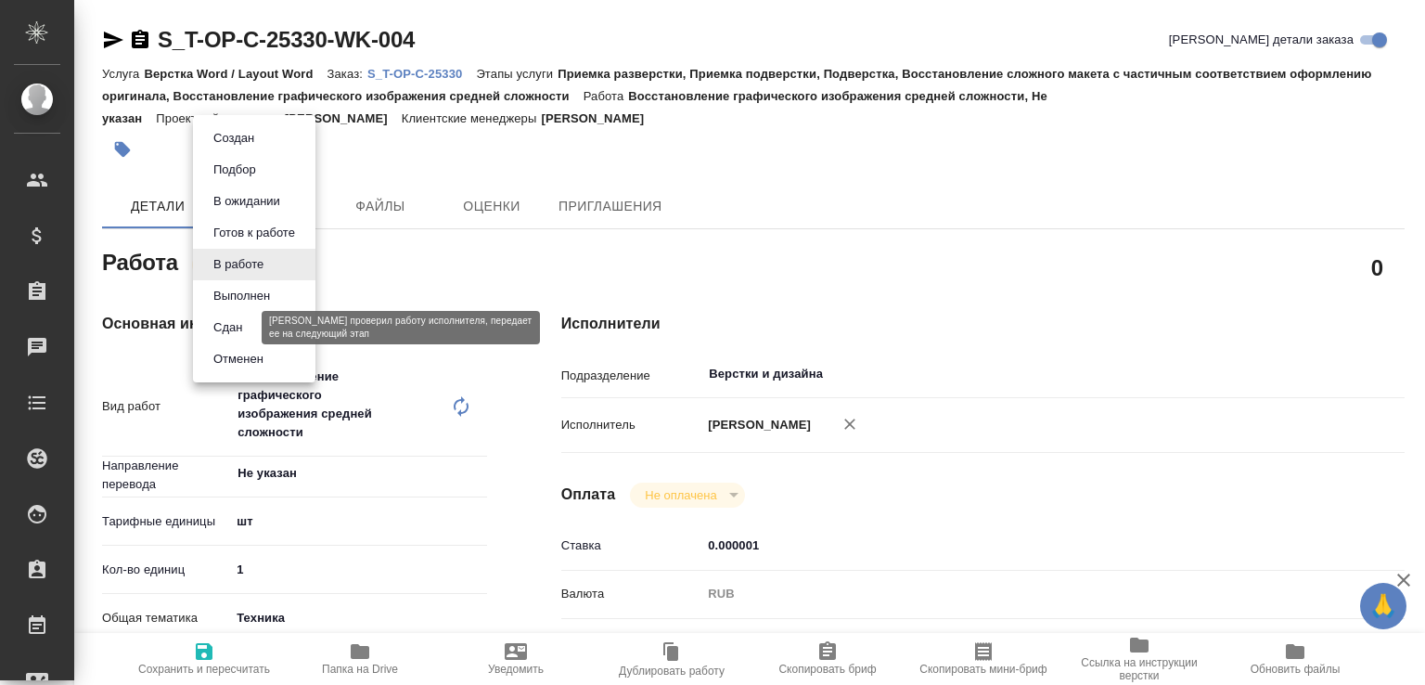
click at [245, 324] on button "Сдан" at bounding box center [228, 327] width 40 height 20
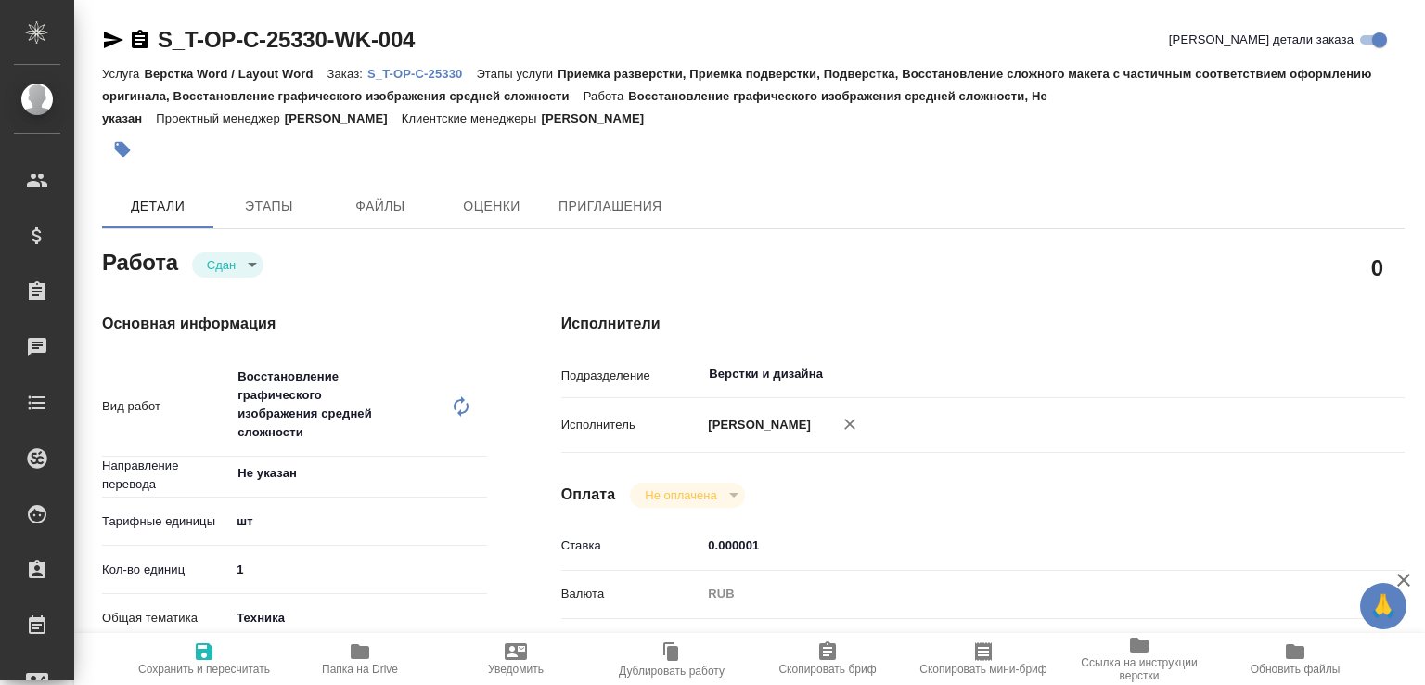
type textarea "x"
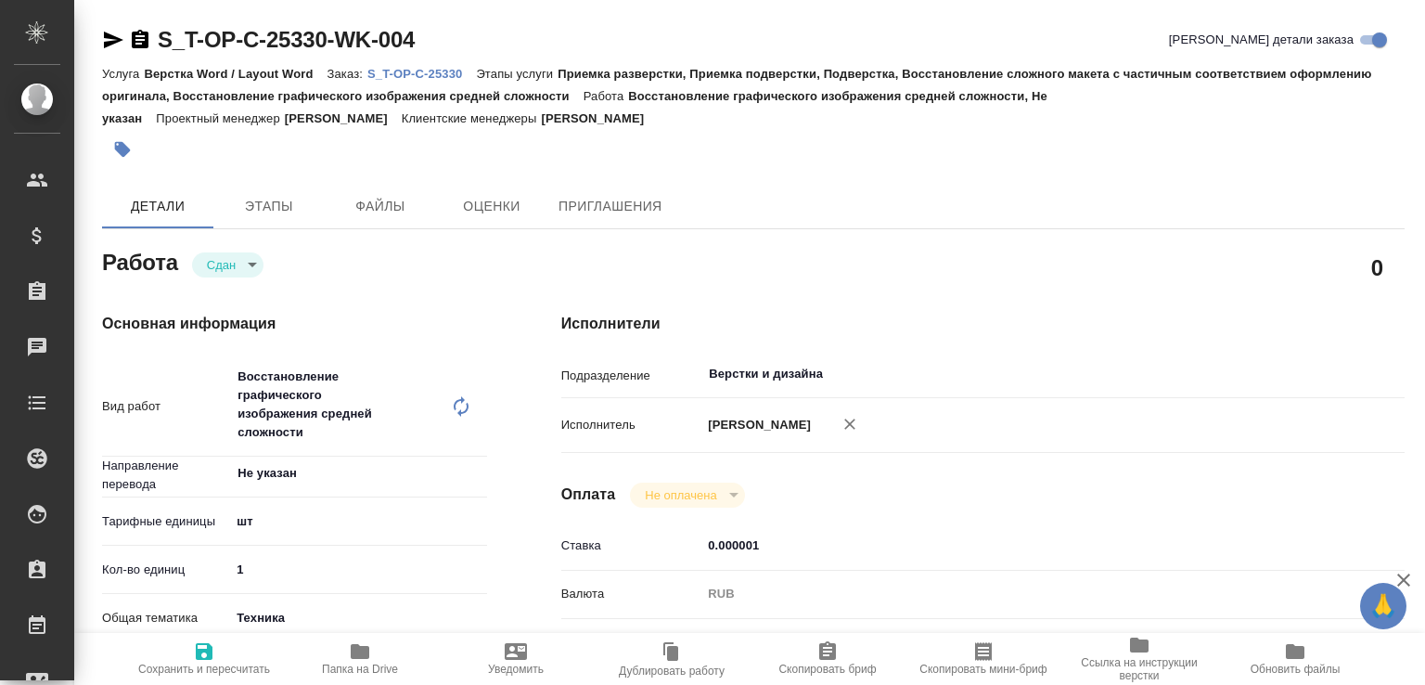
click at [467, 78] on p "S_T-OP-C-25330" at bounding box center [421, 74] width 109 height 14
type textarea "x"
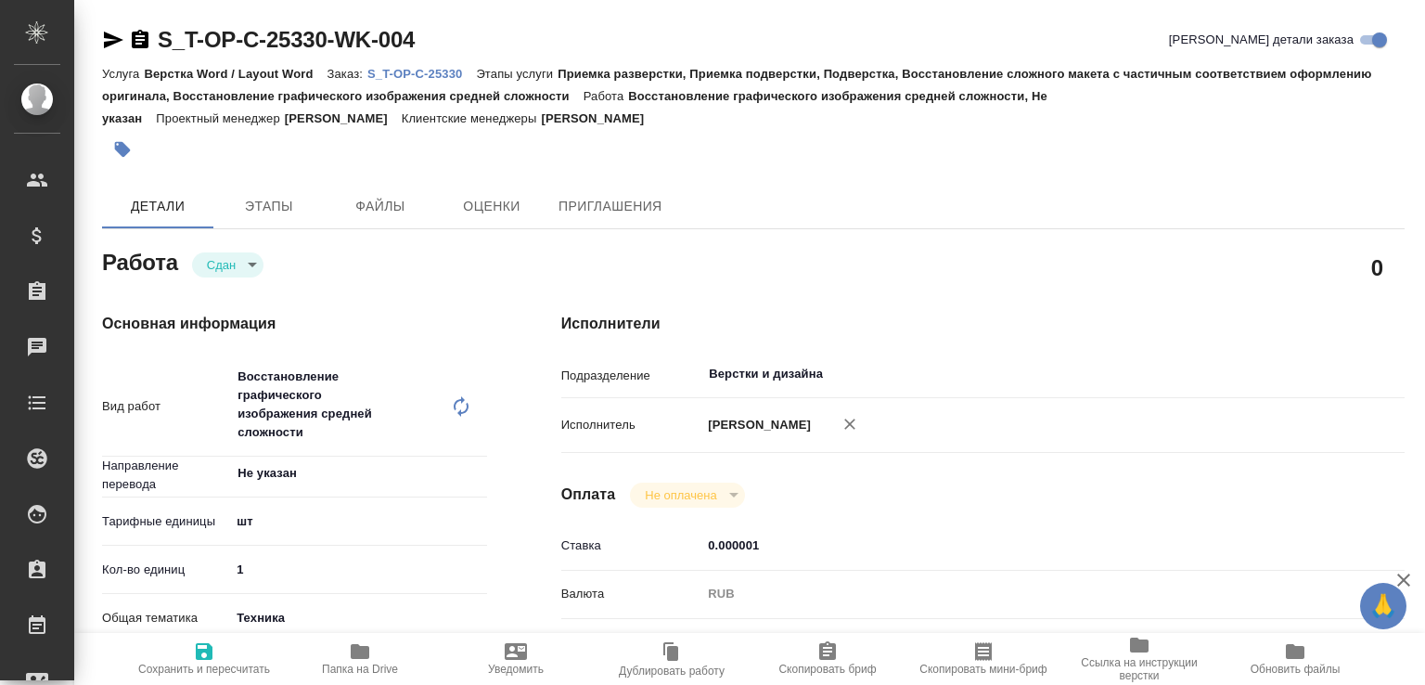
type textarea "x"
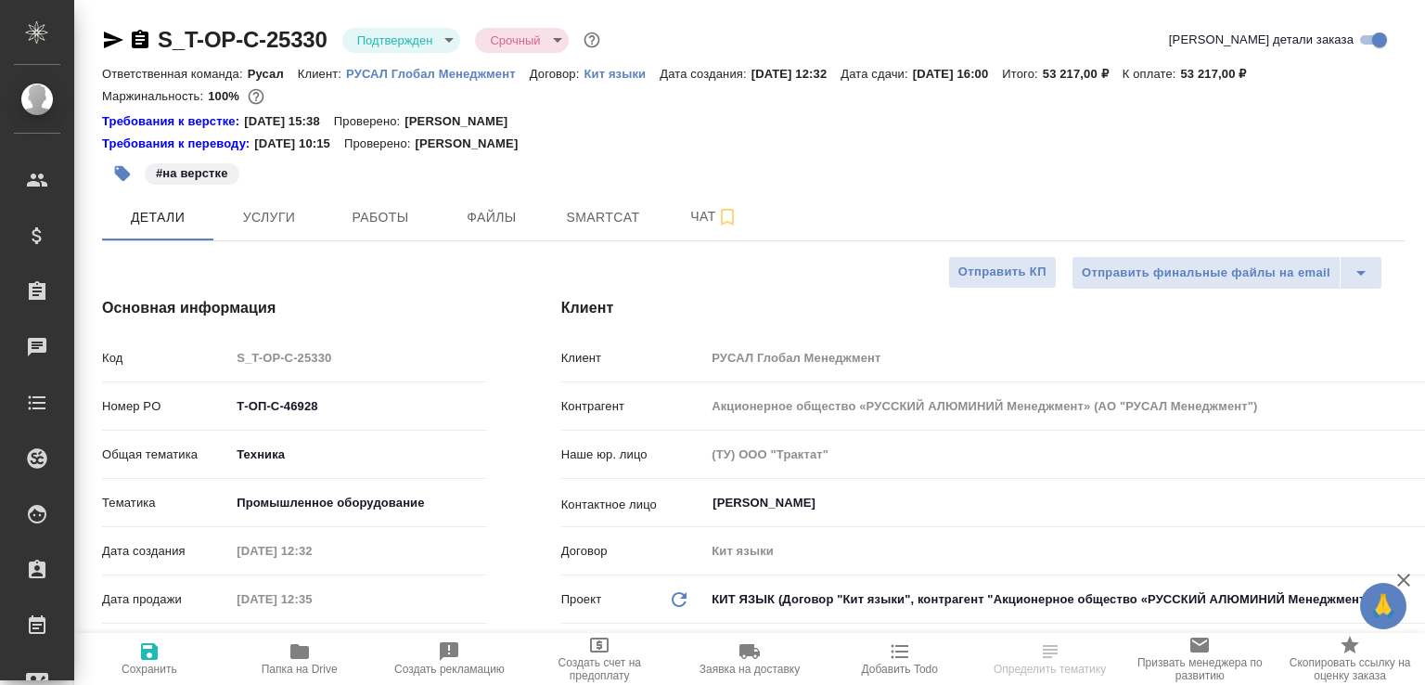
select select "RU"
click at [656, 209] on button "Smartcat" at bounding box center [602, 217] width 111 height 46
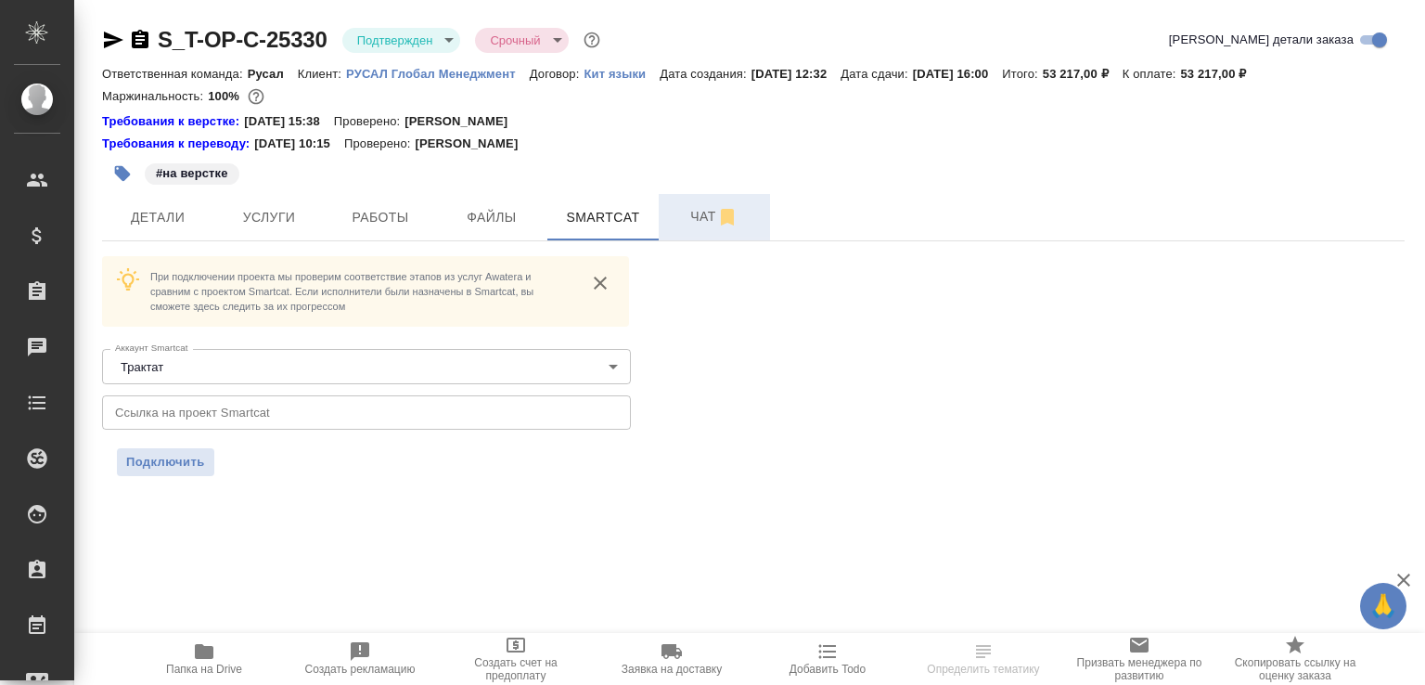
click at [683, 225] on span "Чат" at bounding box center [714, 216] width 89 height 23
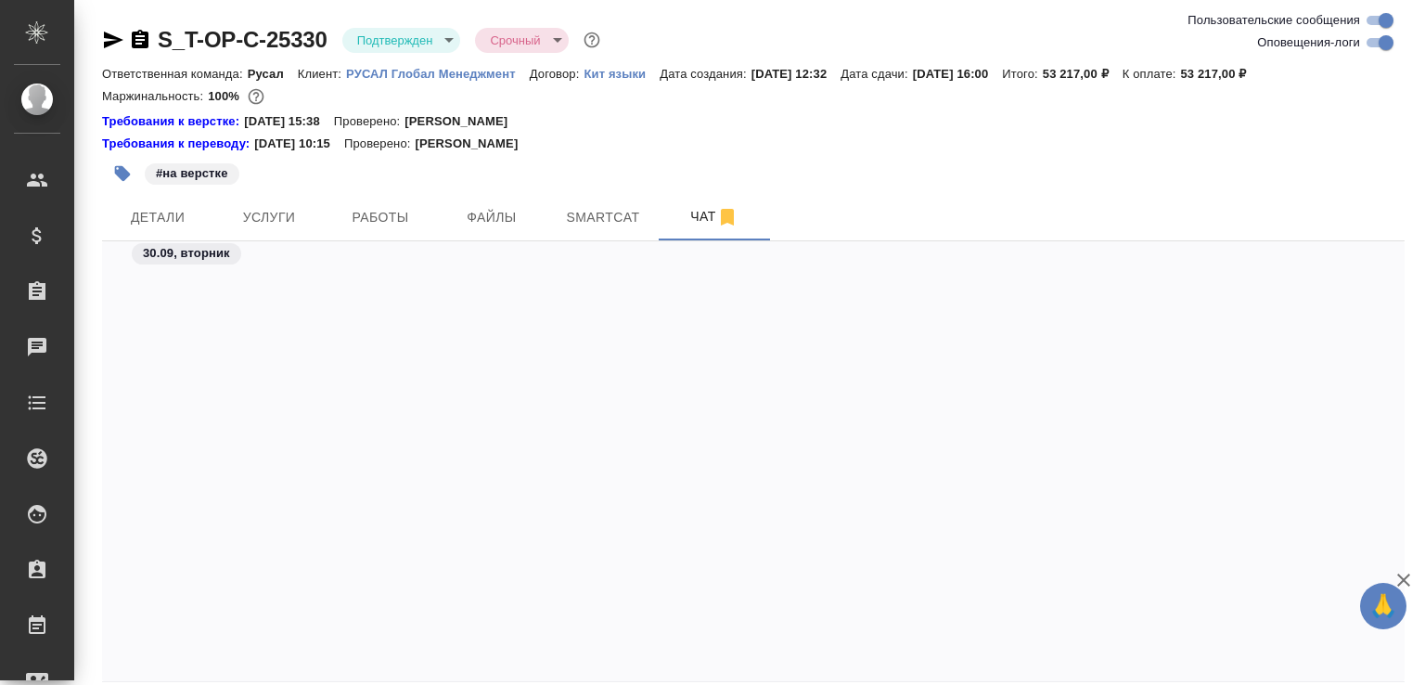
scroll to position [11287, 0]
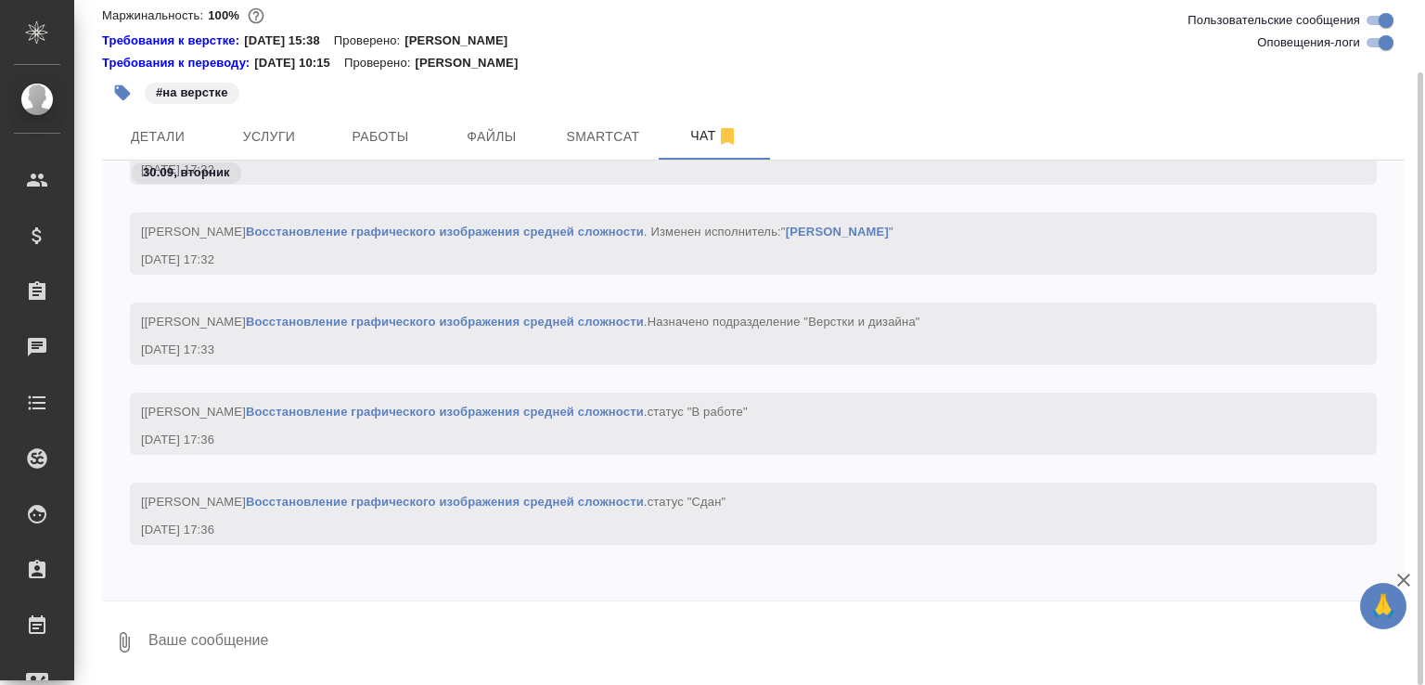
click at [343, 649] on textarea at bounding box center [776, 642] width 1258 height 63
paste textarea "[URL][DOMAIN_NAME]"
type textarea "[URL][DOMAIN_NAME]"
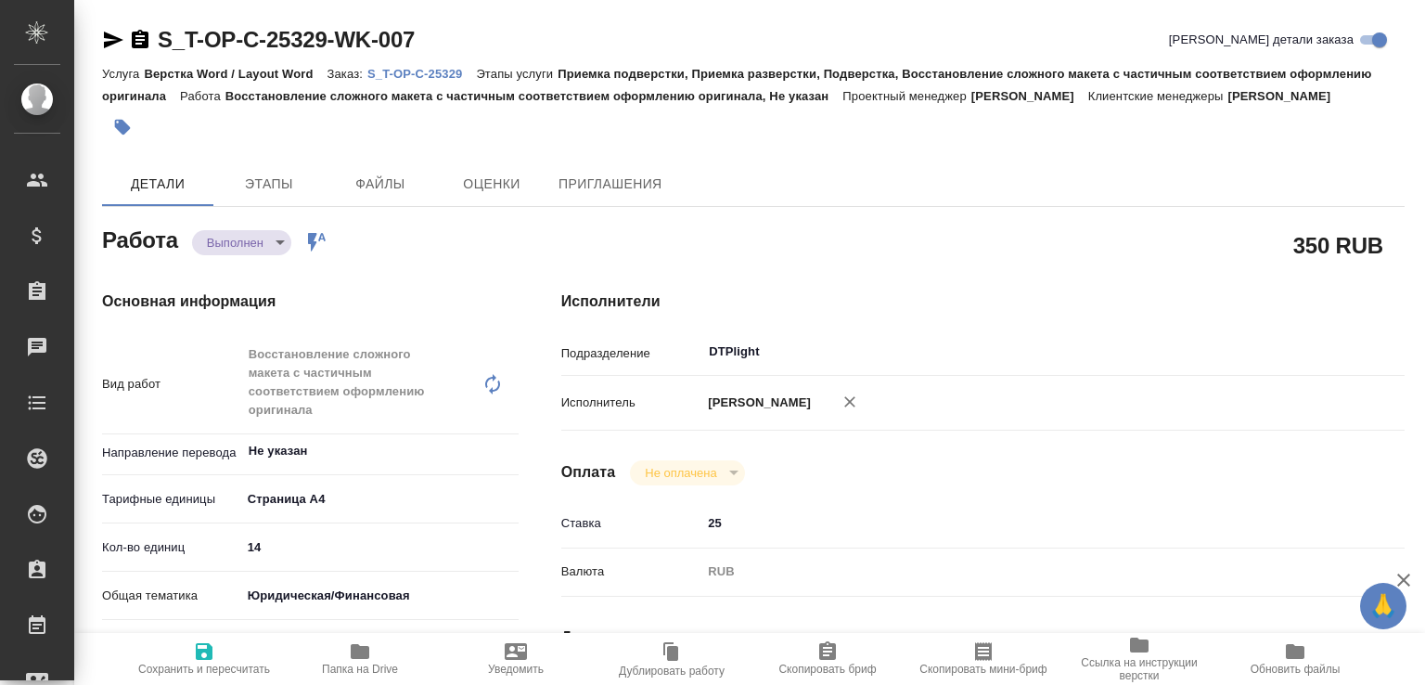
click at [272, 264] on body "🙏 .cls-1 fill:#fff; AWATERA [PERSON_NAME]malofeeva Клиенты Спецификации Заказы …" at bounding box center [712, 342] width 1425 height 685
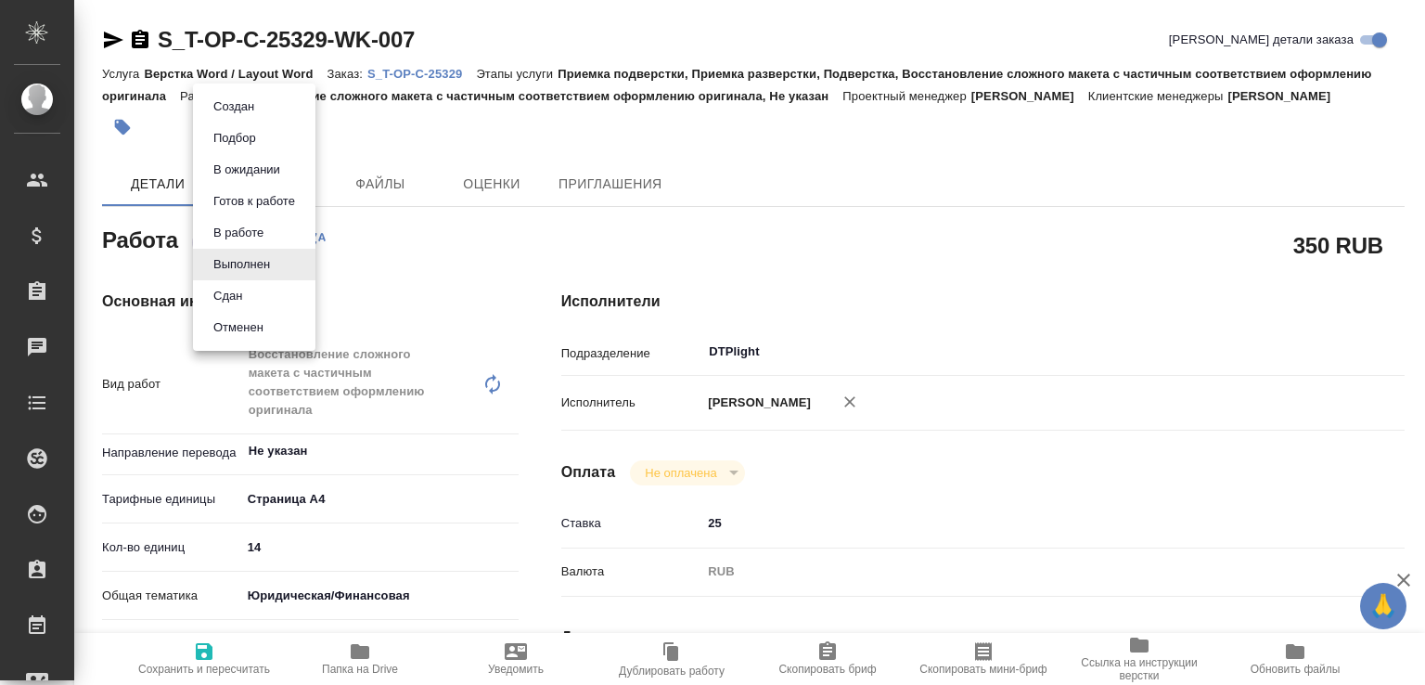
click at [256, 298] on li "Сдан" at bounding box center [254, 296] width 122 height 32
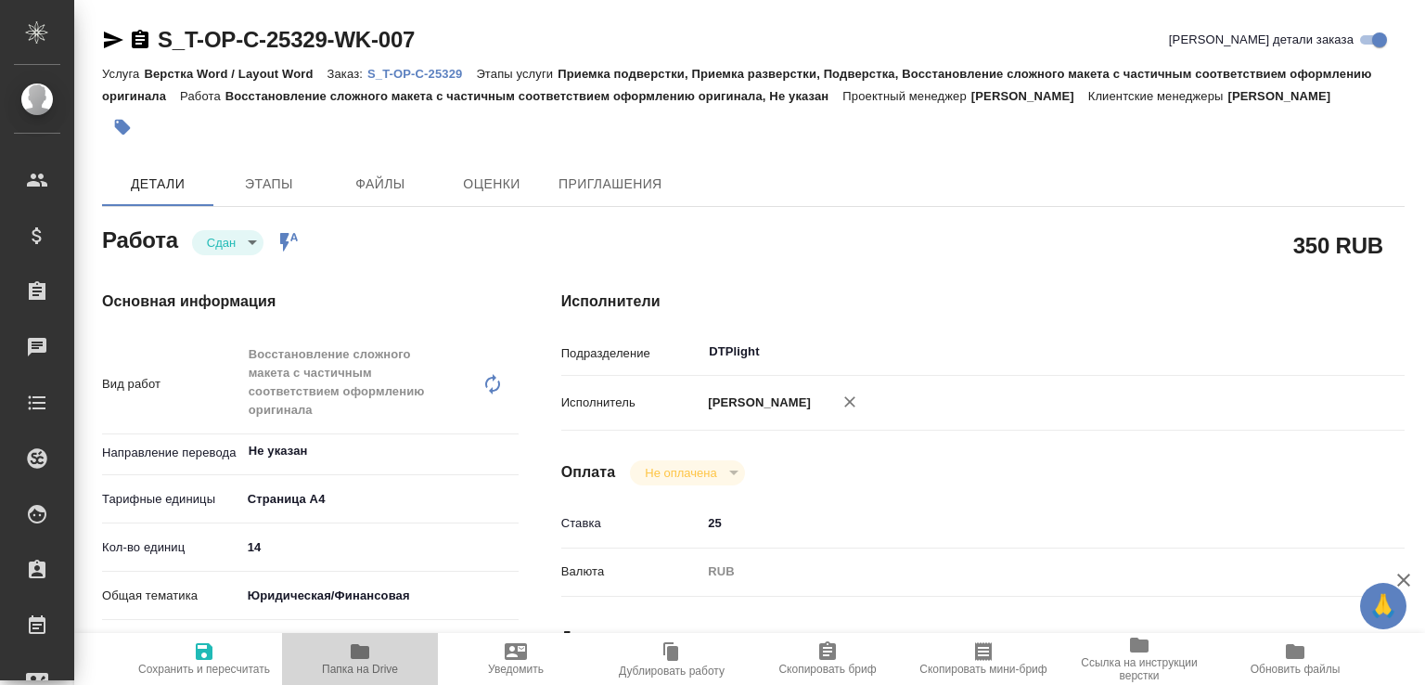
click at [364, 651] on icon "button" at bounding box center [360, 651] width 19 height 15
type textarea "x"
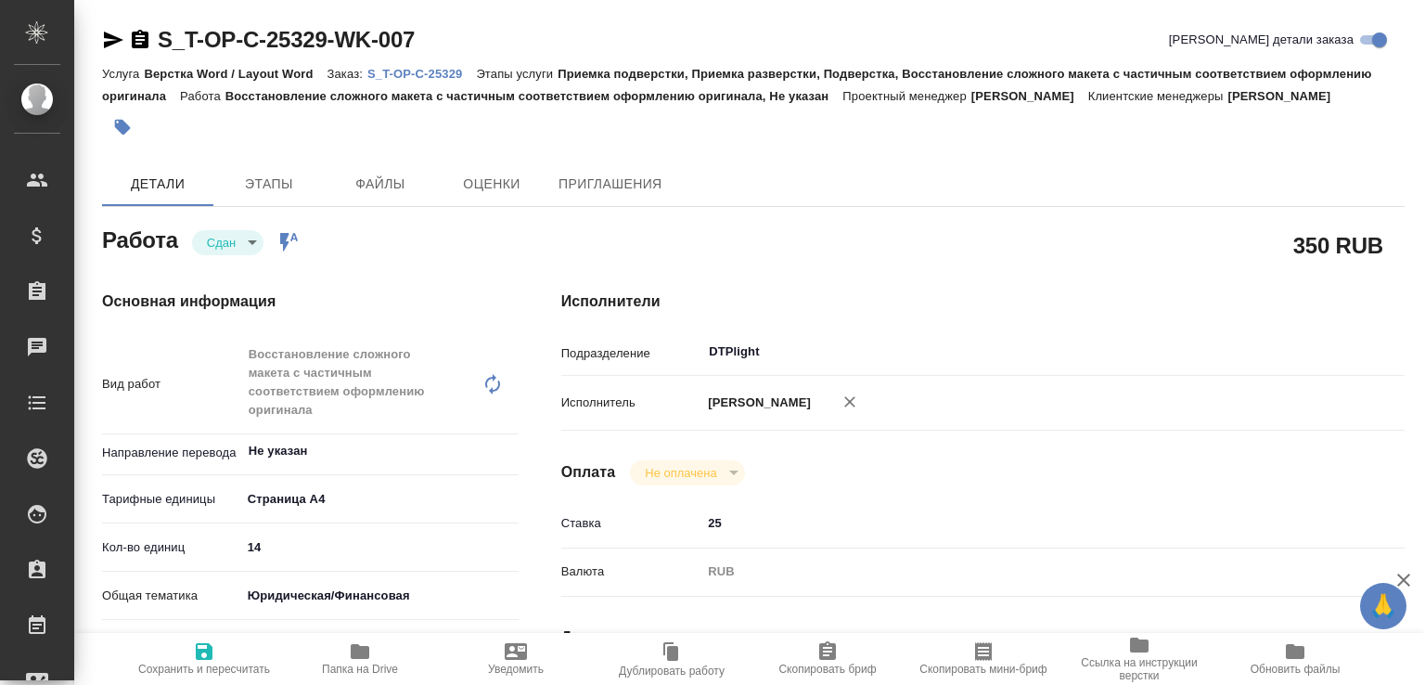
type textarea "x"
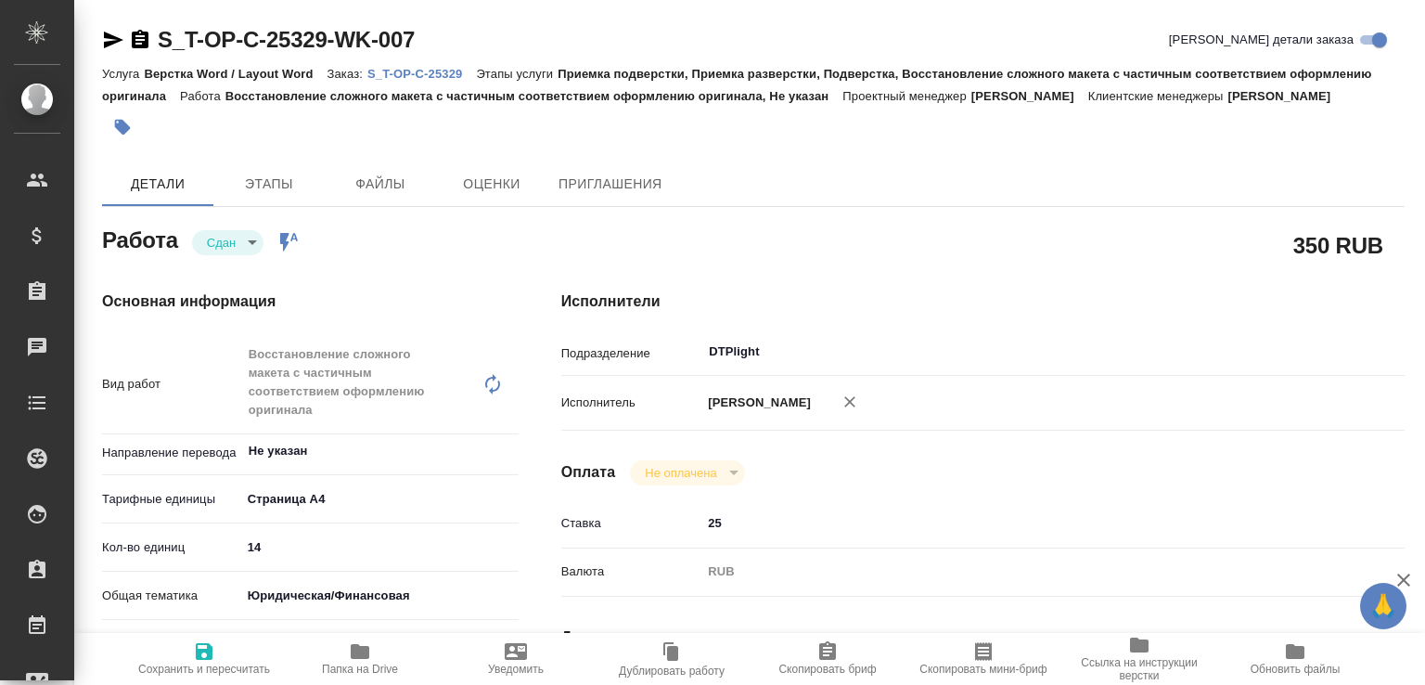
type textarea "x"
click at [450, 75] on p "S_T-OP-C-25329" at bounding box center [421, 74] width 109 height 14
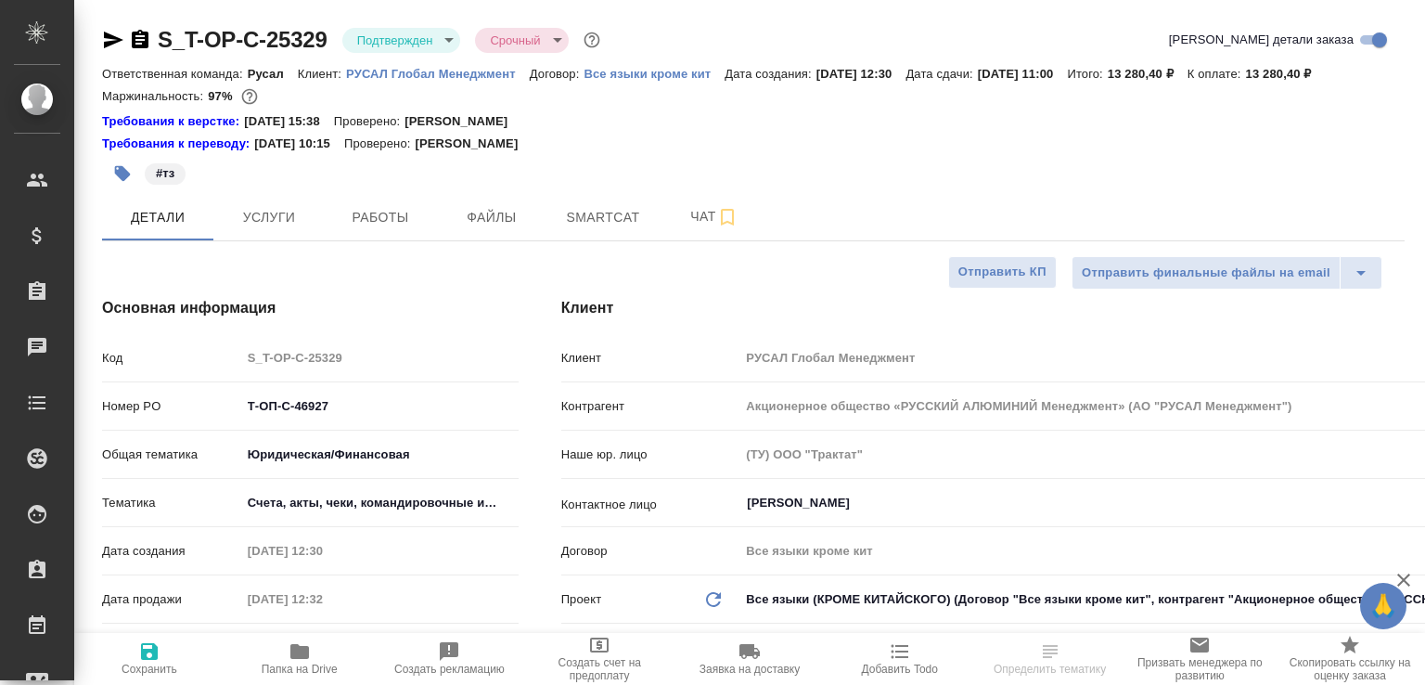
select select "RU"
click at [681, 228] on span "Чат" at bounding box center [714, 216] width 89 height 23
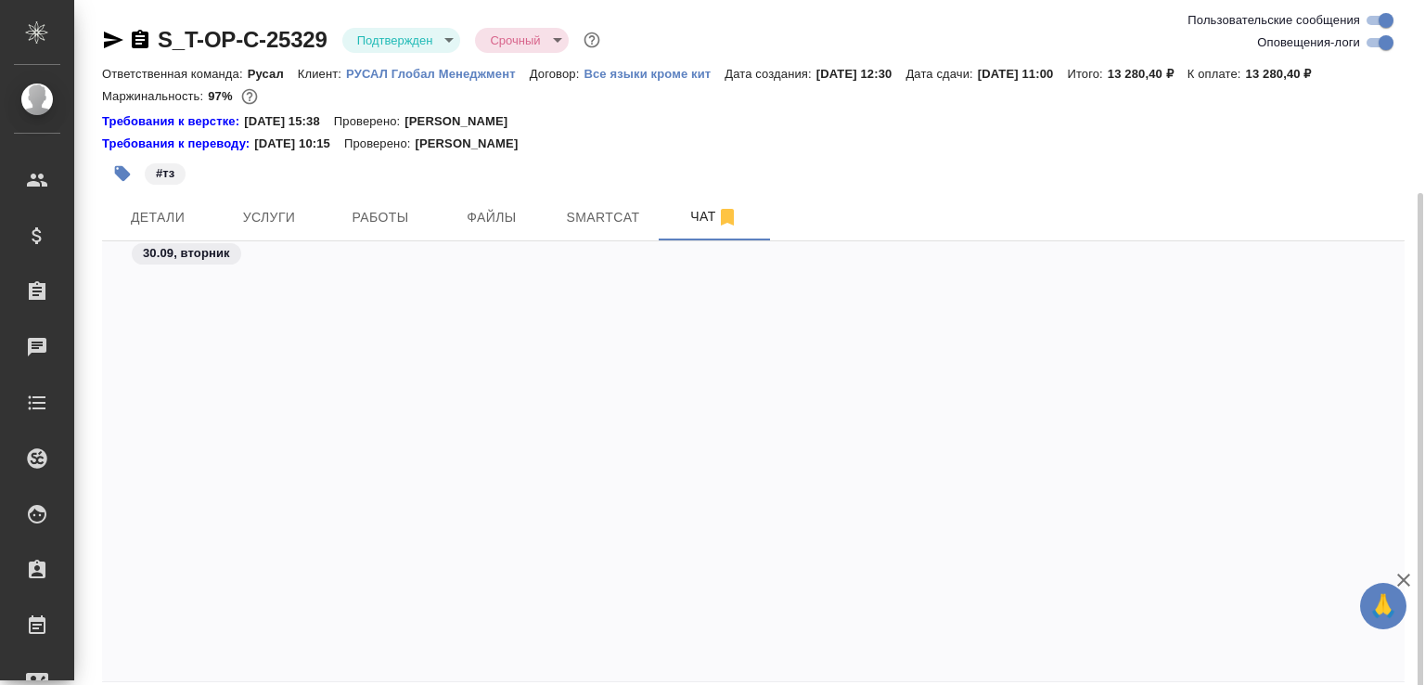
scroll to position [5790, 0]
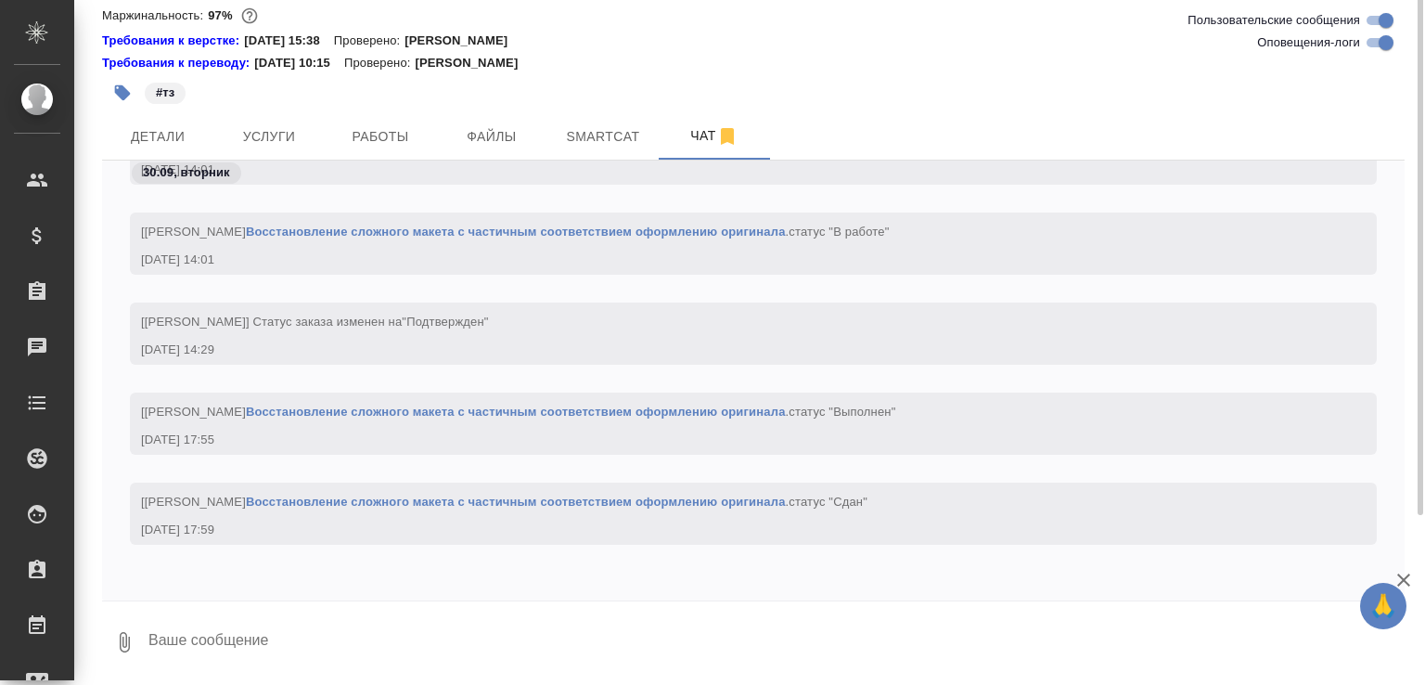
click at [363, 626] on div "30.09, вторник [Васильева Ольга] Работа Восстановление сложного макета с частич…" at bounding box center [753, 418] width 1303 height 514
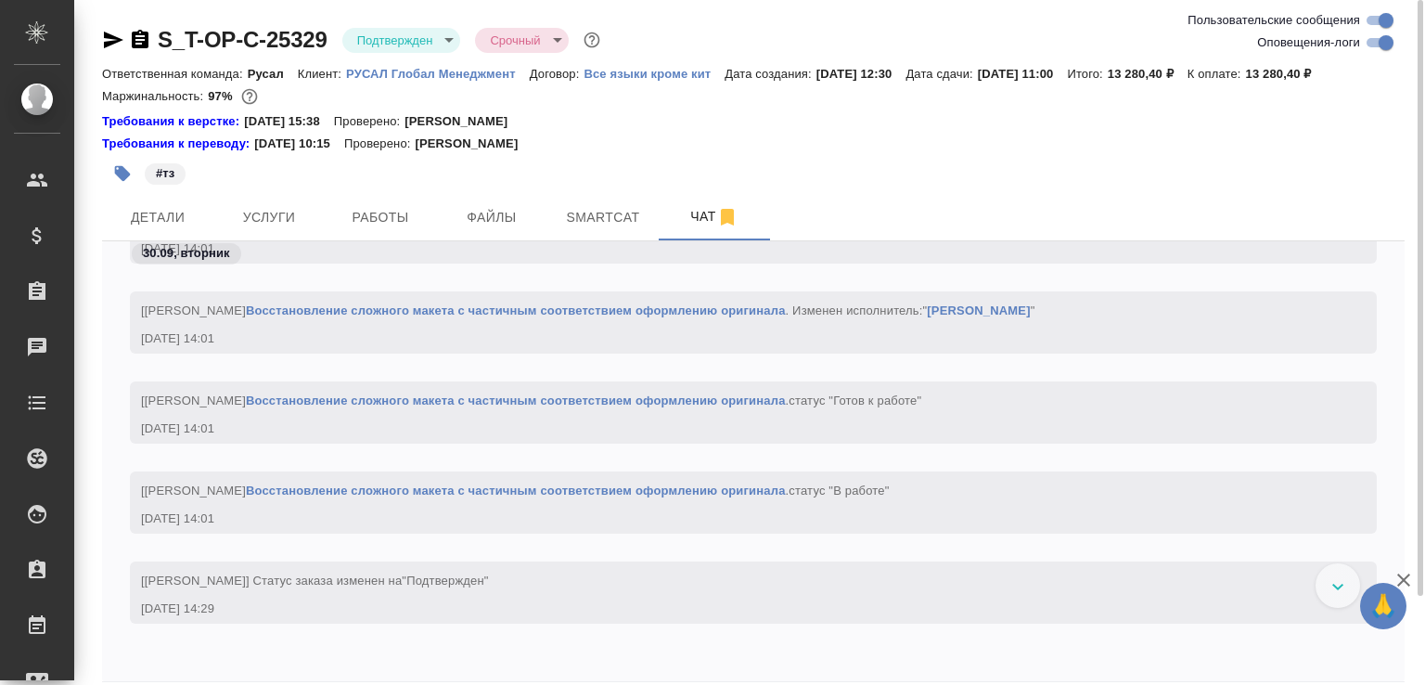
paste textarea "https://drive.awatera.com/apps/files/files/10547541?dir=/Shares/%D0%A2-%D0%9E%D…"
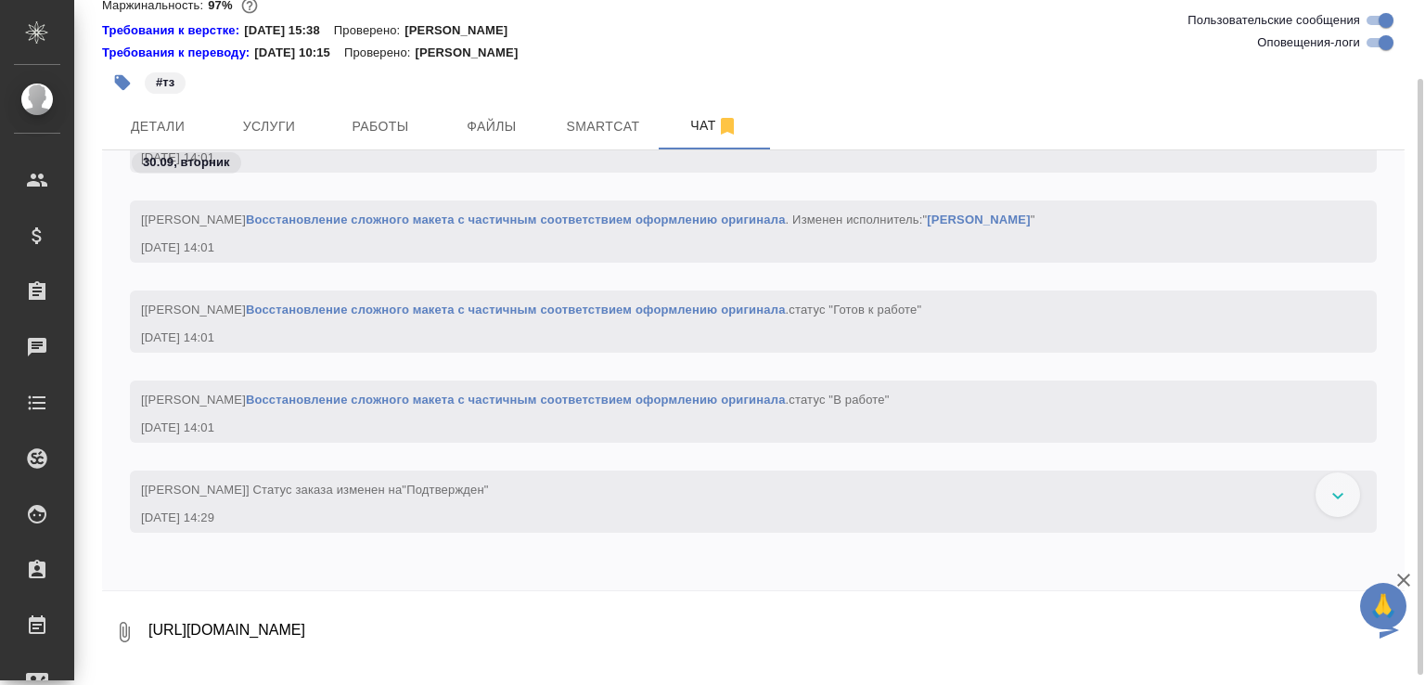
type textarea "https://drive.awatera.com/apps/files/files/10547541?dir=/Shares/%D0%A2-%D0%9E%D…"
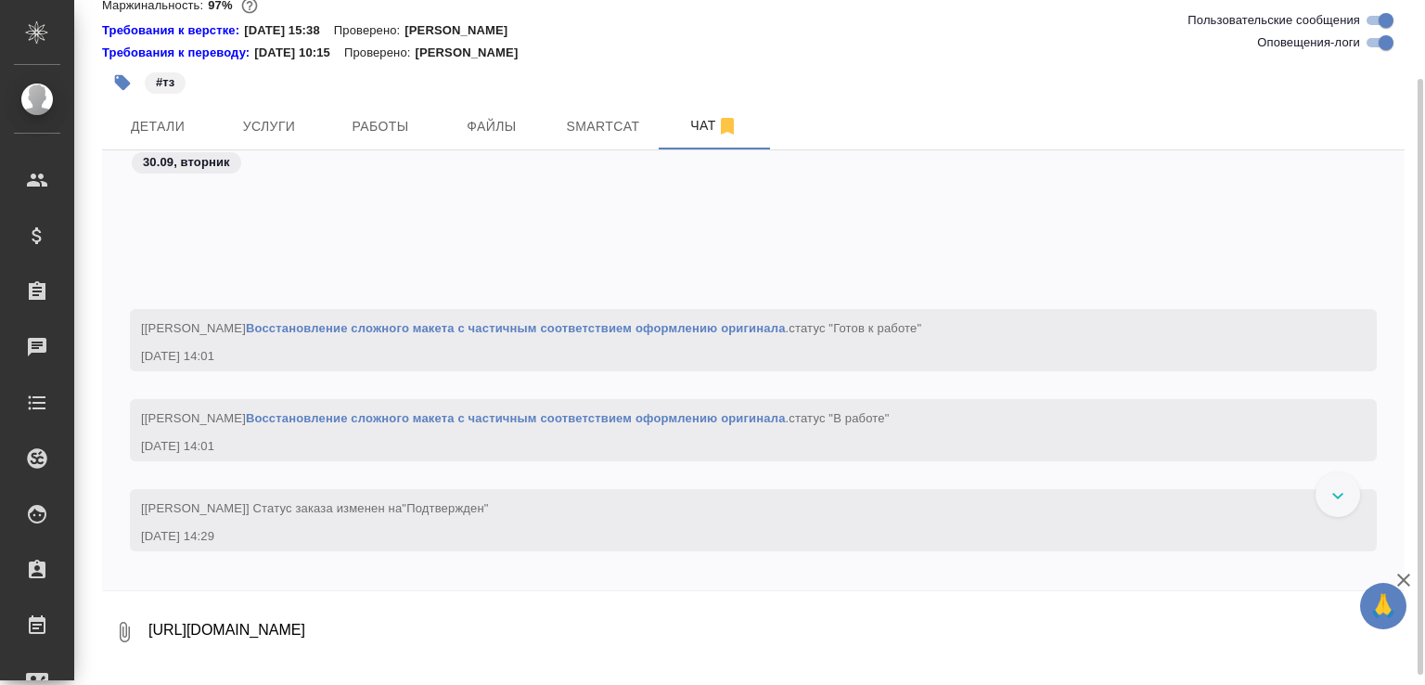
scroll to position [5694, 0]
